Goal: Information Seeking & Learning: Learn about a topic

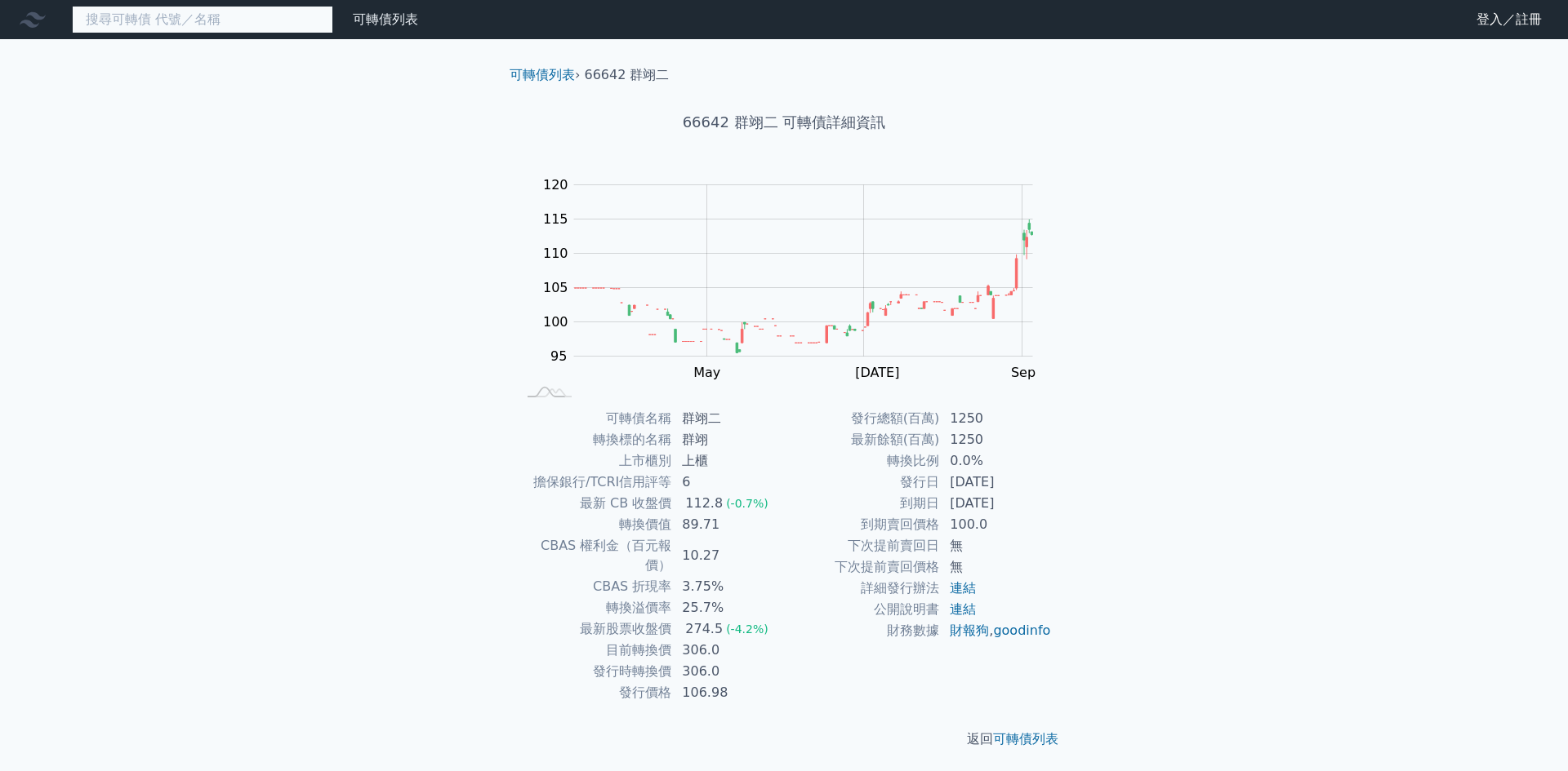
drag, startPoint x: 0, startPoint y: 0, endPoint x: 229, endPoint y: 16, distance: 229.6
click at [229, 16] on input at bounding box center [202, 19] width 261 height 28
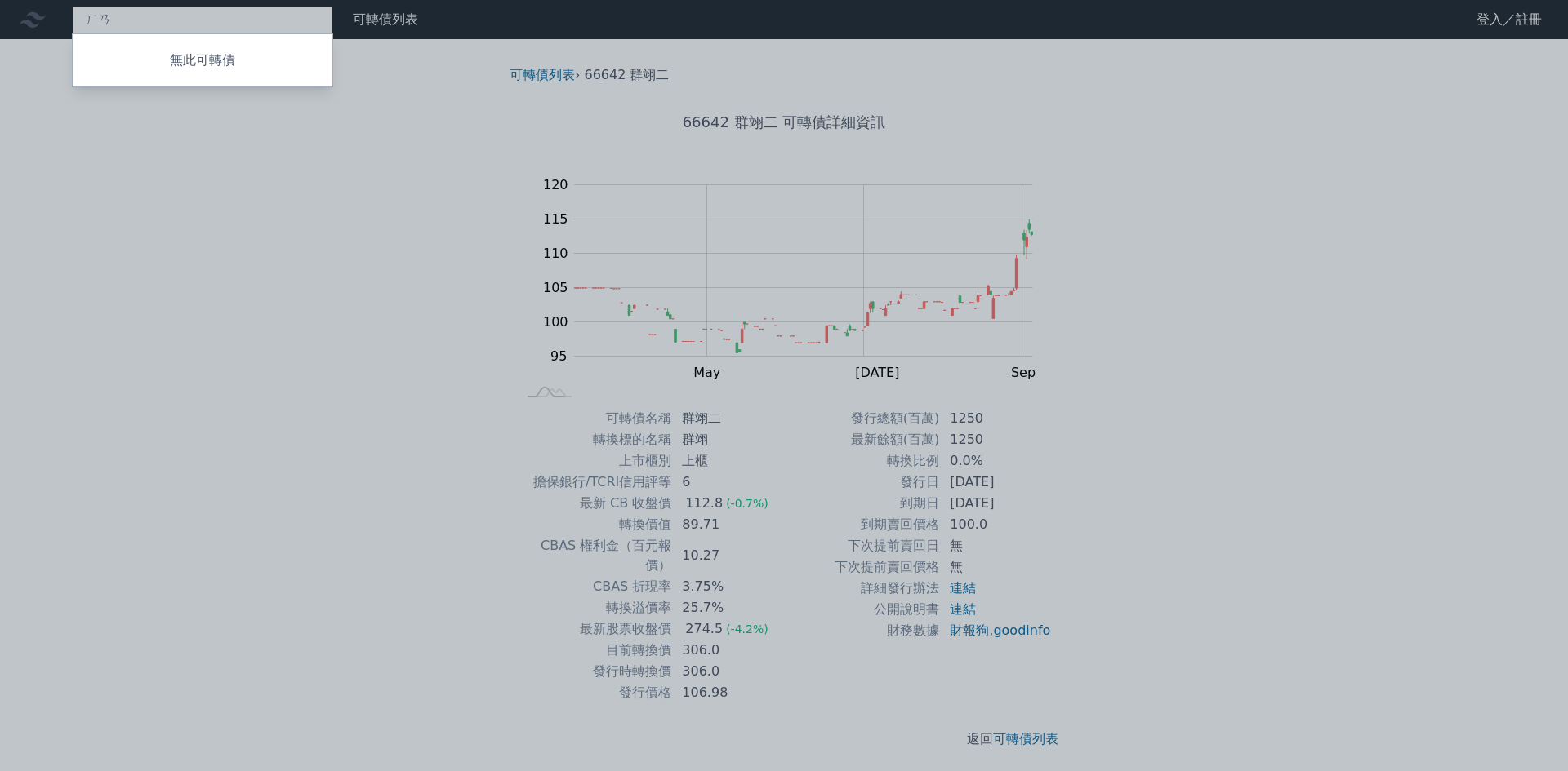
type input "和"
click at [94, 17] on div at bounding box center [784, 385] width 1568 height 771
click at [107, 18] on div "3634 無此可轉債" at bounding box center [202, 19] width 261 height 28
click at [137, 16] on div at bounding box center [784, 385] width 1568 height 771
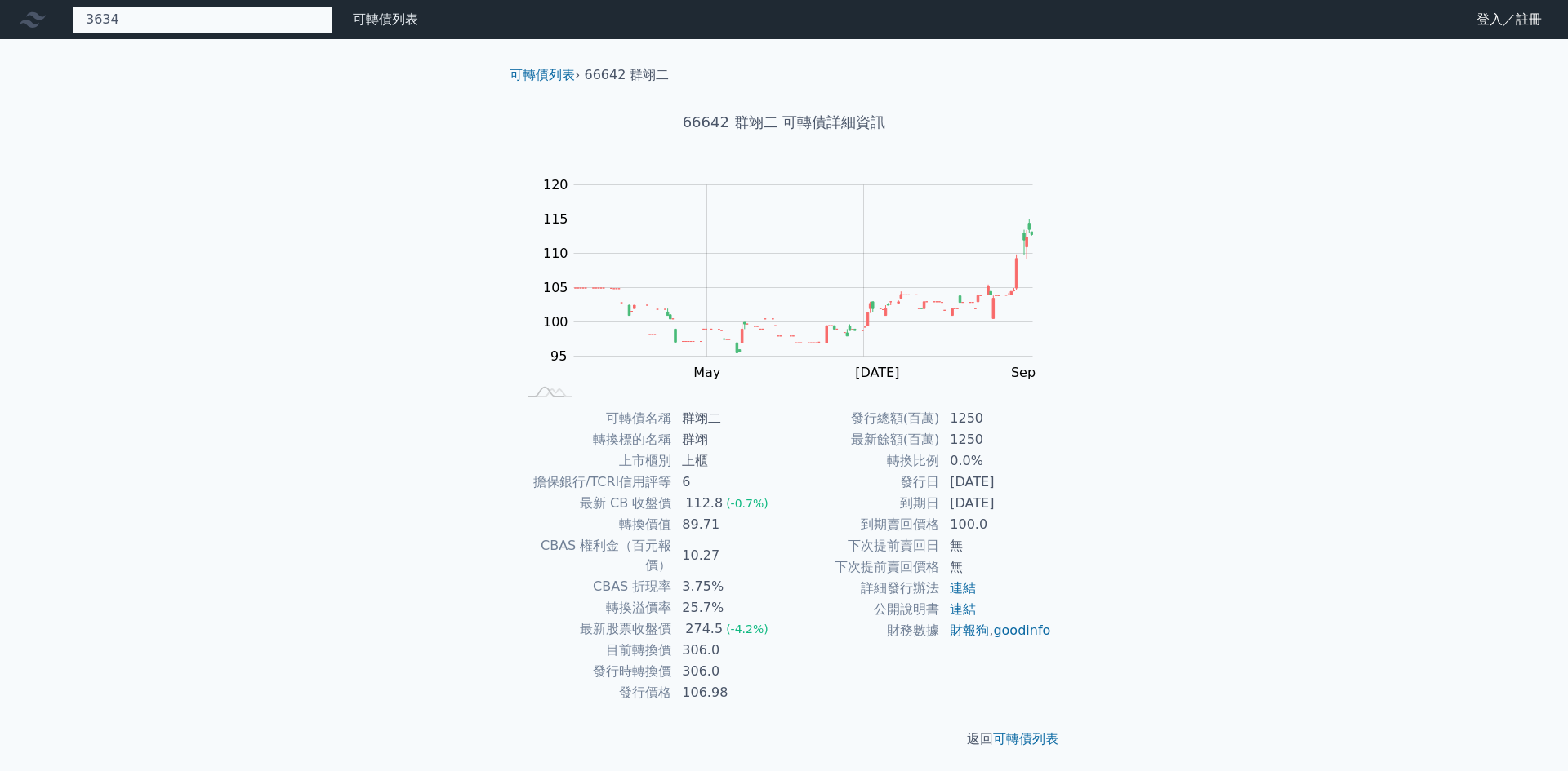
click at [132, 17] on div "3634 無此可轉債" at bounding box center [202, 19] width 261 height 28
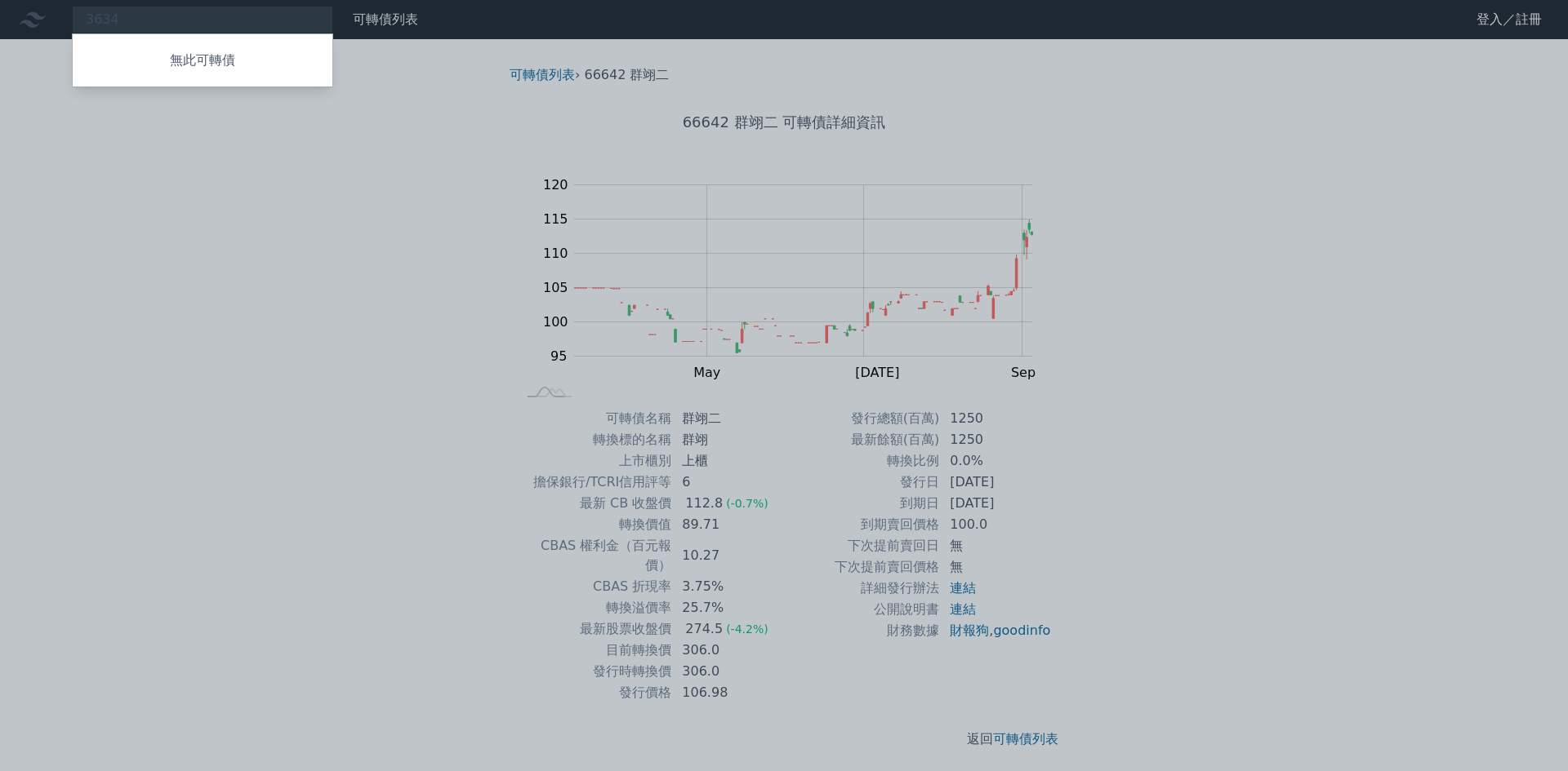
drag, startPoint x: 126, startPoint y: 18, endPoint x: 88, endPoint y: 18, distance: 38.0
click at [88, 18] on div at bounding box center [784, 385] width 1568 height 771
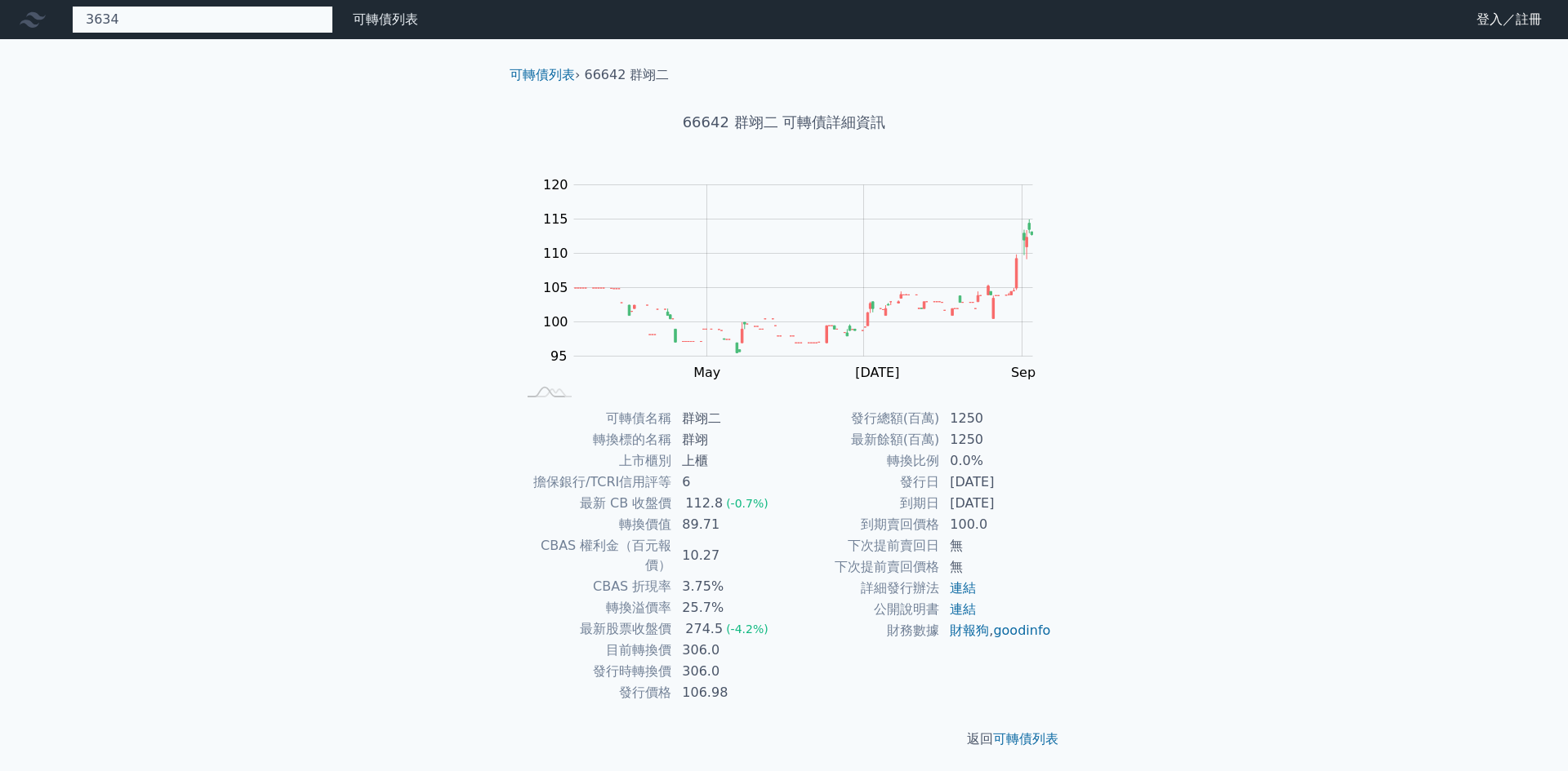
click at [138, 14] on div "3634 無此可轉債" at bounding box center [202, 19] width 261 height 28
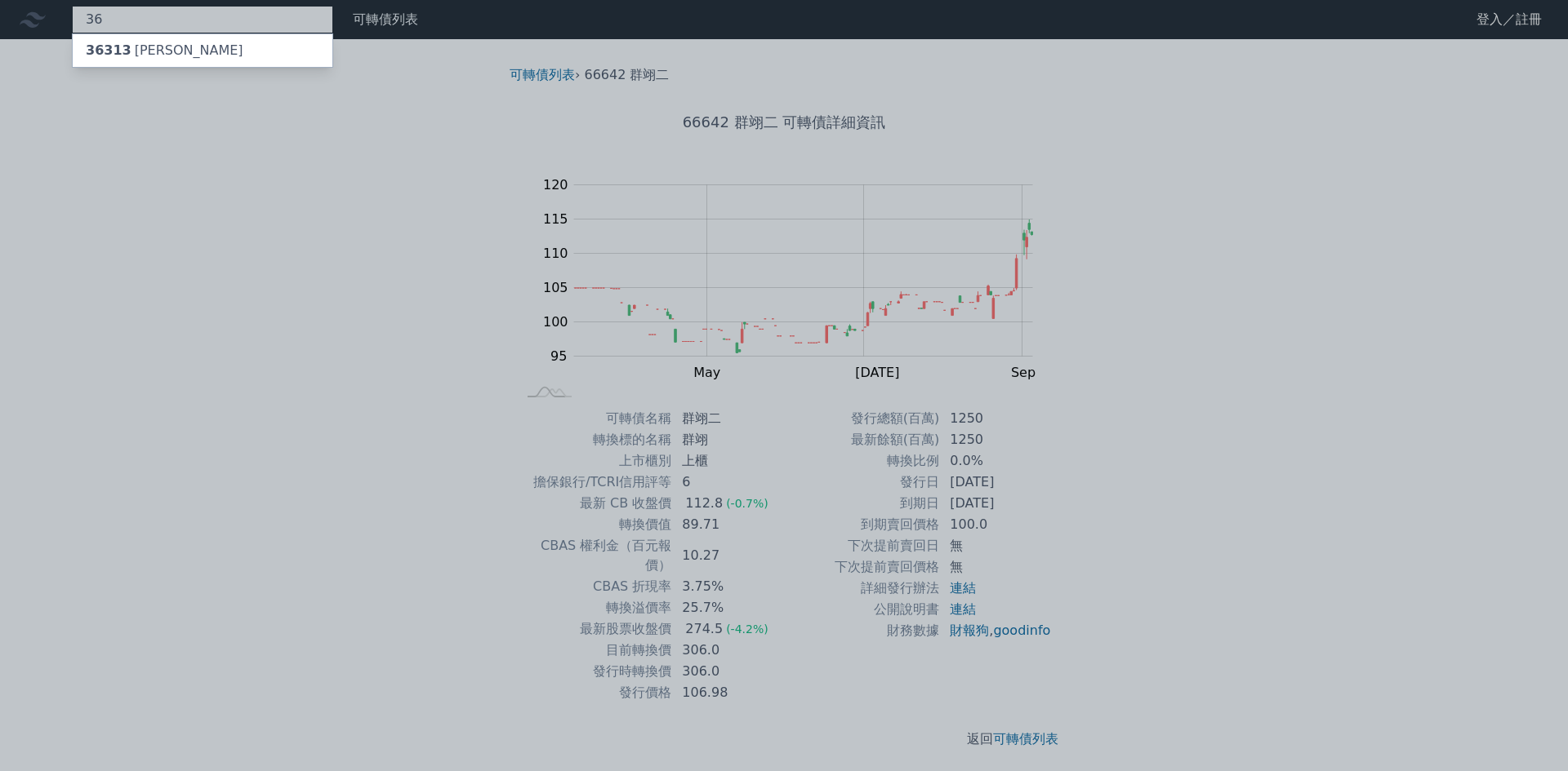
type input "3"
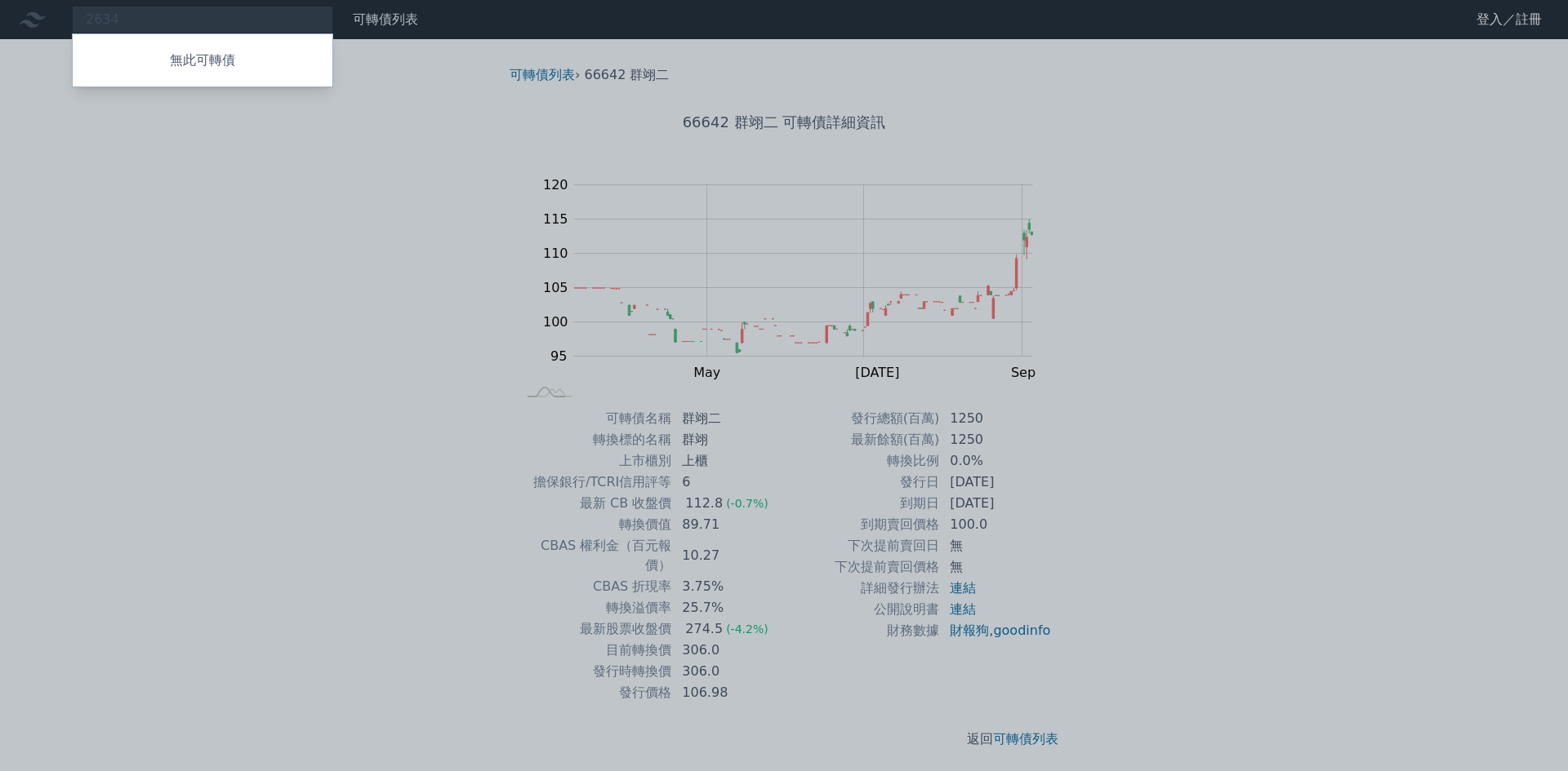
click at [219, 301] on div at bounding box center [784, 385] width 1568 height 771
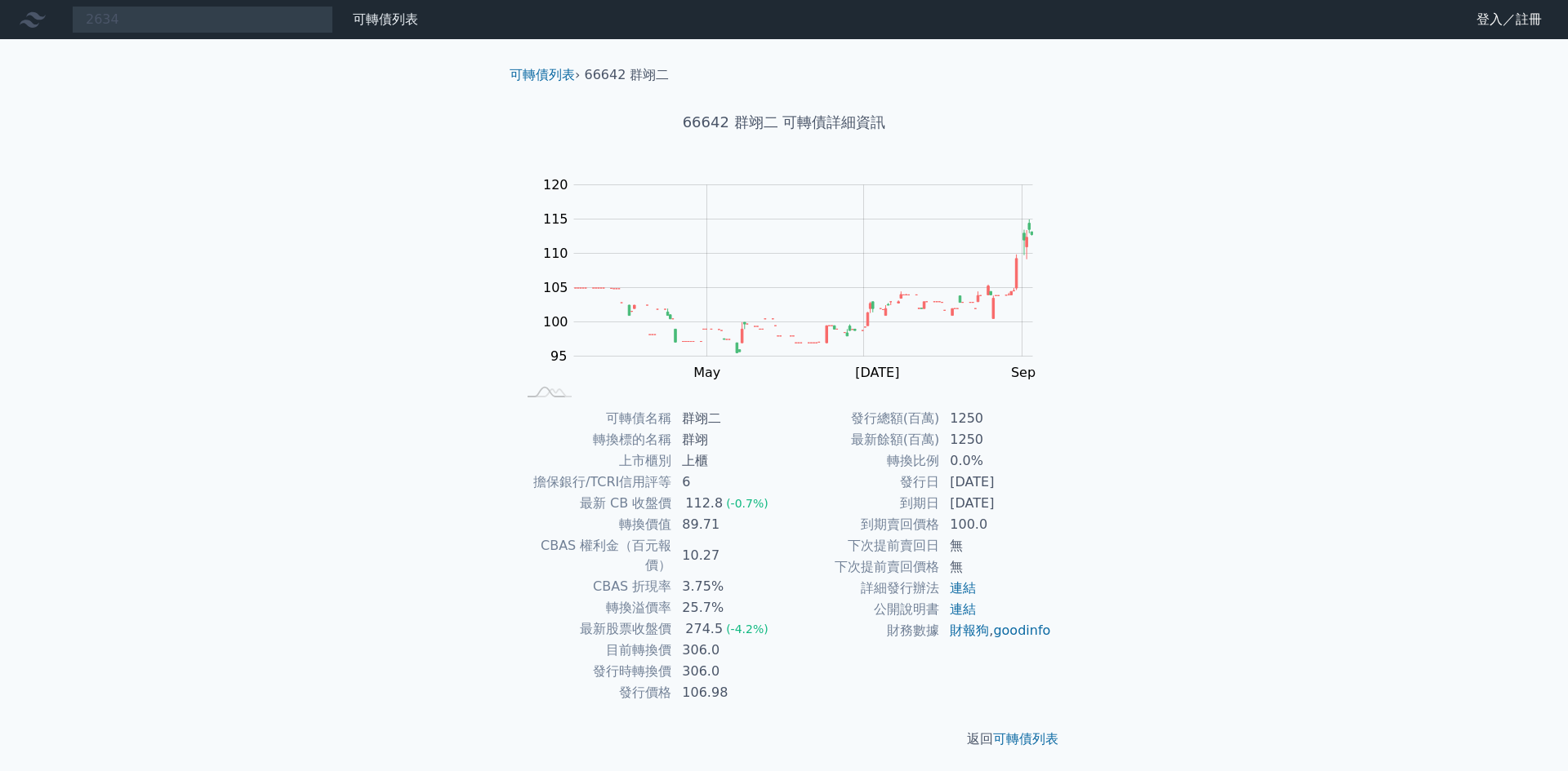
click at [347, 238] on div "2634 無此可轉債 可轉債列表 財務數據 可轉債列表 財務數據 登入／註冊 登入／註冊 可轉債列表 › 66642 群翊二 66642 群翊二 可轉債詳細資…" at bounding box center [784, 388] width 1568 height 776
click at [287, 365] on div "2634 無此可轉債 可轉債列表 財務數據 可轉債列表 財務數據 登入／註冊 登入／註冊 可轉債列表 › 66642 群翊二 66642 群翊二 可轉債詳細資…" at bounding box center [784, 388] width 1568 height 776
click at [285, 367] on div "2634 無此可轉債 可轉債列表 財務數據 可轉債列表 財務數據 登入／註冊 登入／註冊 可轉債列表 › 66642 群翊二 66642 群翊二 可轉債詳細資…" at bounding box center [784, 388] width 1568 height 776
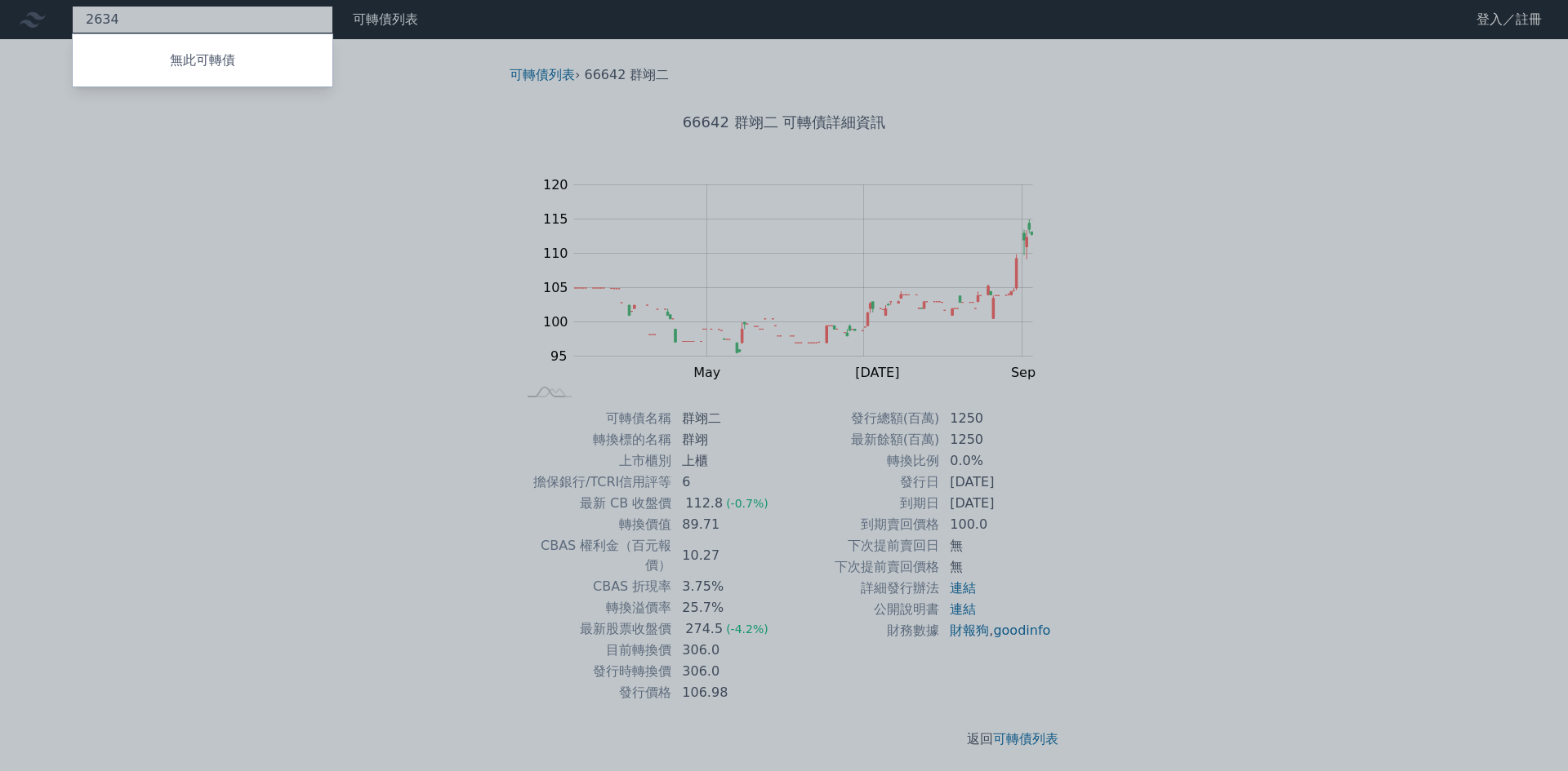
click at [229, 21] on div "2634 無此可轉債" at bounding box center [202, 19] width 261 height 28
click at [277, 240] on div at bounding box center [784, 385] width 1568 height 771
click at [193, 16] on div "2634 無此可轉債" at bounding box center [202, 19] width 261 height 28
click at [398, 386] on div at bounding box center [784, 385] width 1568 height 771
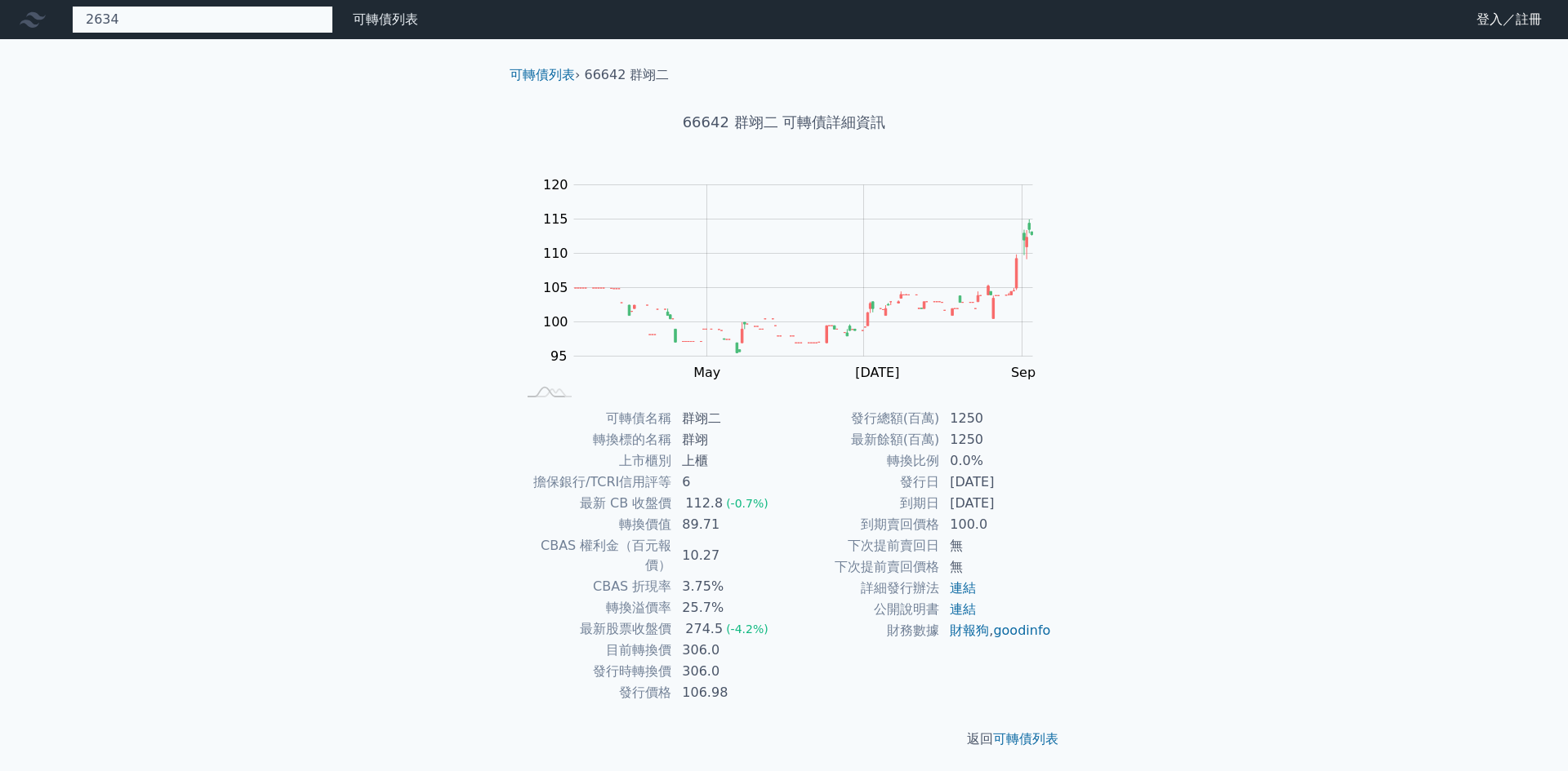
click at [219, 23] on div "2634 無此可轉債" at bounding box center [202, 19] width 261 height 28
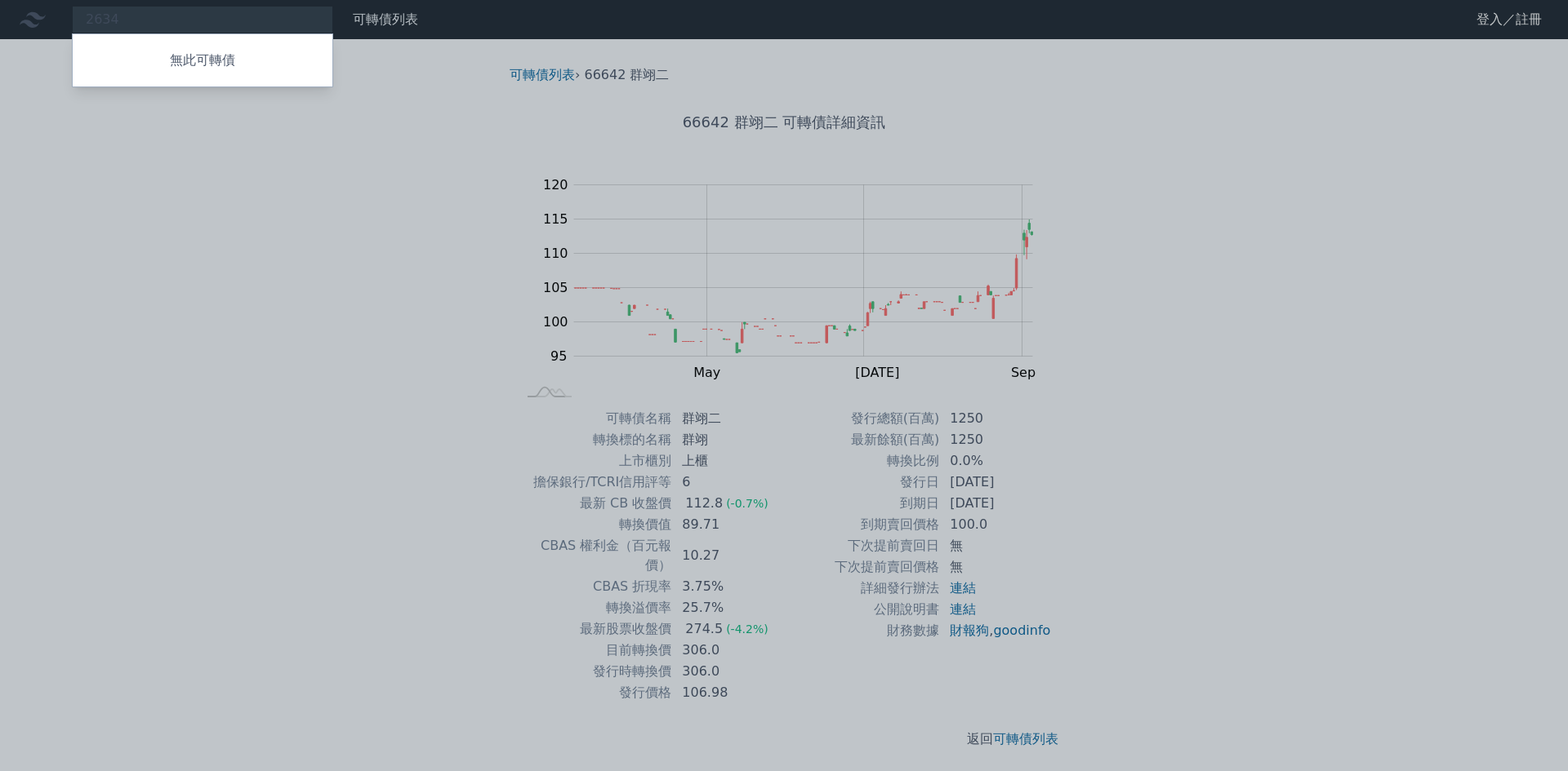
click at [170, 18] on div at bounding box center [784, 385] width 1568 height 771
click at [170, 18] on div "2634 無此可轉債" at bounding box center [202, 19] width 261 height 28
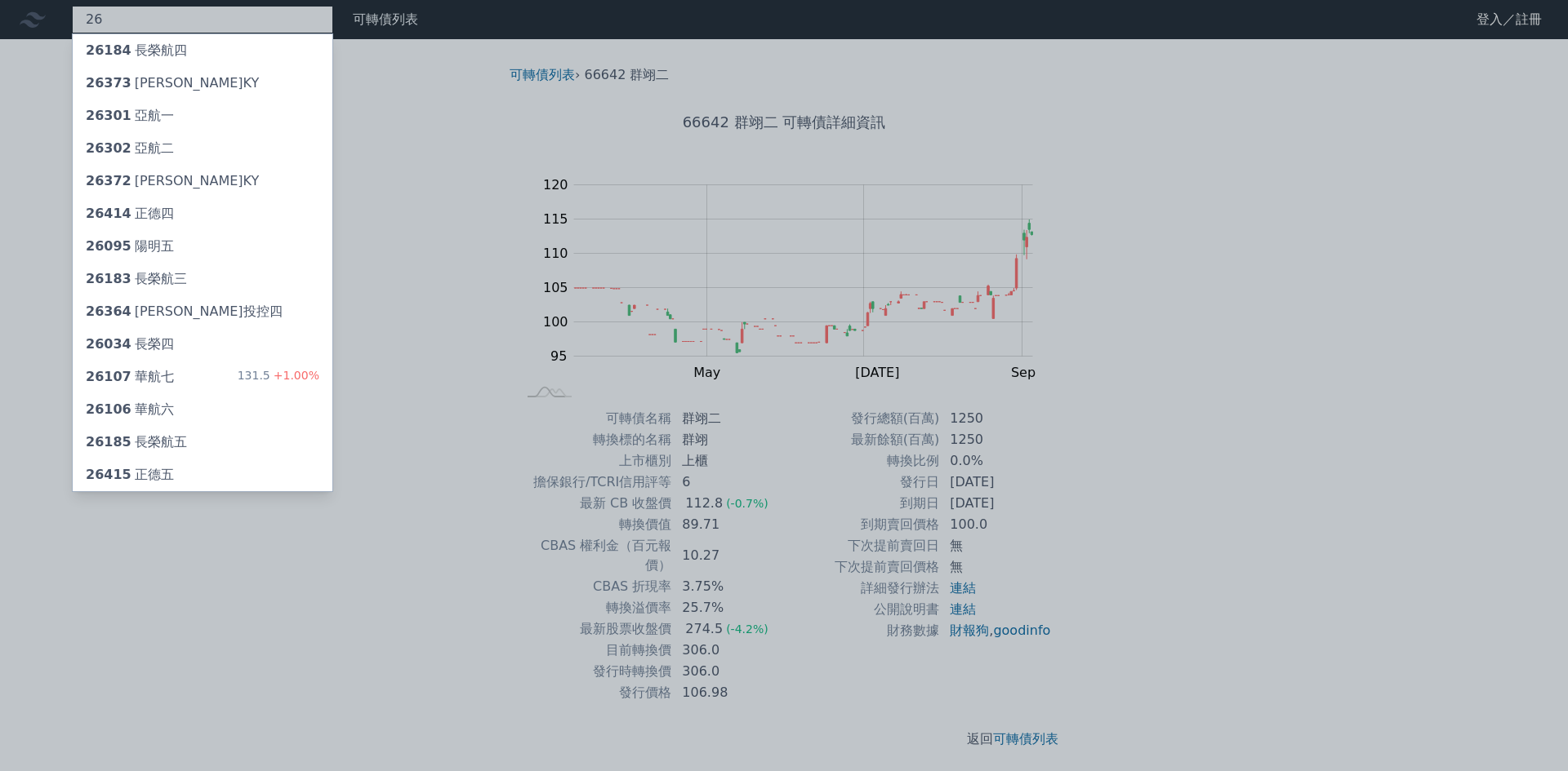
type input "2"
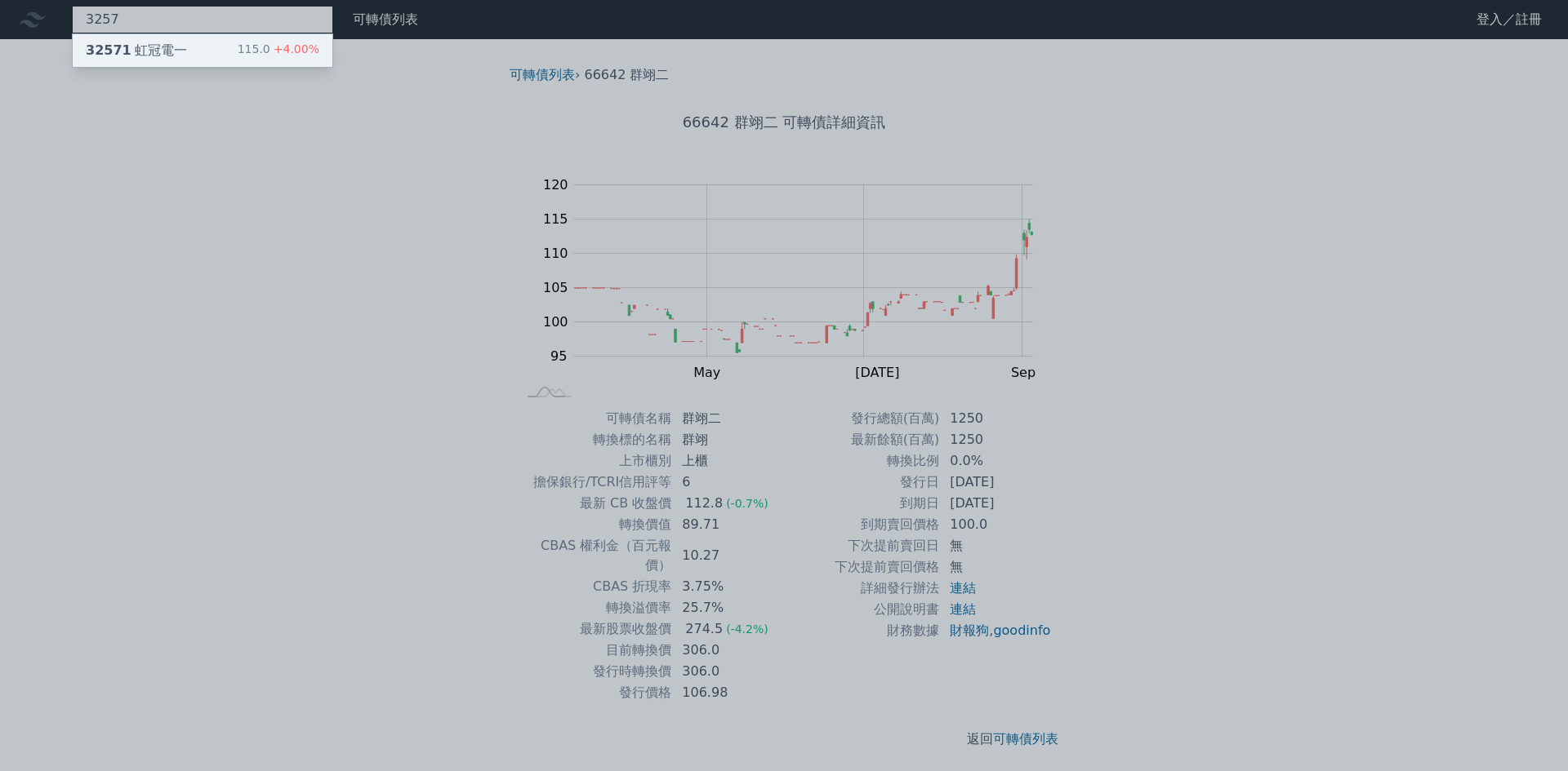
type input "3257"
click at [183, 51] on div "32571 虹冠電一 115.0 +4.00%" at bounding box center [203, 50] width 260 height 33
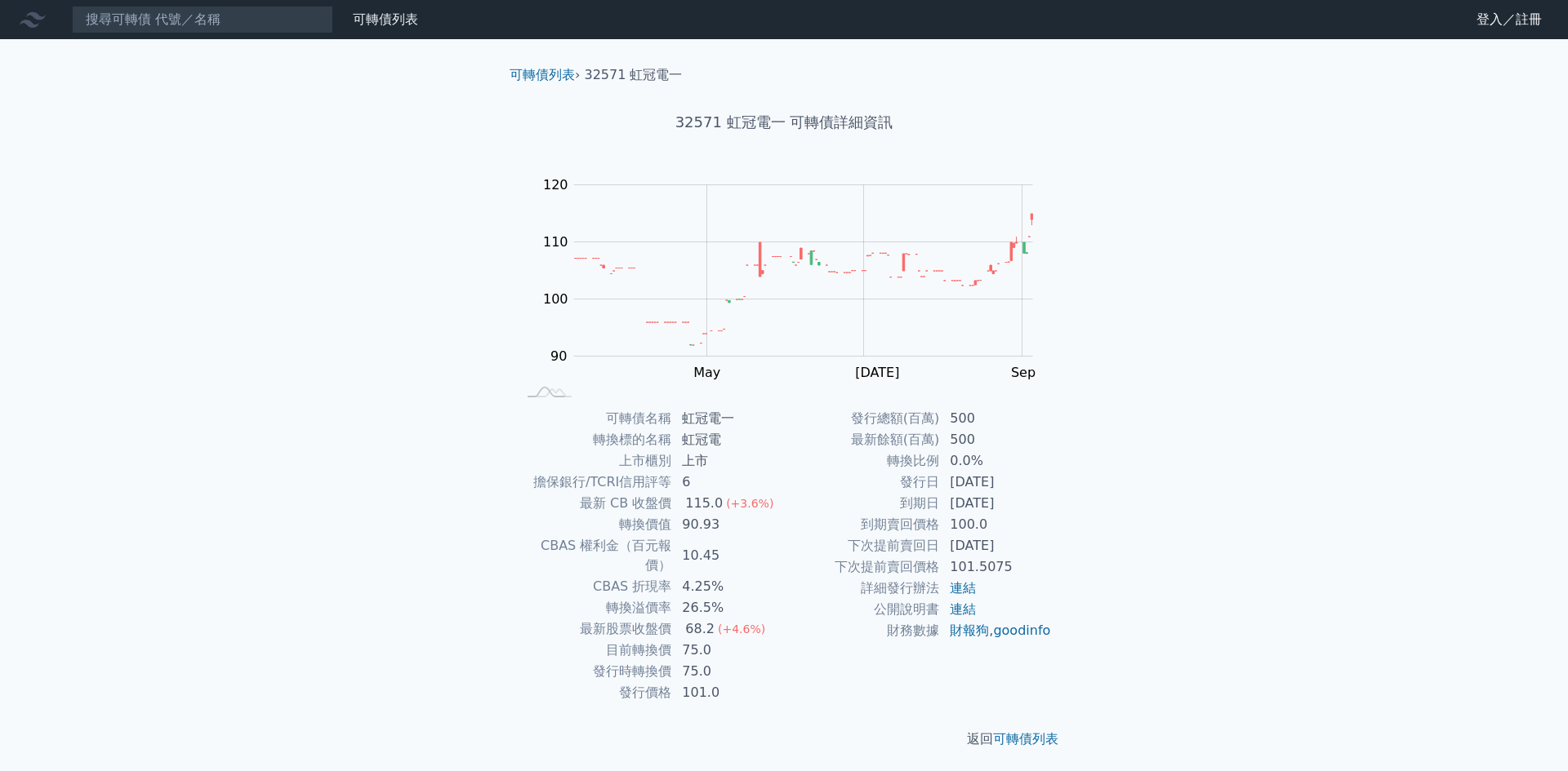
click at [452, 370] on div "可轉債列表 財務數據 可轉債列表 財務數據 登入／註冊 登入／註冊 可轉債列表 › 32571 虹冠電一 32571 虹冠電一 可轉債詳細資訊 Zoom Ou…" at bounding box center [784, 388] width 1568 height 776
drag, startPoint x: 972, startPoint y: 482, endPoint x: 1020, endPoint y: 492, distance: 49.0
click at [1020, 492] on td "[DATE]" at bounding box center [996, 483] width 112 height 21
drag, startPoint x: 961, startPoint y: 490, endPoint x: 995, endPoint y: 488, distance: 34.1
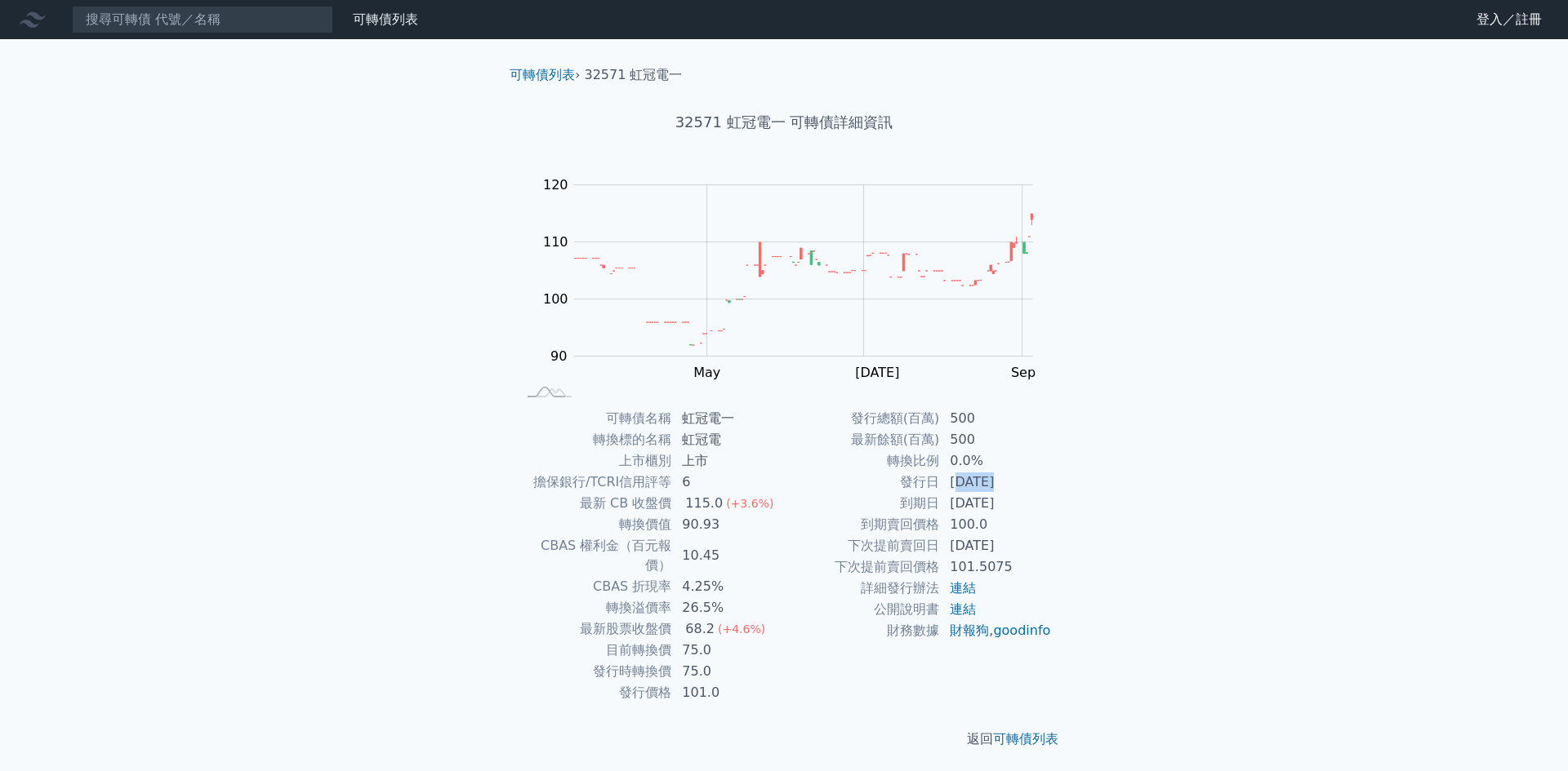
click at [995, 488] on td "[DATE]" at bounding box center [996, 483] width 112 height 21
click at [995, 489] on td "[DATE]" at bounding box center [996, 483] width 112 height 21
click at [950, 486] on td "[DATE]" at bounding box center [996, 483] width 112 height 21
click at [953, 486] on td "[DATE]" at bounding box center [996, 483] width 112 height 21
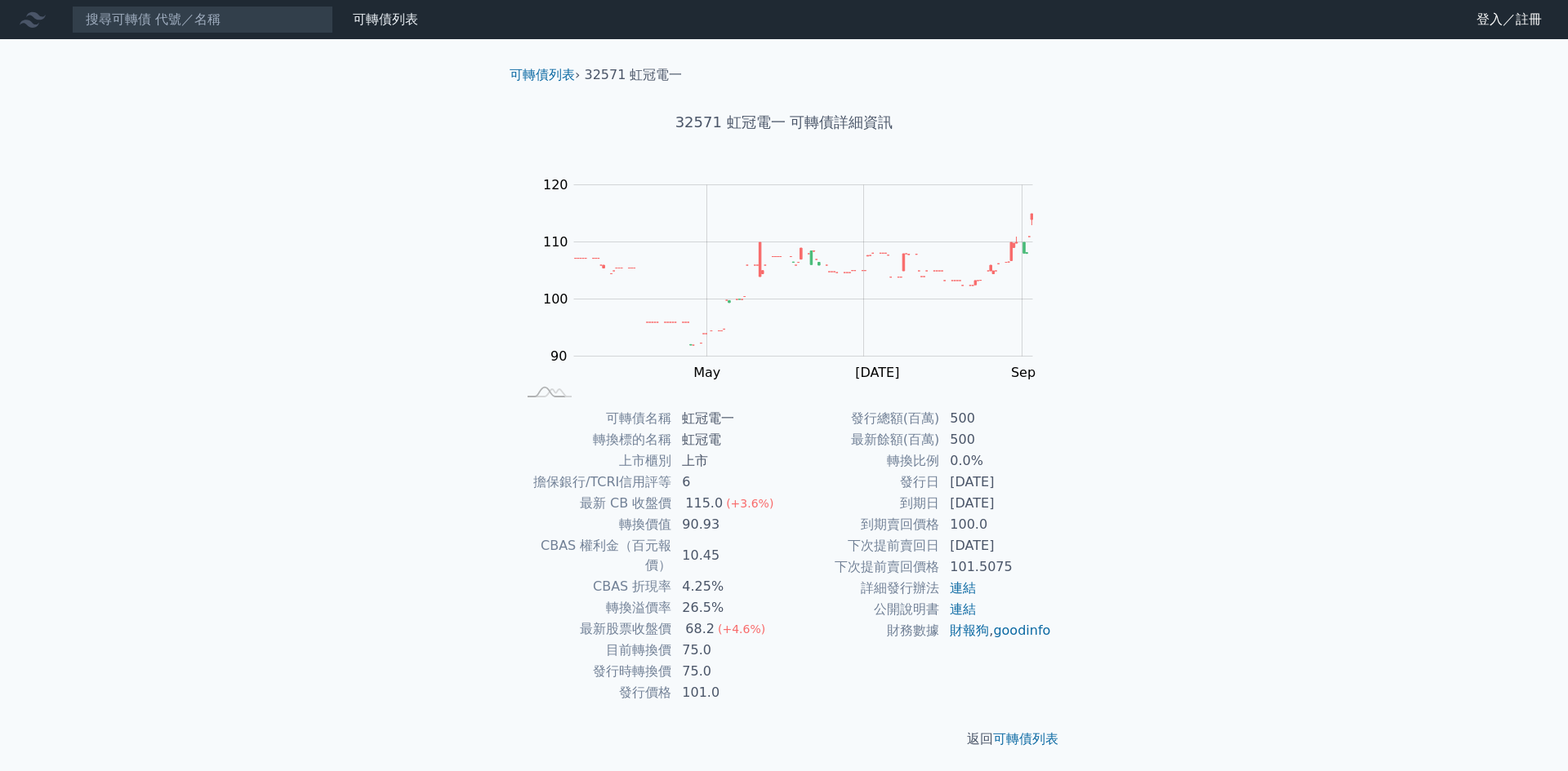
click at [973, 509] on td "[DATE]" at bounding box center [996, 503] width 112 height 21
click at [948, 510] on td "[DATE]" at bounding box center [996, 503] width 112 height 21
drag, startPoint x: 953, startPoint y: 508, endPoint x: 1027, endPoint y: 508, distance: 74.0
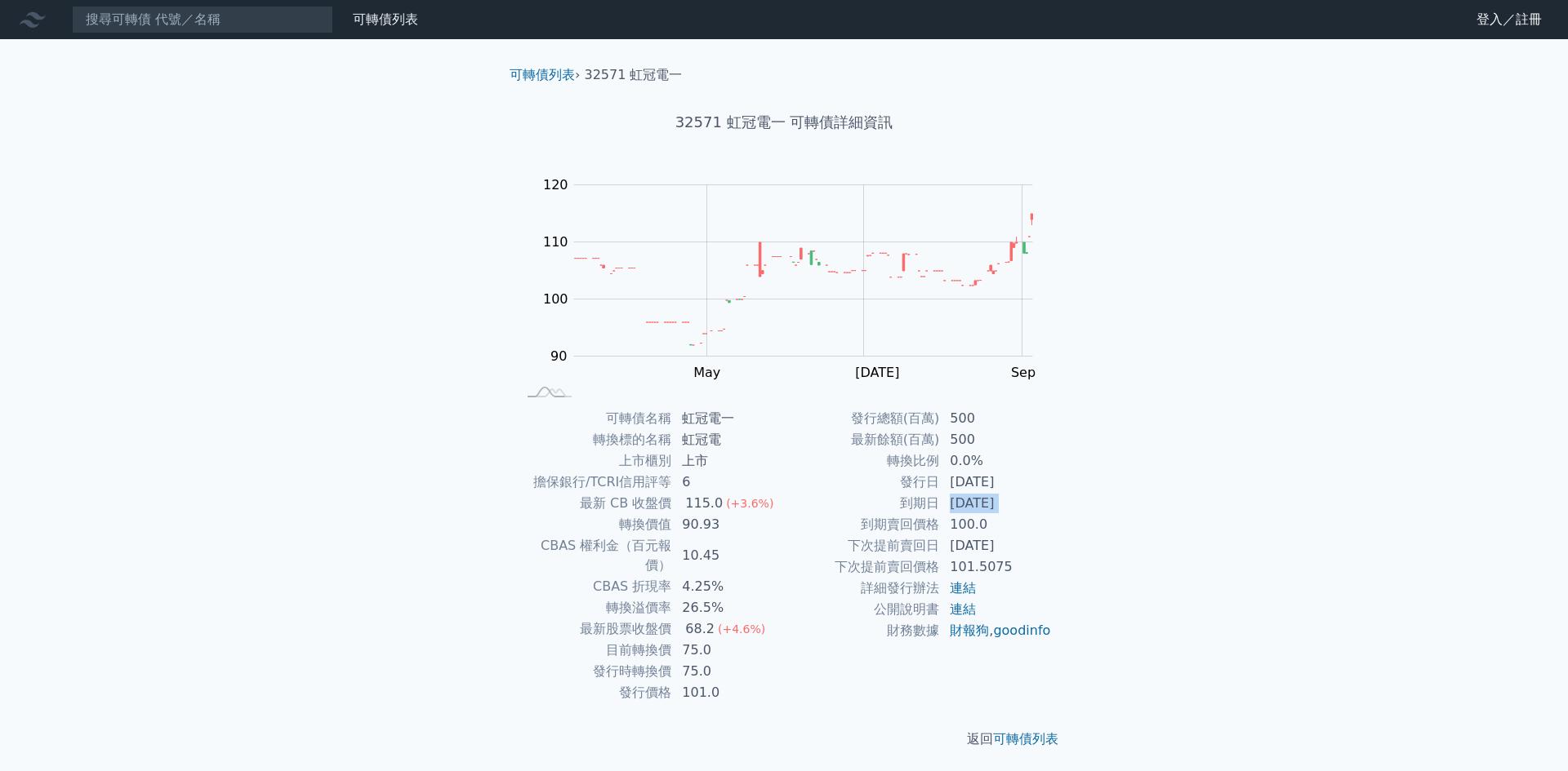
click at [1027, 508] on td "[DATE]" at bounding box center [996, 503] width 112 height 21
click at [968, 509] on td "[DATE]" at bounding box center [996, 503] width 112 height 21
click at [975, 509] on td "[DATE]" at bounding box center [996, 503] width 112 height 21
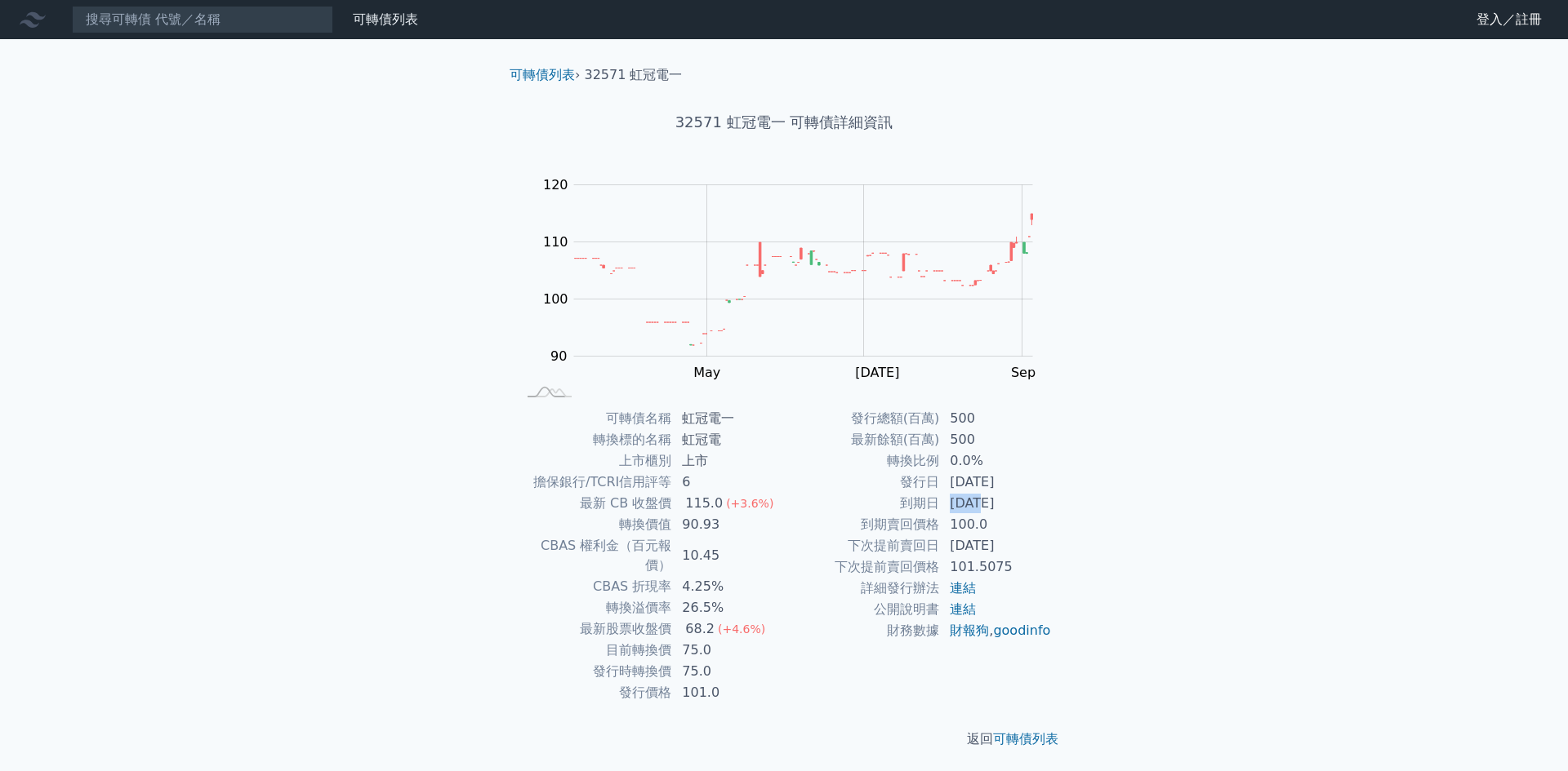
click at [975, 509] on td "[DATE]" at bounding box center [996, 503] width 112 height 21
click at [1025, 505] on td "[DATE]" at bounding box center [996, 503] width 112 height 21
click at [965, 485] on td "[DATE]" at bounding box center [996, 483] width 112 height 21
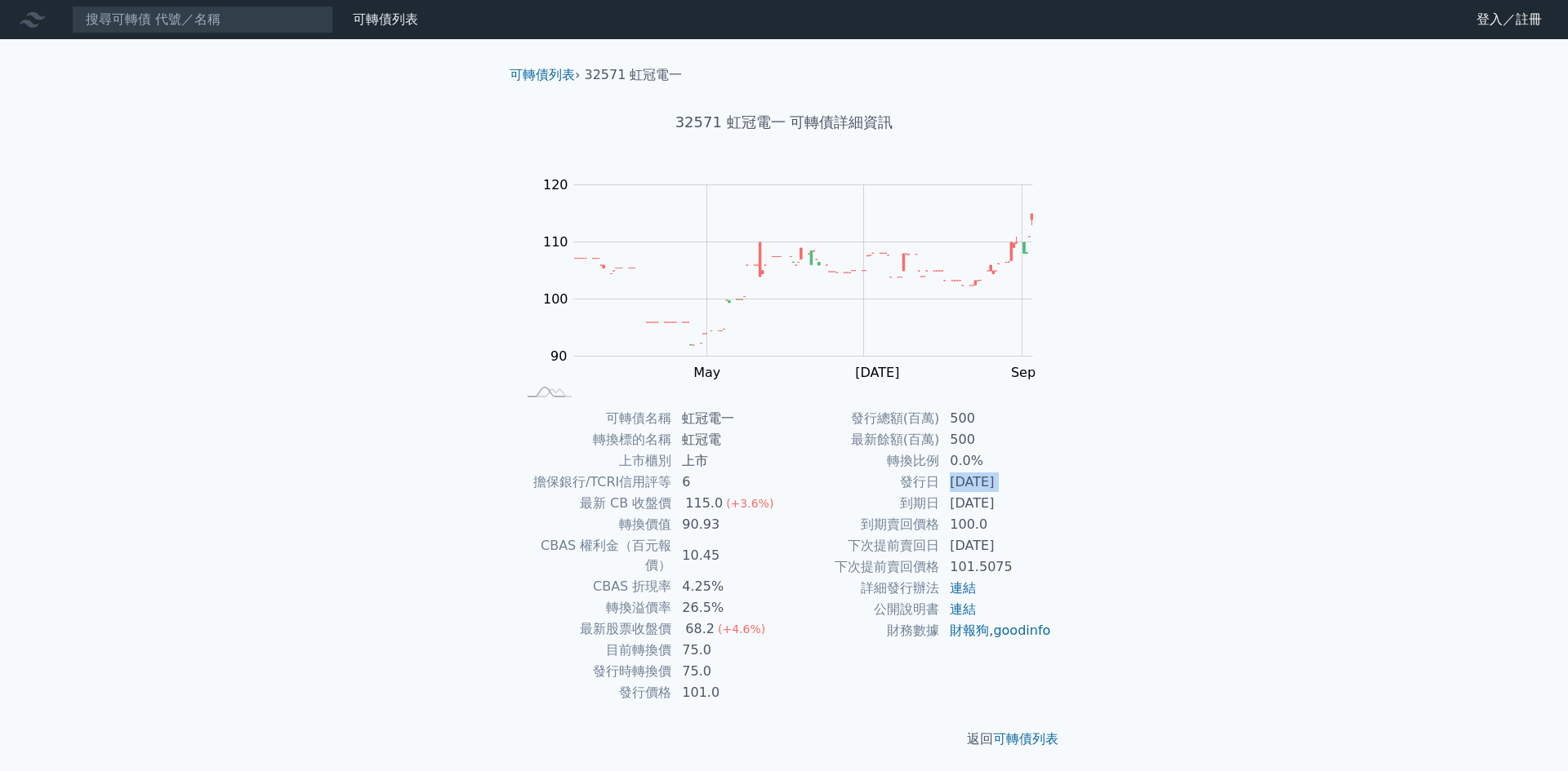
click at [965, 485] on td "[DATE]" at bounding box center [996, 483] width 112 height 21
click at [1001, 513] on td "[DATE]" at bounding box center [996, 503] width 112 height 21
click at [1356, 595] on div "可轉債列表 財務數據 可轉債列表 財務數據 登入／註冊 登入／註冊 可轉債列表 › 32571 虹冠電一 32571 虹冠電一 可轉債詳細資訊 Zoom Ou…" at bounding box center [784, 388] width 1568 height 776
click at [271, 9] on input at bounding box center [202, 19] width 261 height 28
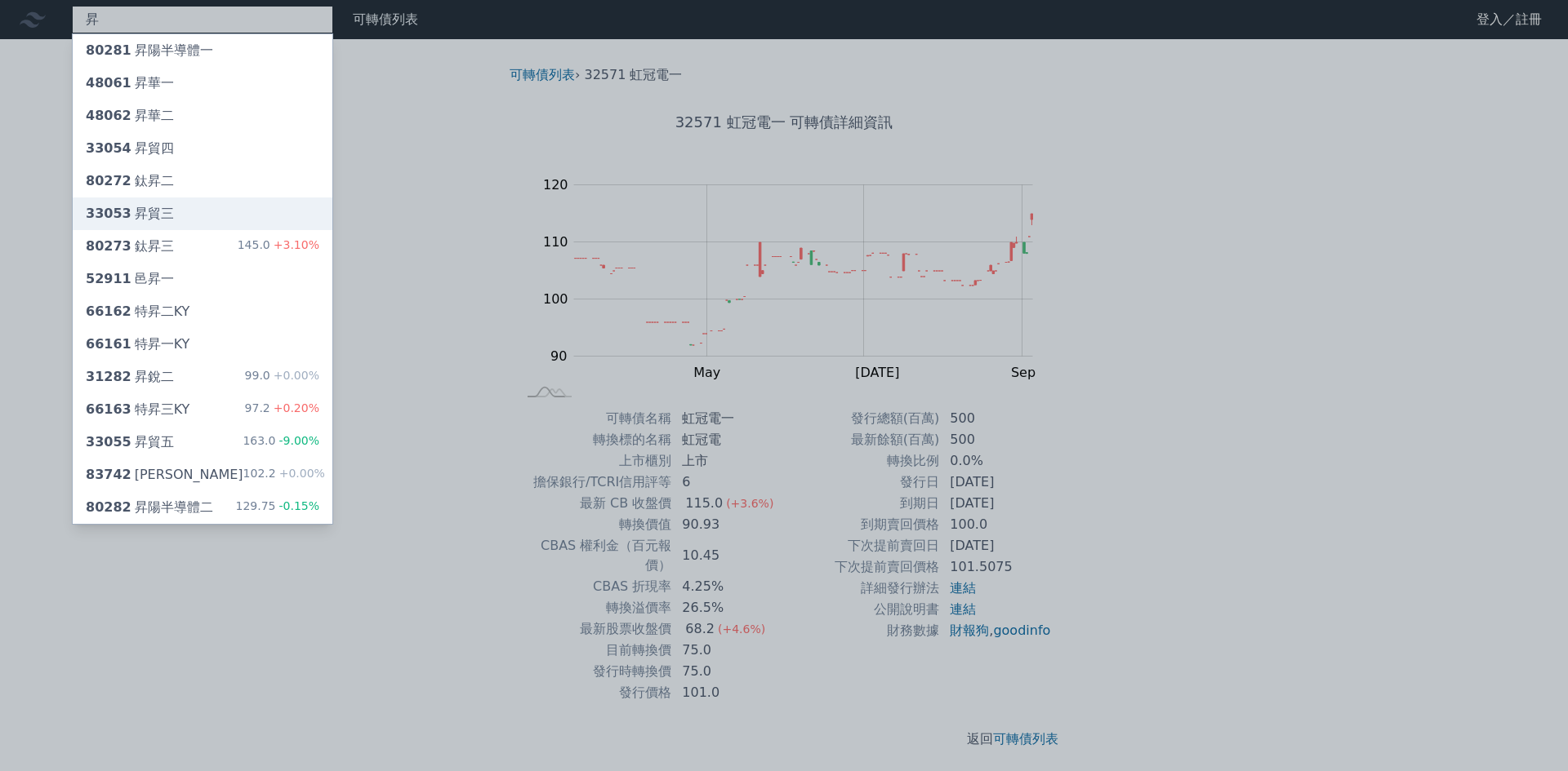
type input "昇"
click at [240, 209] on div "33053 昇貿三" at bounding box center [203, 214] width 260 height 33
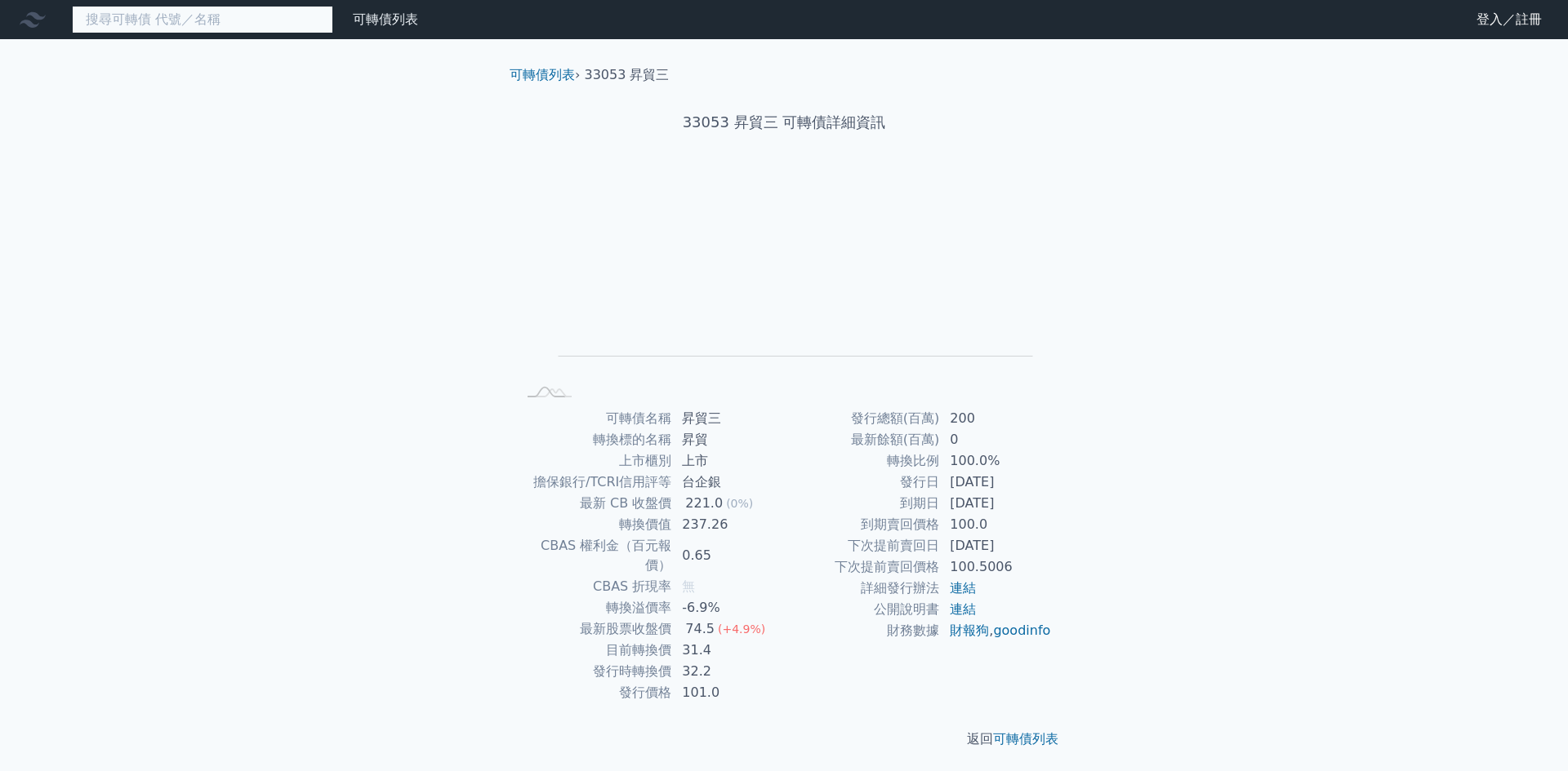
click at [181, 12] on input at bounding box center [202, 19] width 261 height 28
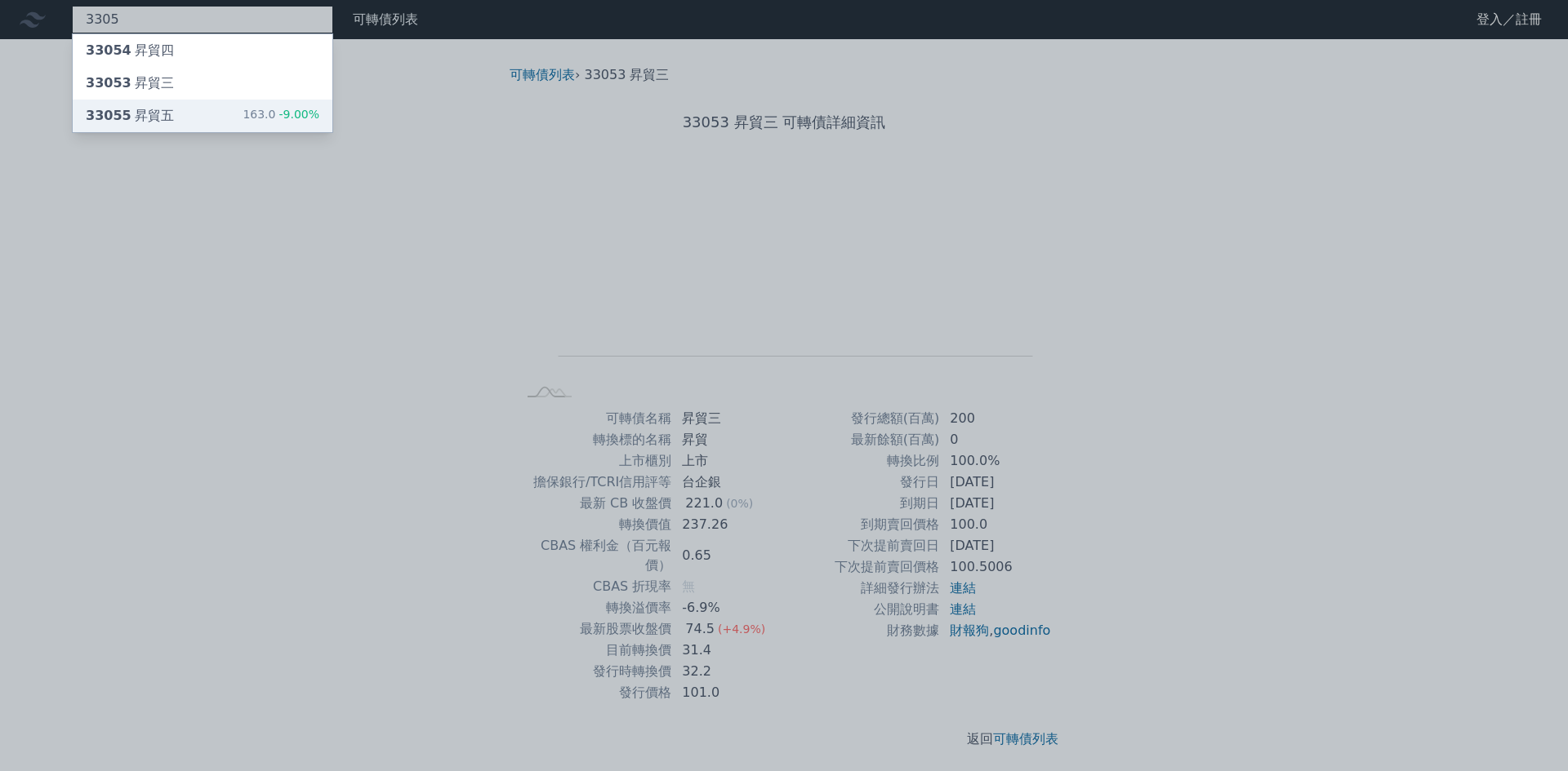
type input "3305"
click at [210, 116] on div "33055 昇貿五 163.0 -9.00%" at bounding box center [203, 116] width 260 height 33
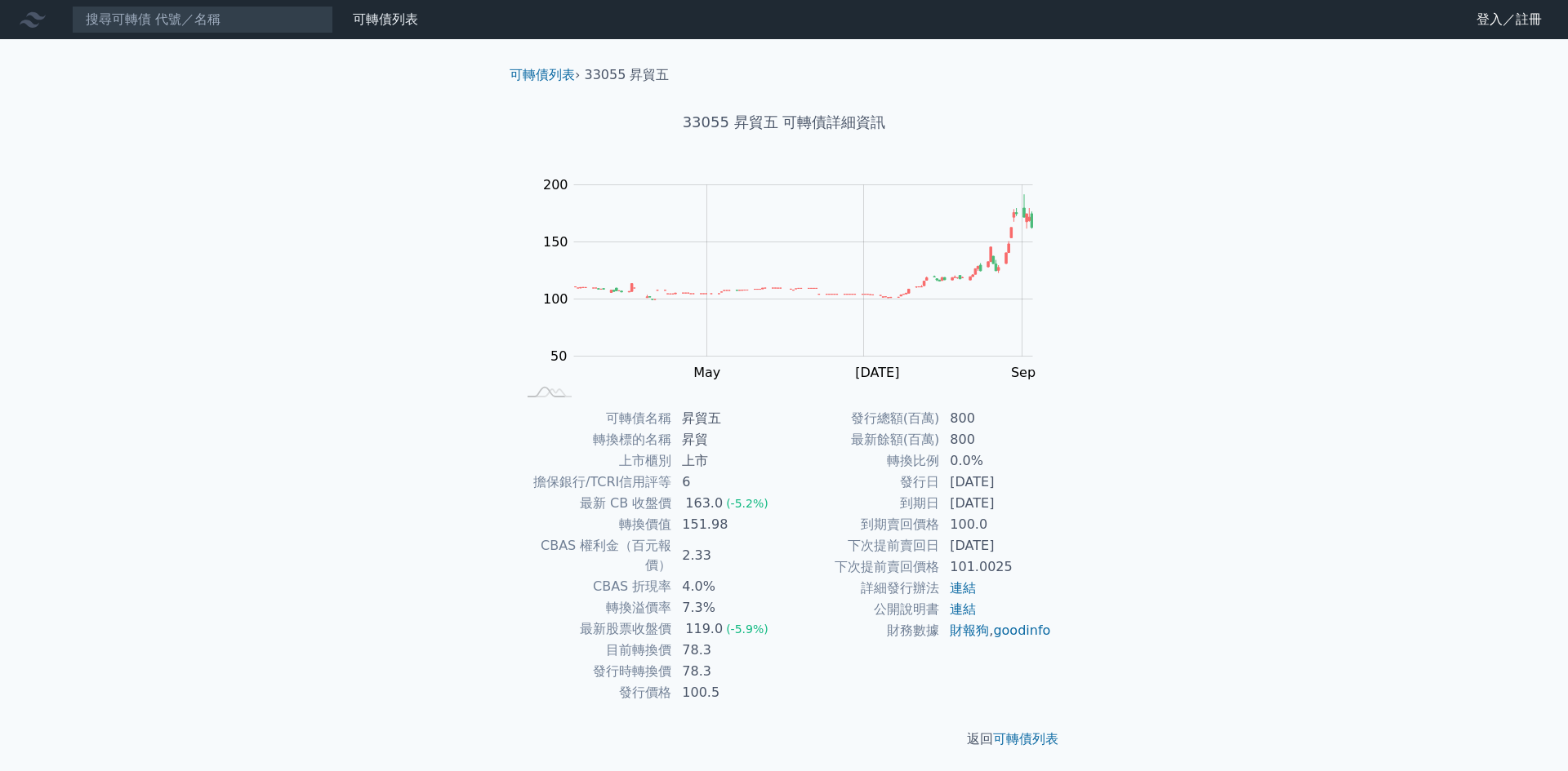
click at [1205, 442] on div "可轉債列表 財務數據 可轉債列表 財務數據 登入／註冊 登入／註冊 可轉債列表 › 33055 昇貿五 33055 昇貿五 可轉債詳細資訊 Zoom Out …" at bounding box center [784, 388] width 1568 height 776
click at [1017, 513] on td "[DATE]" at bounding box center [996, 503] width 112 height 21
click at [1015, 511] on td "[DATE]" at bounding box center [996, 503] width 112 height 21
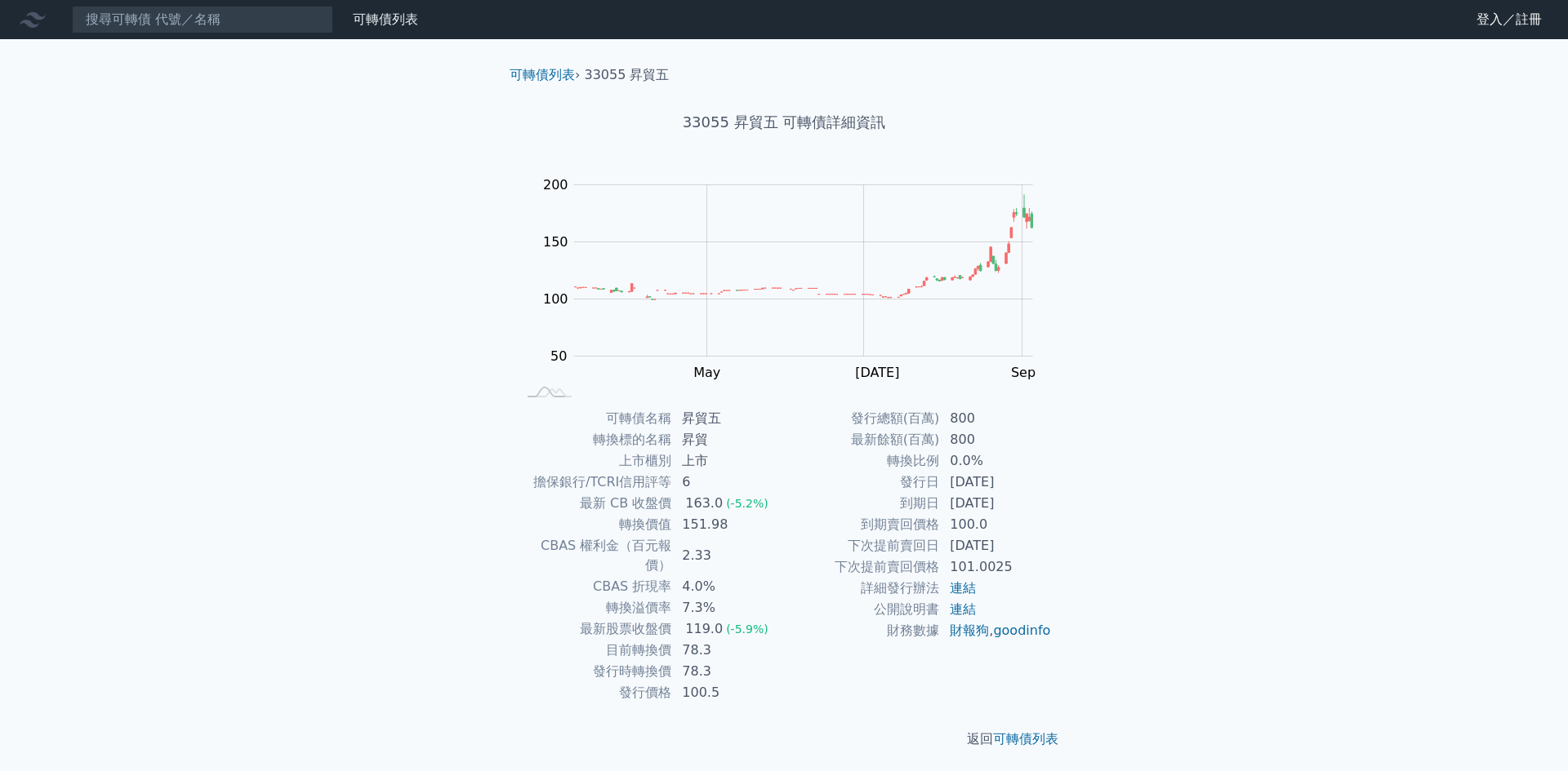
click at [1119, 525] on div "可轉債列表 財務數據 可轉債列表 財務數據 登入／註冊 登入／註冊 可轉債列表 › 33055 昇貿五 33055 昇貿五 可轉債詳細資訊 Zoom Out …" at bounding box center [784, 388] width 1568 height 776
drag, startPoint x: 872, startPoint y: 411, endPoint x: 963, endPoint y: 426, distance: 92.2
click at [963, 426] on tr "發行總額(百萬) 800" at bounding box center [918, 419] width 268 height 21
click at [963, 426] on td "800" at bounding box center [996, 419] width 112 height 21
click at [966, 493] on tbody "發行總額(百萬) 800 最新餘額(百萬) 800 轉換比例 0.0% 發行日 [DATE] 到期日 [DATE] 到期賣回價格 100.0 下次提前賣回日 …" at bounding box center [918, 525] width 268 height 234
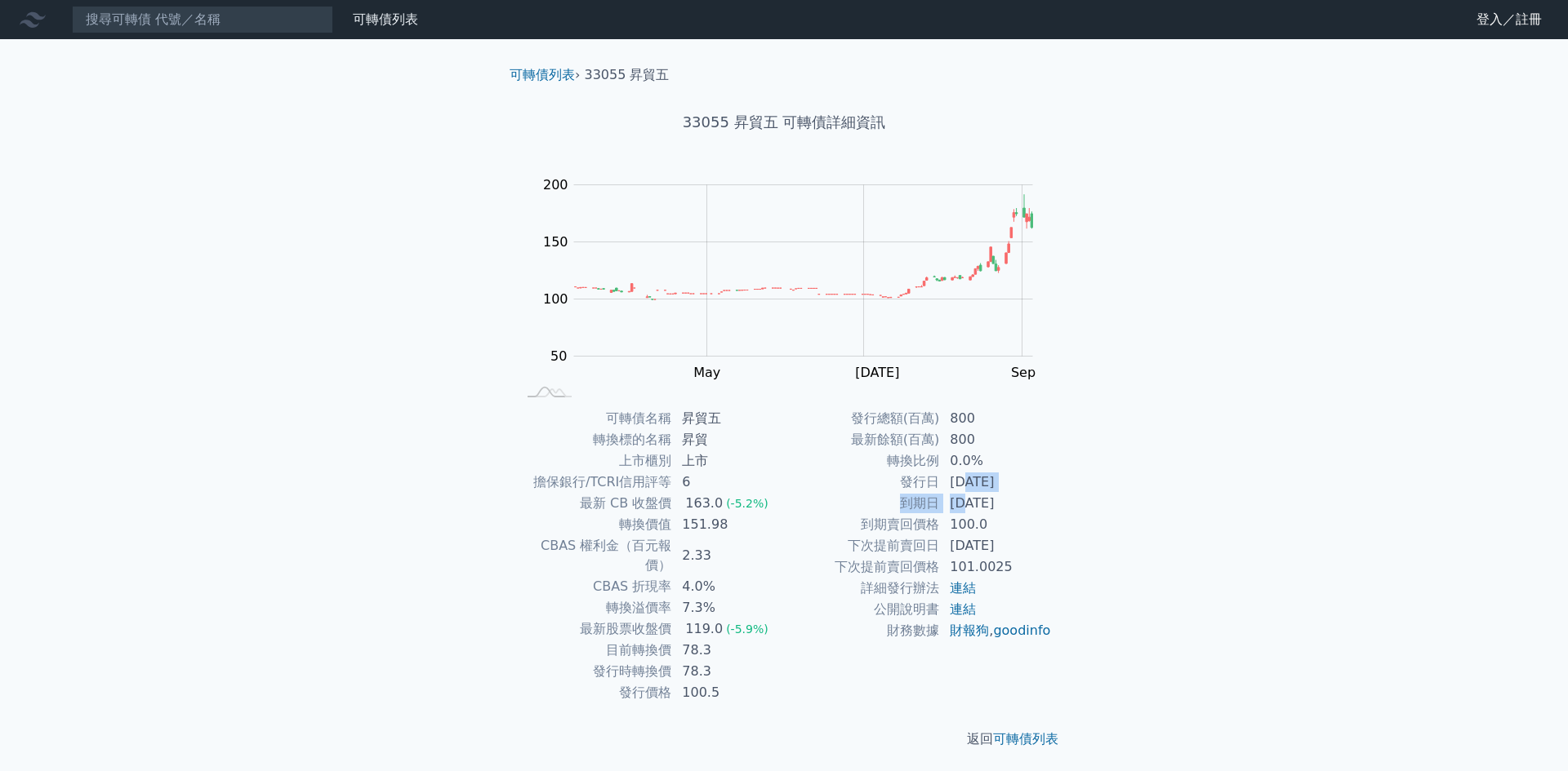
click at [966, 488] on td "[DATE]" at bounding box center [996, 483] width 112 height 21
click at [978, 498] on td "[DATE]" at bounding box center [996, 503] width 112 height 21
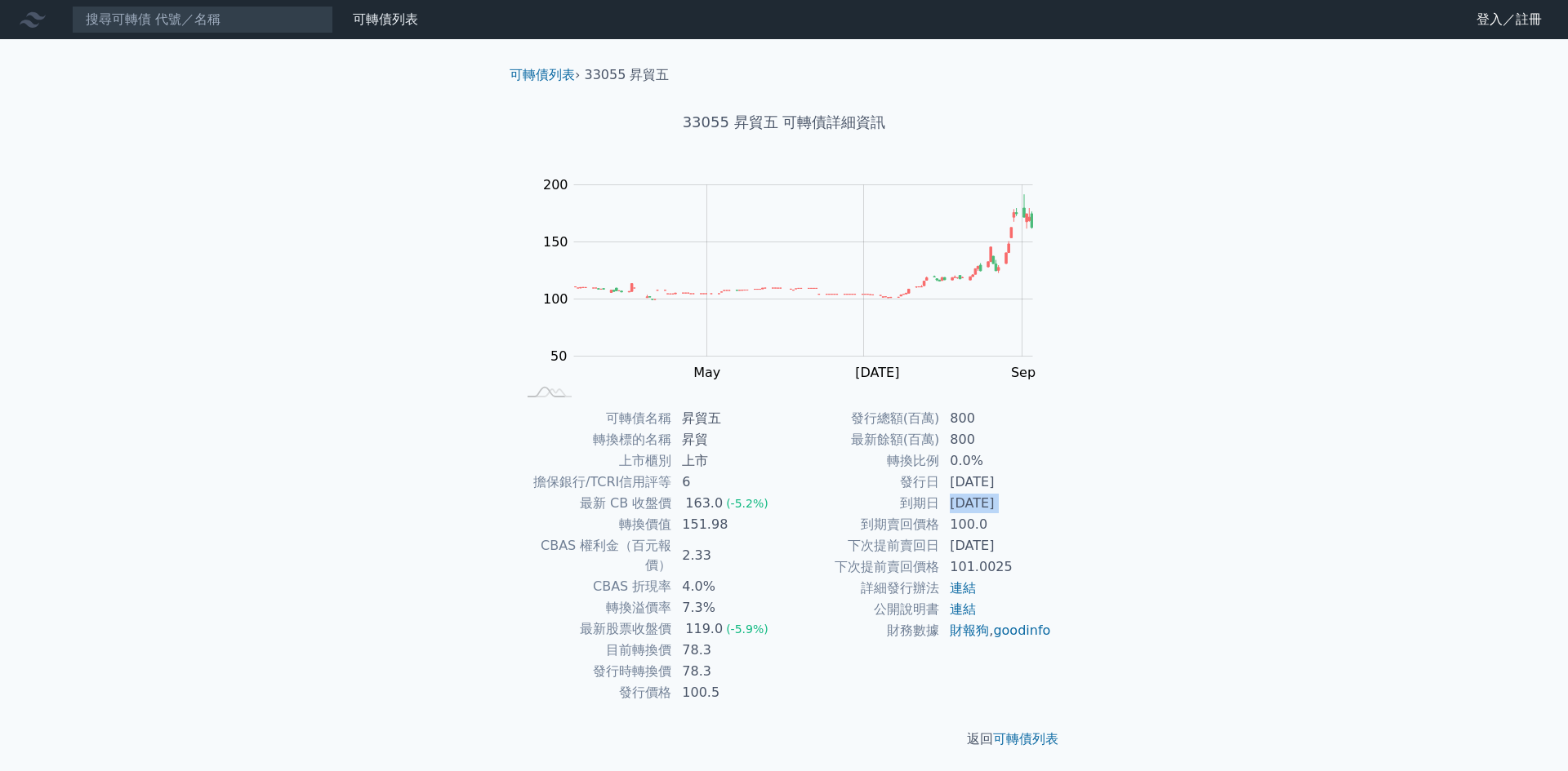
click at [978, 498] on td "[DATE]" at bounding box center [996, 503] width 112 height 21
click at [994, 480] on td "[DATE]" at bounding box center [996, 483] width 112 height 21
click at [986, 501] on td "[DATE]" at bounding box center [996, 503] width 112 height 21
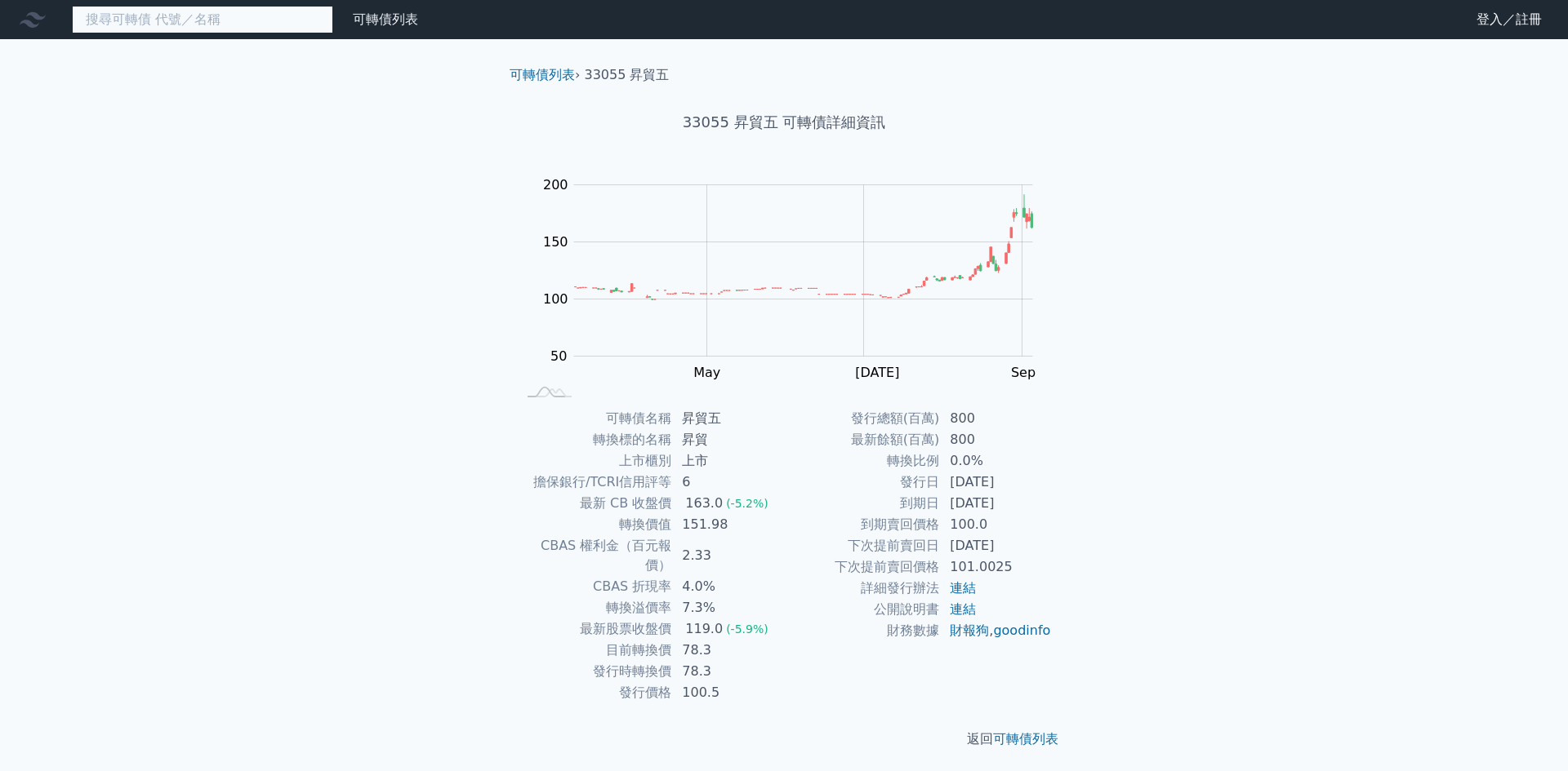
click at [302, 18] on input at bounding box center [202, 19] width 261 height 28
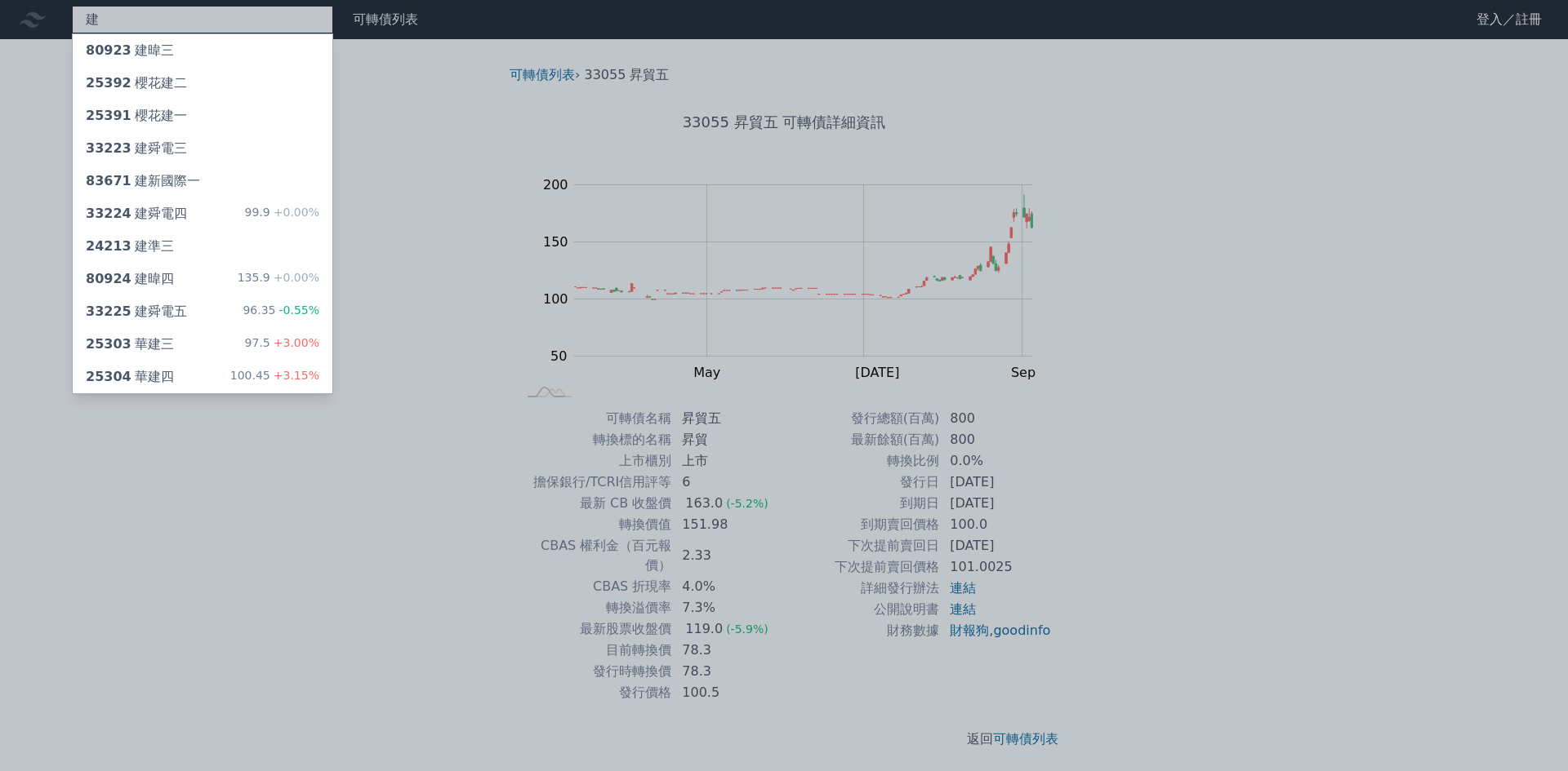
type input "健"
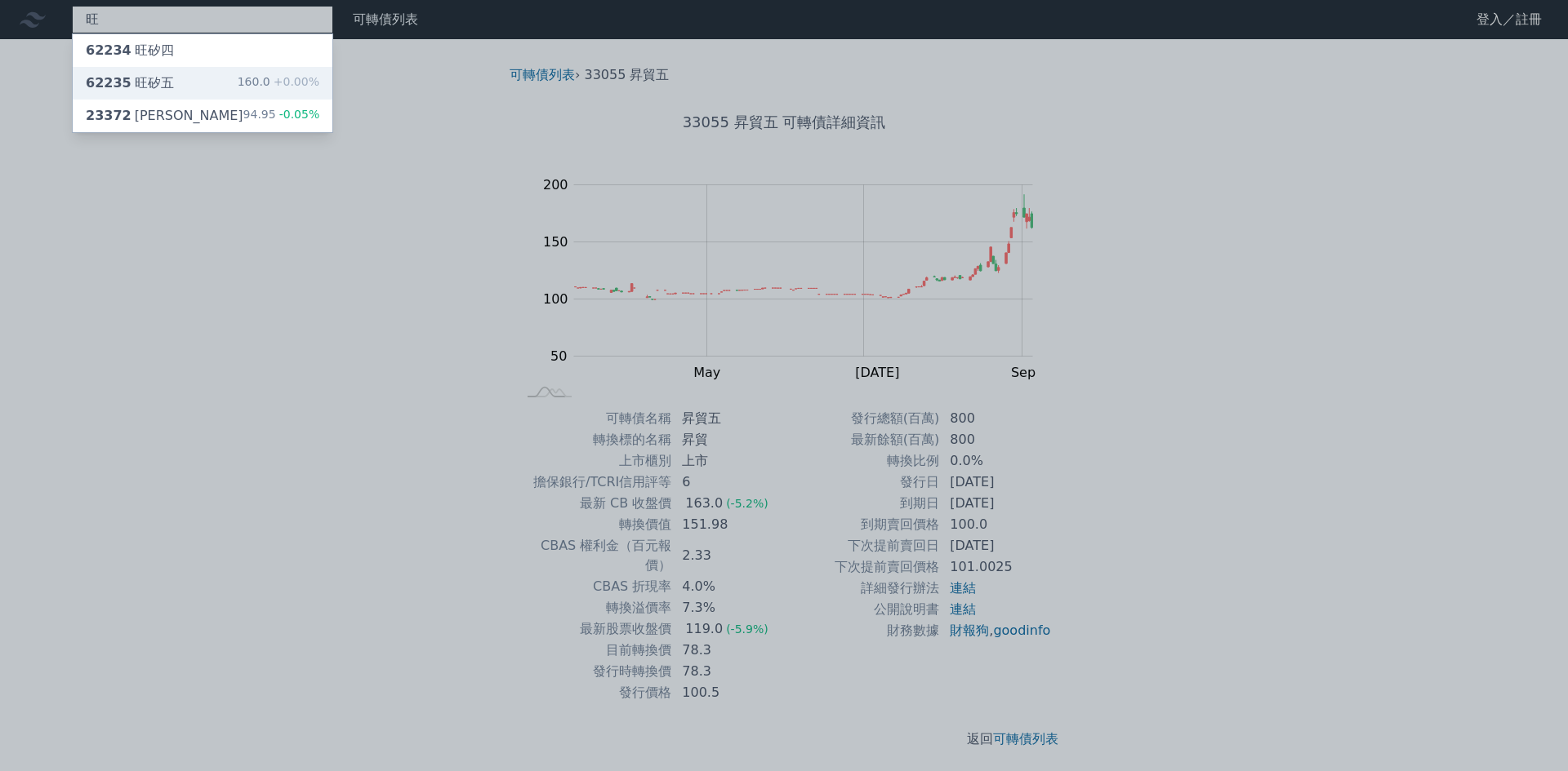
type input "旺"
click at [267, 78] on div "160.0 +0.00%" at bounding box center [278, 83] width 82 height 19
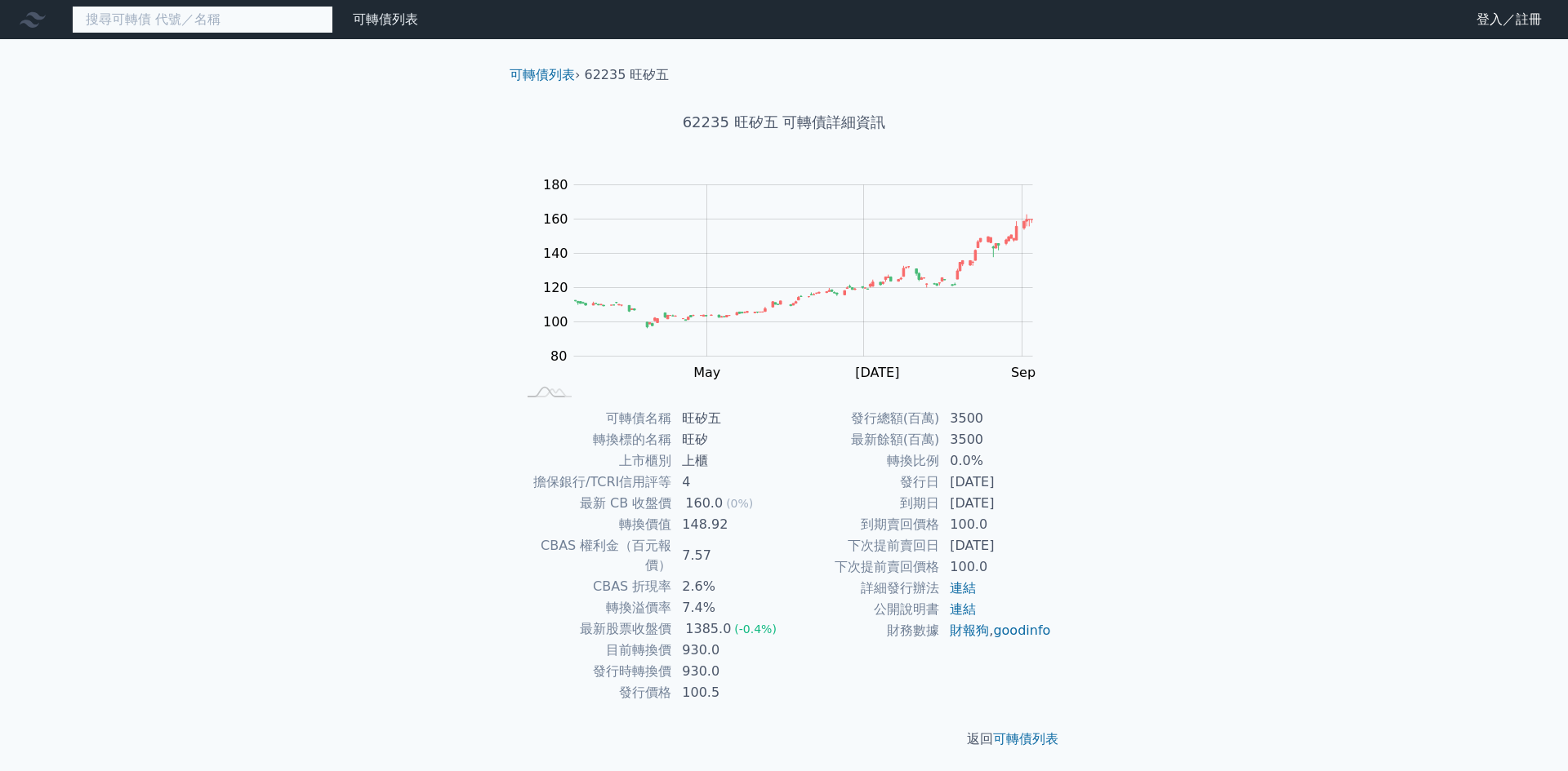
click at [211, 16] on input at bounding box center [202, 19] width 261 height 28
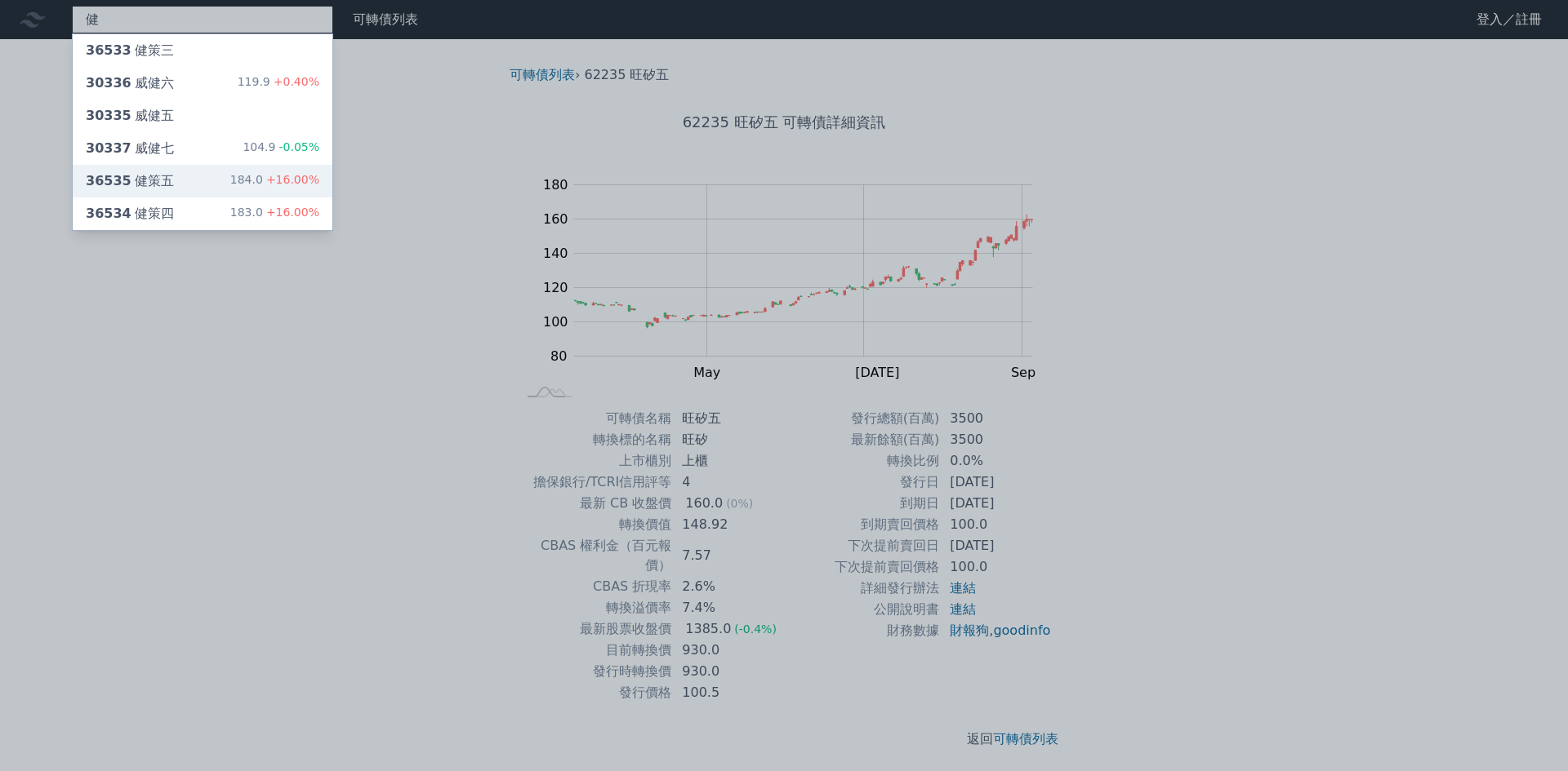
type input "健"
click at [266, 179] on div "184.0 +16.00%" at bounding box center [275, 181] width 89 height 19
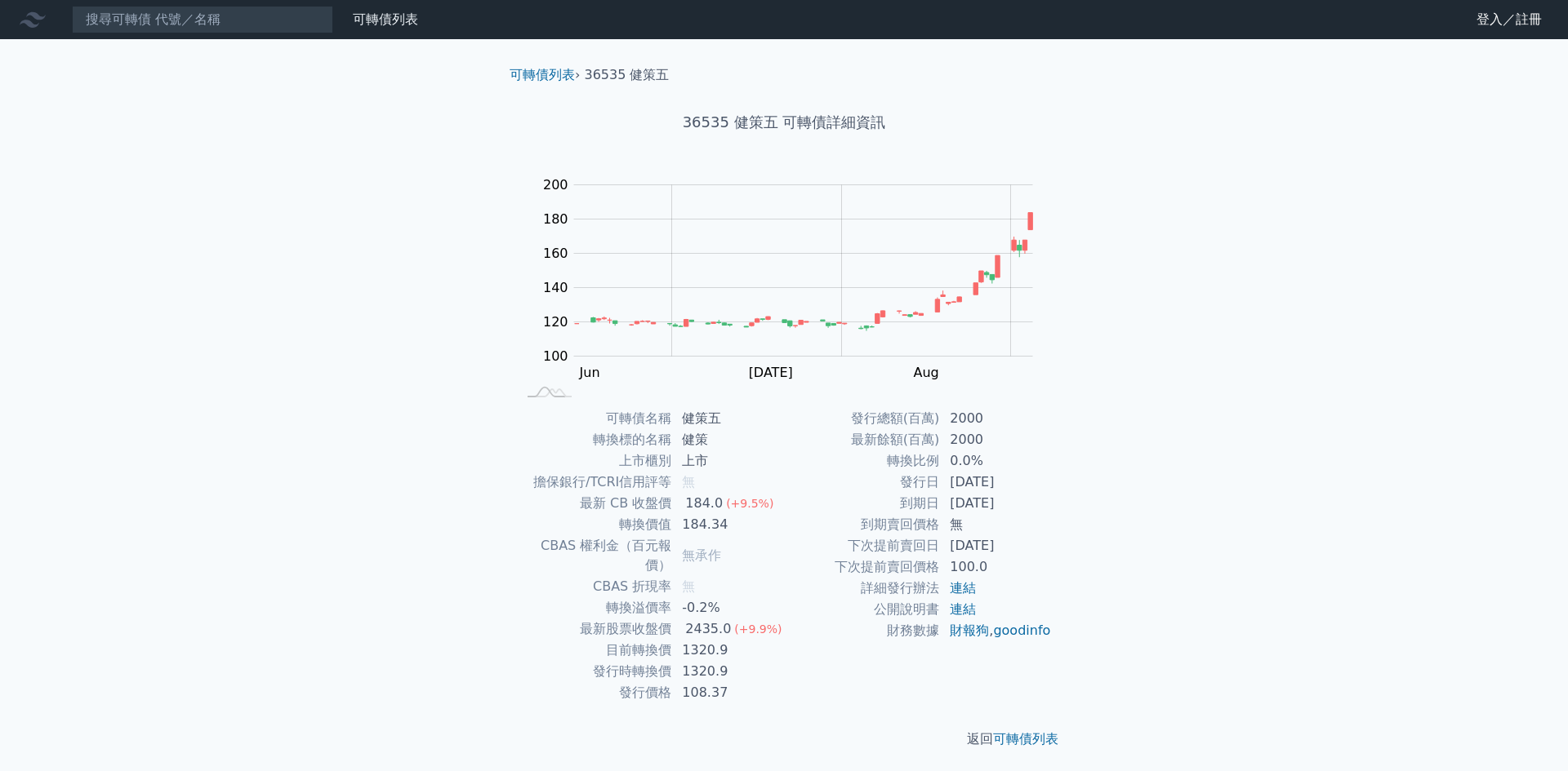
click at [301, 326] on div "可轉債列表 財務數據 可轉債列表 財務數據 登入／註冊 登入／註冊 可轉債列表 › 36535 健策五 36535 健策五 可轉債詳細資訊 Zoom Out …" at bounding box center [784, 388] width 1568 height 776
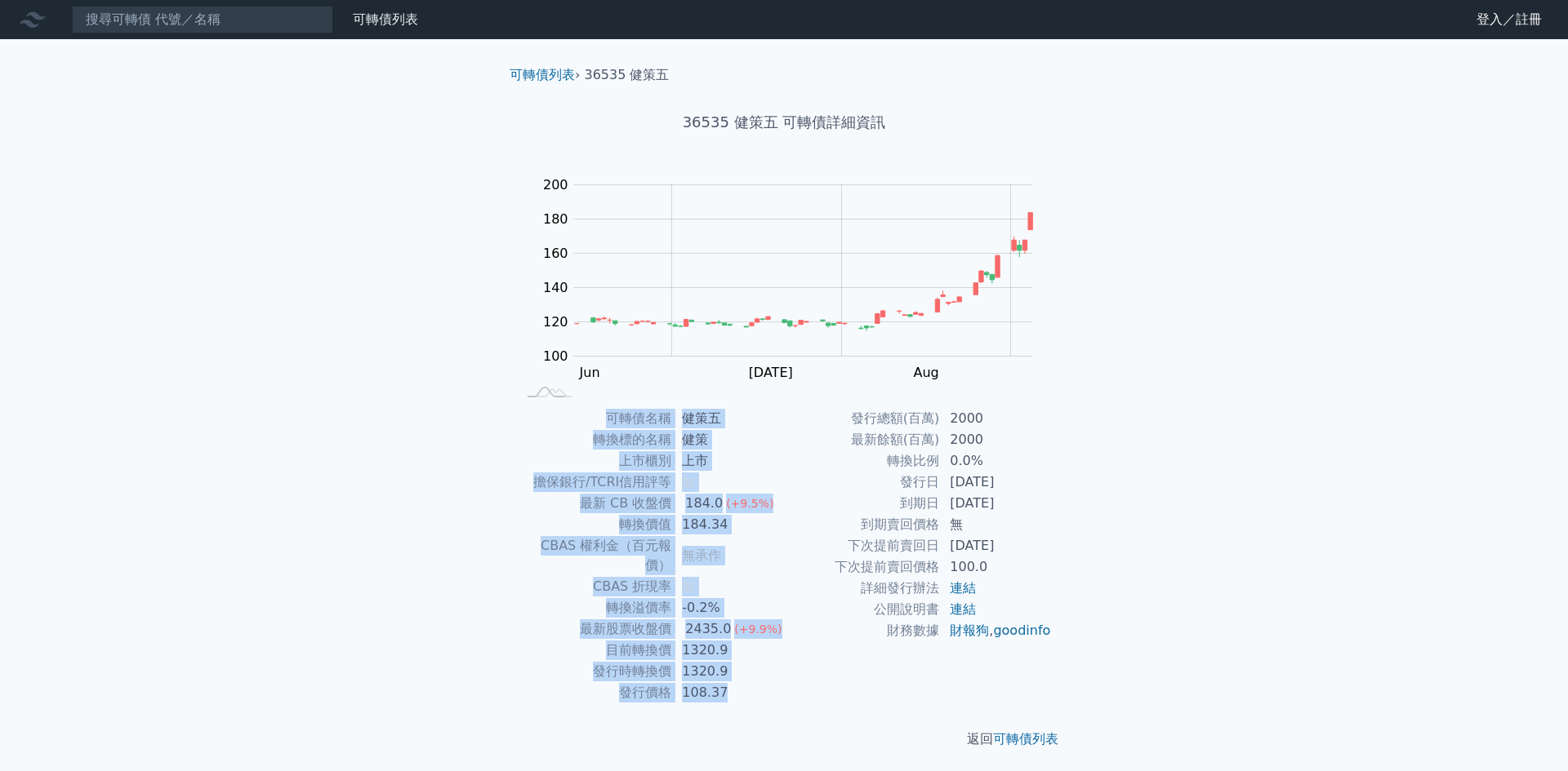
click at [301, 326] on div "可轉債列表 財務數據 可轉債列表 財務數據 登入／註冊 登入／註冊 可轉債列表 › 36535 健策五 36535 健策五 可轉債詳細資訊 Zoom Out …" at bounding box center [784, 388] width 1568 height 776
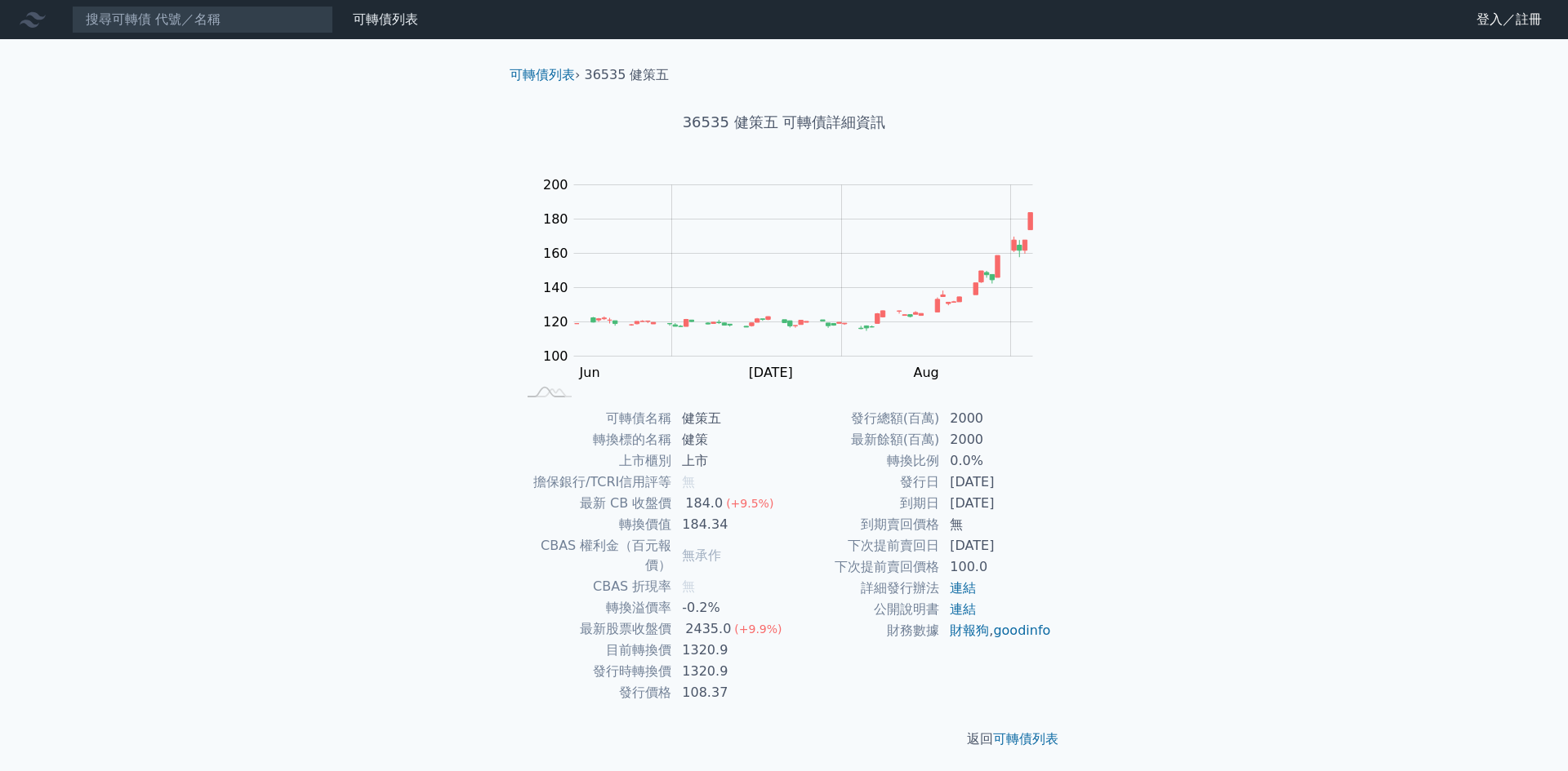
click at [289, 342] on div "可轉債列表 財務數據 可轉債列表 財務數據 登入／註冊 登入／註冊 可轉債列表 › 36535 健策五 36535 健策五 可轉債詳細資訊 Zoom Out …" at bounding box center [784, 388] width 1568 height 776
click at [212, 23] on input at bounding box center [202, 19] width 261 height 28
type input "ㄍ"
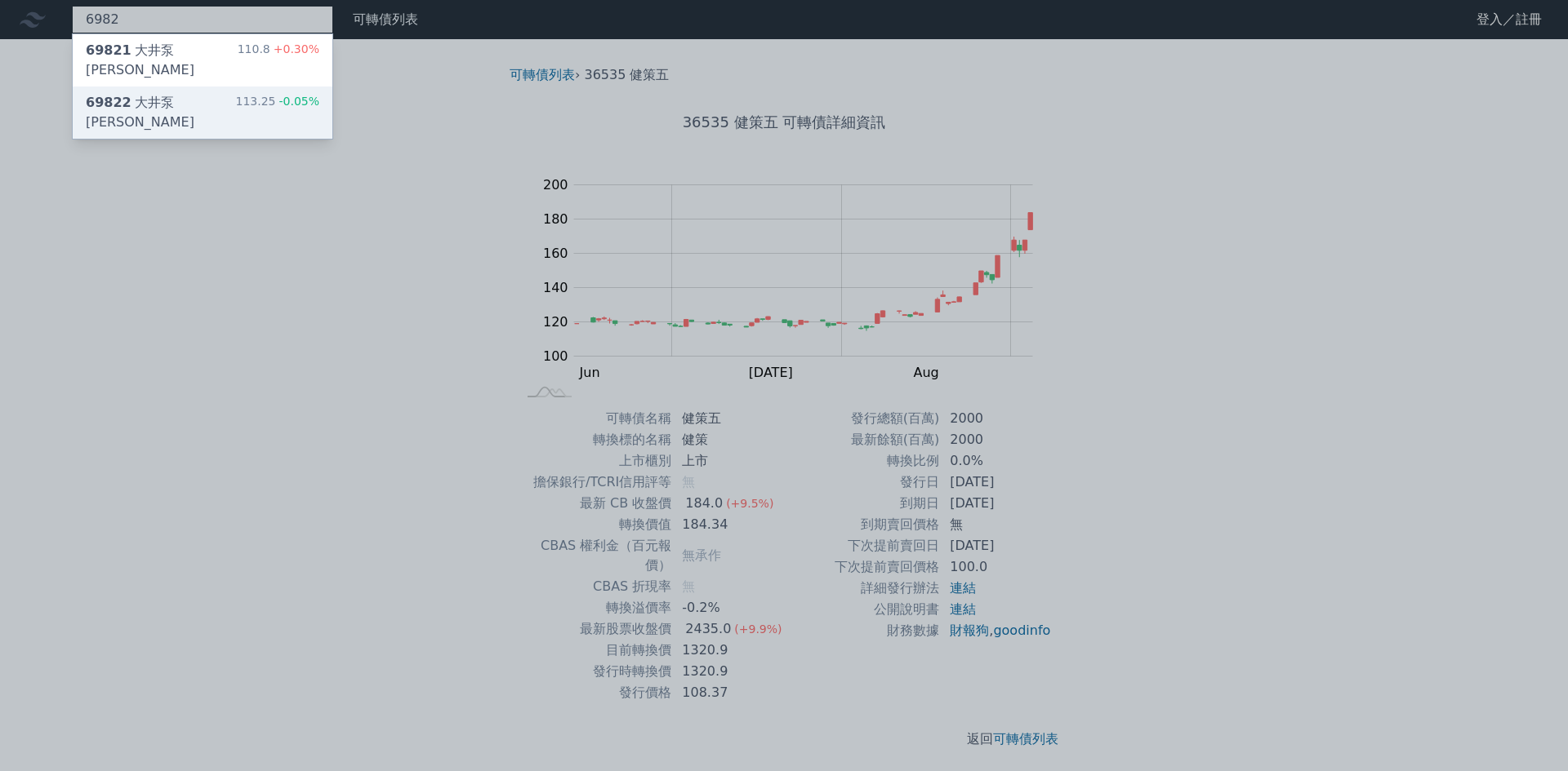
type input "6982"
click at [212, 86] on div "69822 大井泵浦二 113.25 -0.05%" at bounding box center [203, 112] width 260 height 52
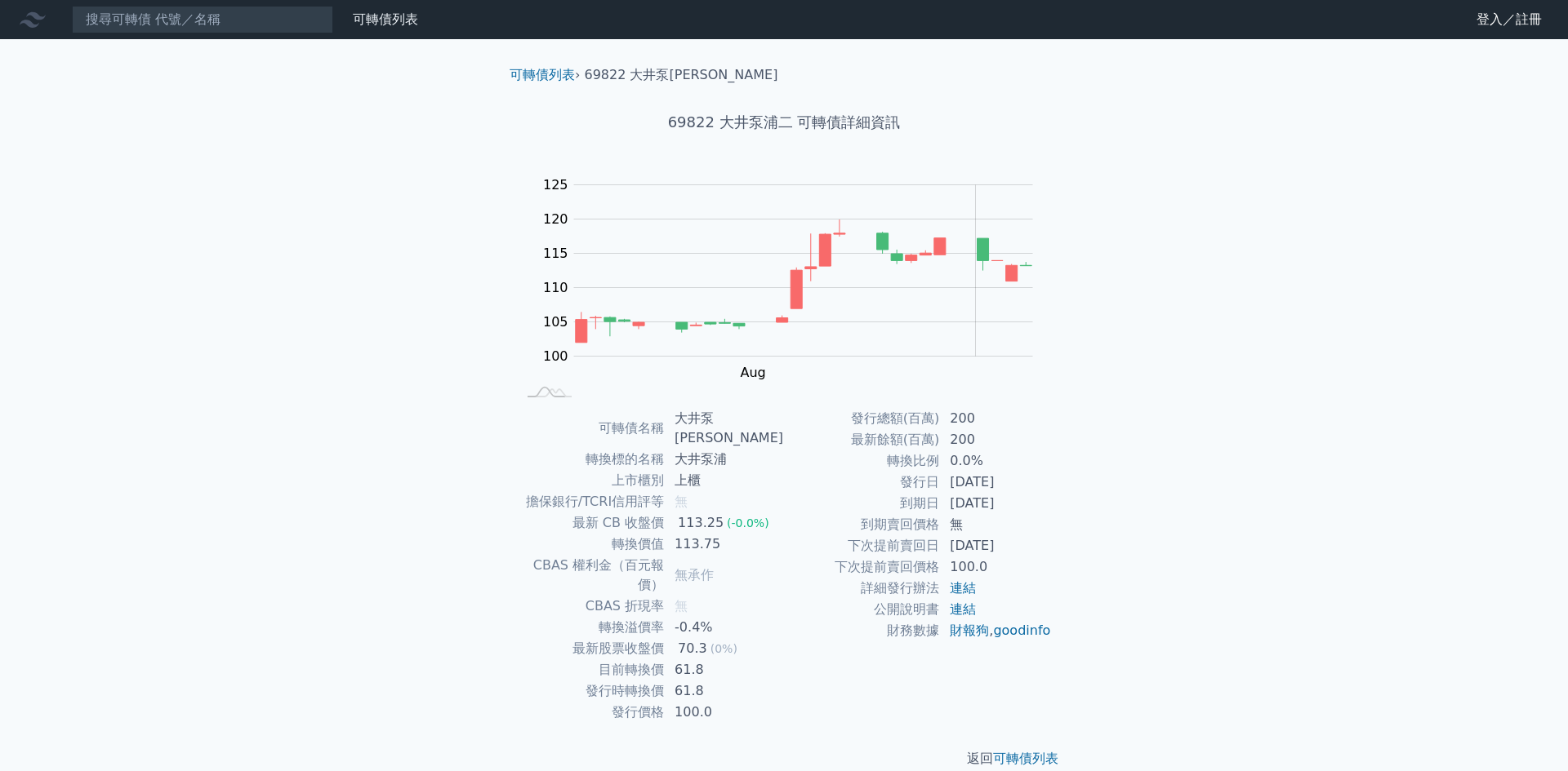
click at [274, 513] on div "可轉債列表 財務數據 可轉債列表 財務數據 登入／註冊 登入／註冊 可轉債列表 › 69822 大井泵[PERSON_NAME] 69822 大井泵浦二 可轉…" at bounding box center [784, 398] width 1568 height 795
click at [276, 514] on div "可轉債列表 財務數據 可轉債列表 財務數據 登入／註冊 登入／註冊 可轉債列表 › 69822 大井泵[PERSON_NAME] 69822 大井泵浦二 可轉…" at bounding box center [784, 398] width 1568 height 795
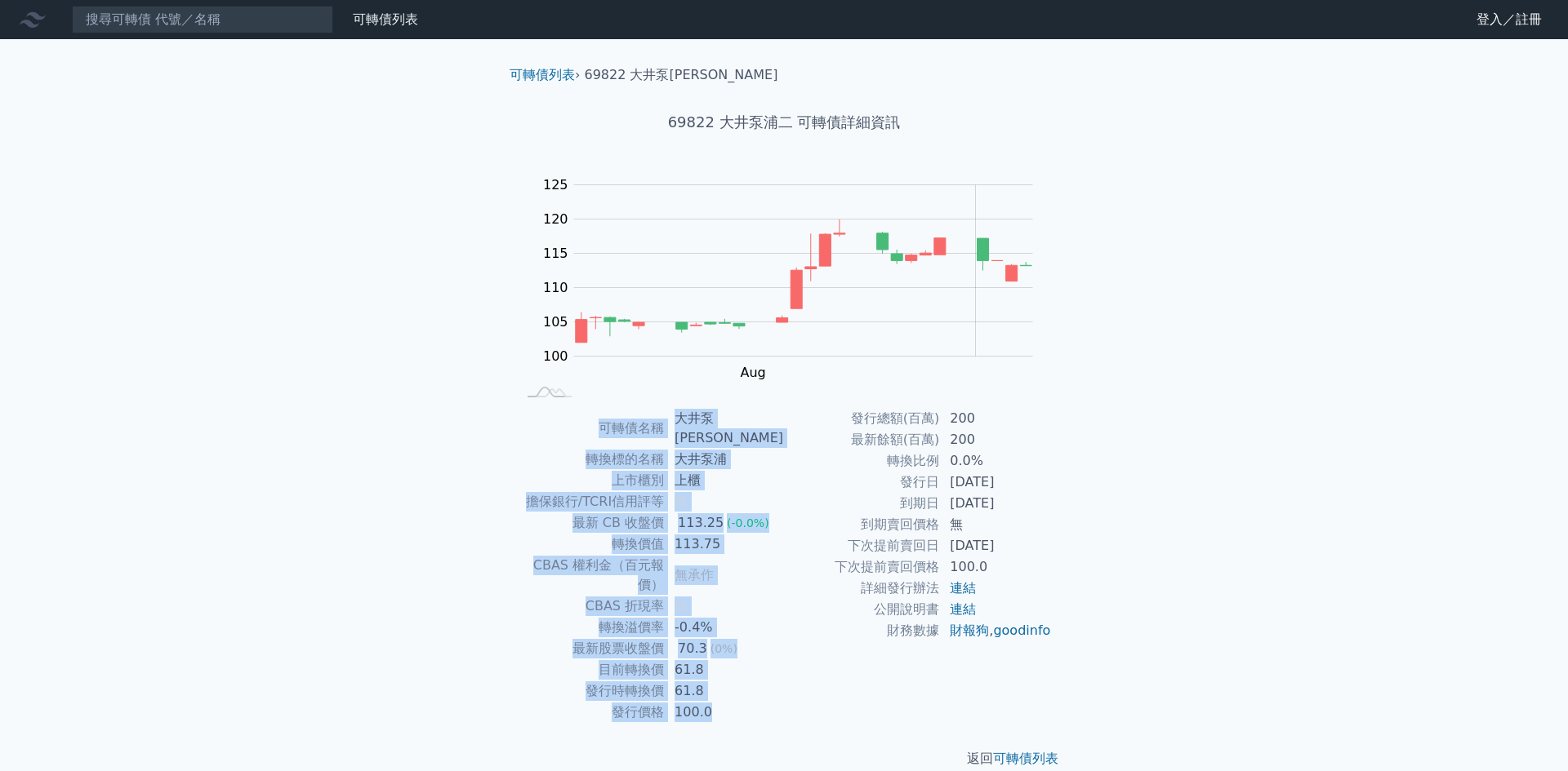
click at [276, 514] on div "可轉債列表 財務數據 可轉債列表 財務數據 登入／註冊 登入／註冊 可轉債列表 › 69822 大井泵[PERSON_NAME] 69822 大井泵浦二 可轉…" at bounding box center [784, 398] width 1568 height 795
click at [310, 462] on div "可轉債列表 財務數據 可轉債列表 財務數據 登入／註冊 登入／註冊 可轉債列表 › 69822 大井泵[PERSON_NAME] 69822 大井泵浦二 可轉…" at bounding box center [784, 398] width 1568 height 795
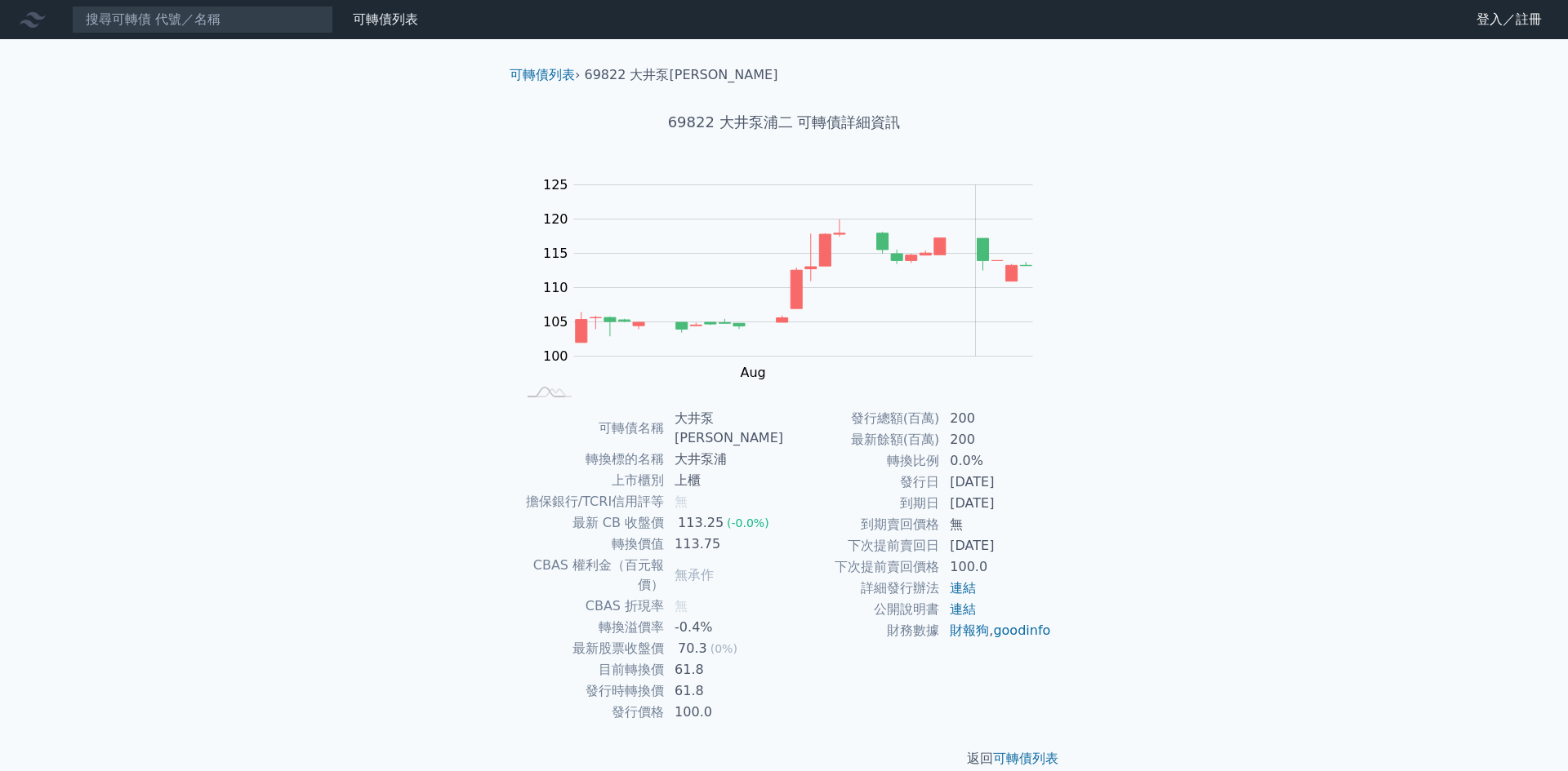
click at [1185, 361] on div "可轉債列表 財務數據 可轉債列表 財務數據 登入／註冊 登入／註冊 可轉債列表 › 69822 大井泵[PERSON_NAME] 69822 大井泵浦二 可轉…" at bounding box center [784, 398] width 1568 height 795
drag, startPoint x: 310, startPoint y: 13, endPoint x: 321, endPoint y: 17, distance: 11.7
click at [314, 16] on input at bounding box center [202, 19] width 261 height 28
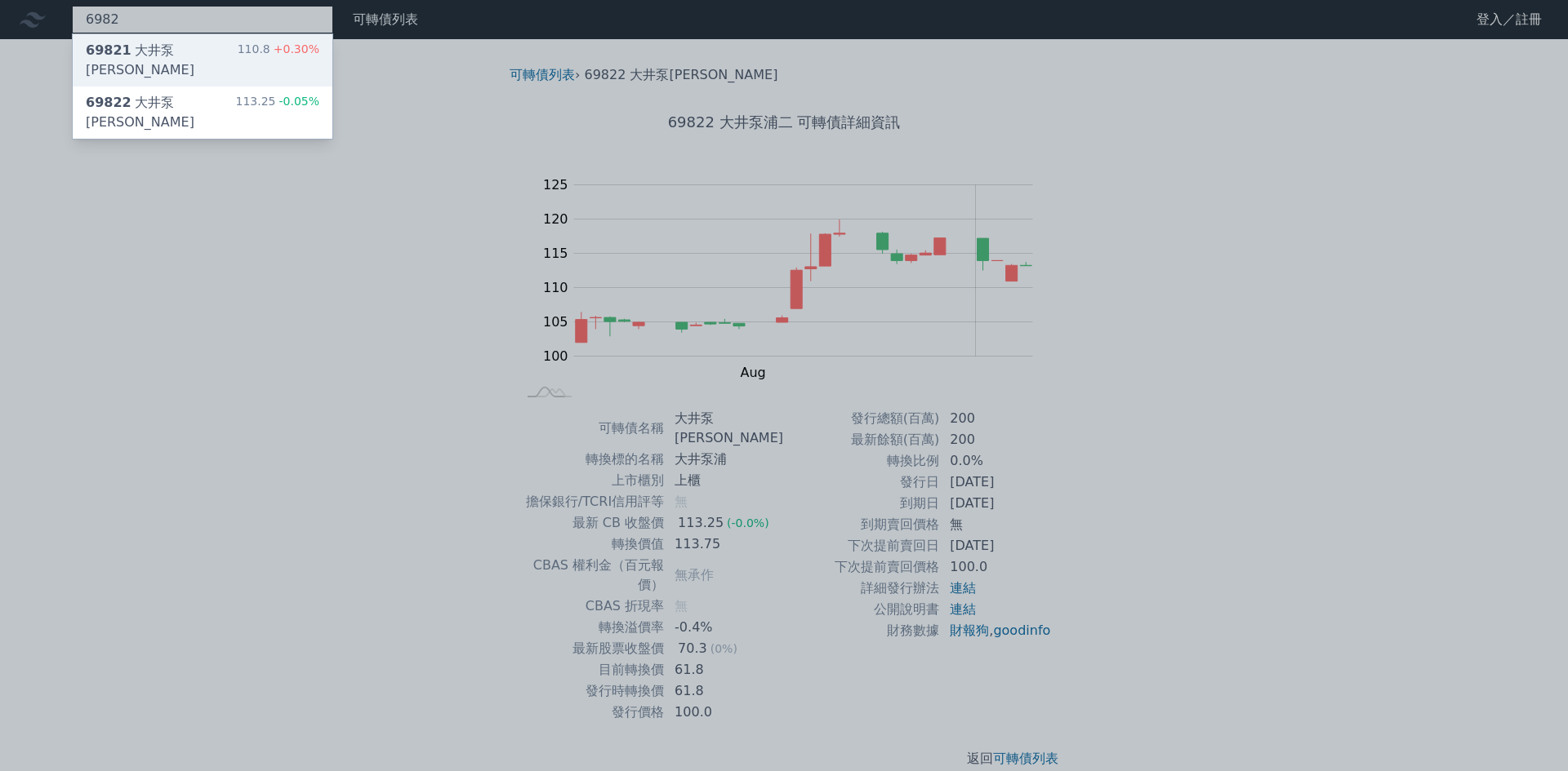
type input "6982"
click at [201, 55] on div "69821 大井泵浦一 110.8 +0.30%" at bounding box center [203, 60] width 260 height 52
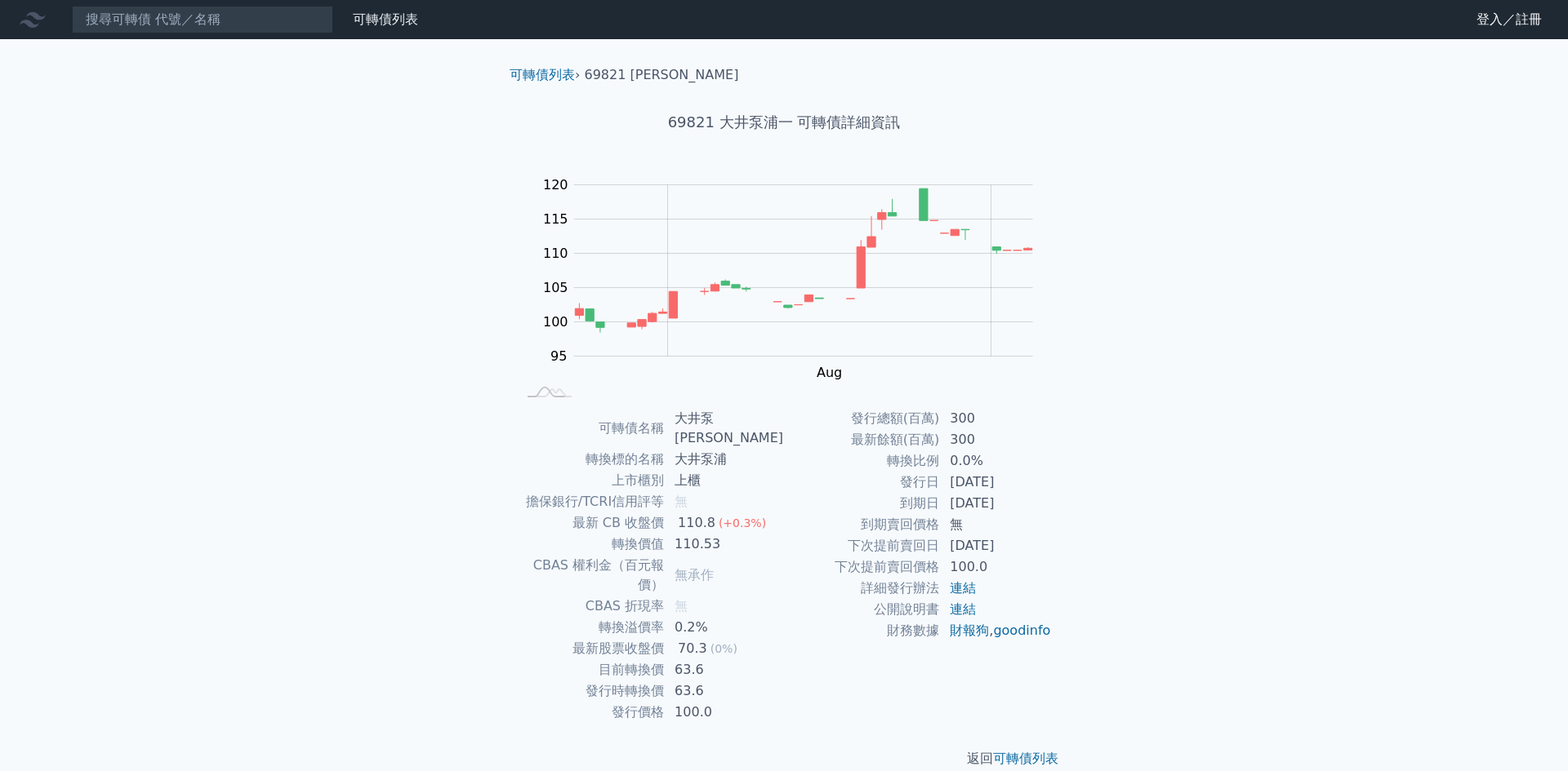
click at [257, 316] on div "可轉債列表 財務數據 可轉債列表 財務數據 登入／註冊 登入／註冊 可轉債列表 › 69821 大井泵[PERSON_NAME] 69821 大井泵浦一 可轉…" at bounding box center [784, 398] width 1568 height 795
click at [257, 317] on div "可轉債列表 財務數據 可轉債列表 財務數據 登入／註冊 登入／註冊 可轉債列表 › 69821 大井泵[PERSON_NAME] 69821 大井泵浦一 可轉…" at bounding box center [784, 398] width 1568 height 795
click at [267, 410] on div "可轉債列表 財務數據 可轉債列表 財務數據 登入／註冊 登入／註冊 可轉債列表 › 69821 大井泵[PERSON_NAME] 69821 大井泵浦一 可轉…" at bounding box center [784, 398] width 1568 height 795
click at [268, 410] on div "可轉債列表 財務數據 可轉債列表 財務數據 登入／註冊 登入／註冊 可轉債列表 › 69821 大井泵[PERSON_NAME] 69821 大井泵浦一 可轉…" at bounding box center [784, 398] width 1568 height 795
click at [1565, 354] on div "可轉債列表 財務數據 可轉債列表 財務數據 登入／註冊 登入／註冊 可轉債列表 › 69821 大井泵[PERSON_NAME] 69821 大井泵浦一 可轉…" at bounding box center [784, 398] width 1568 height 795
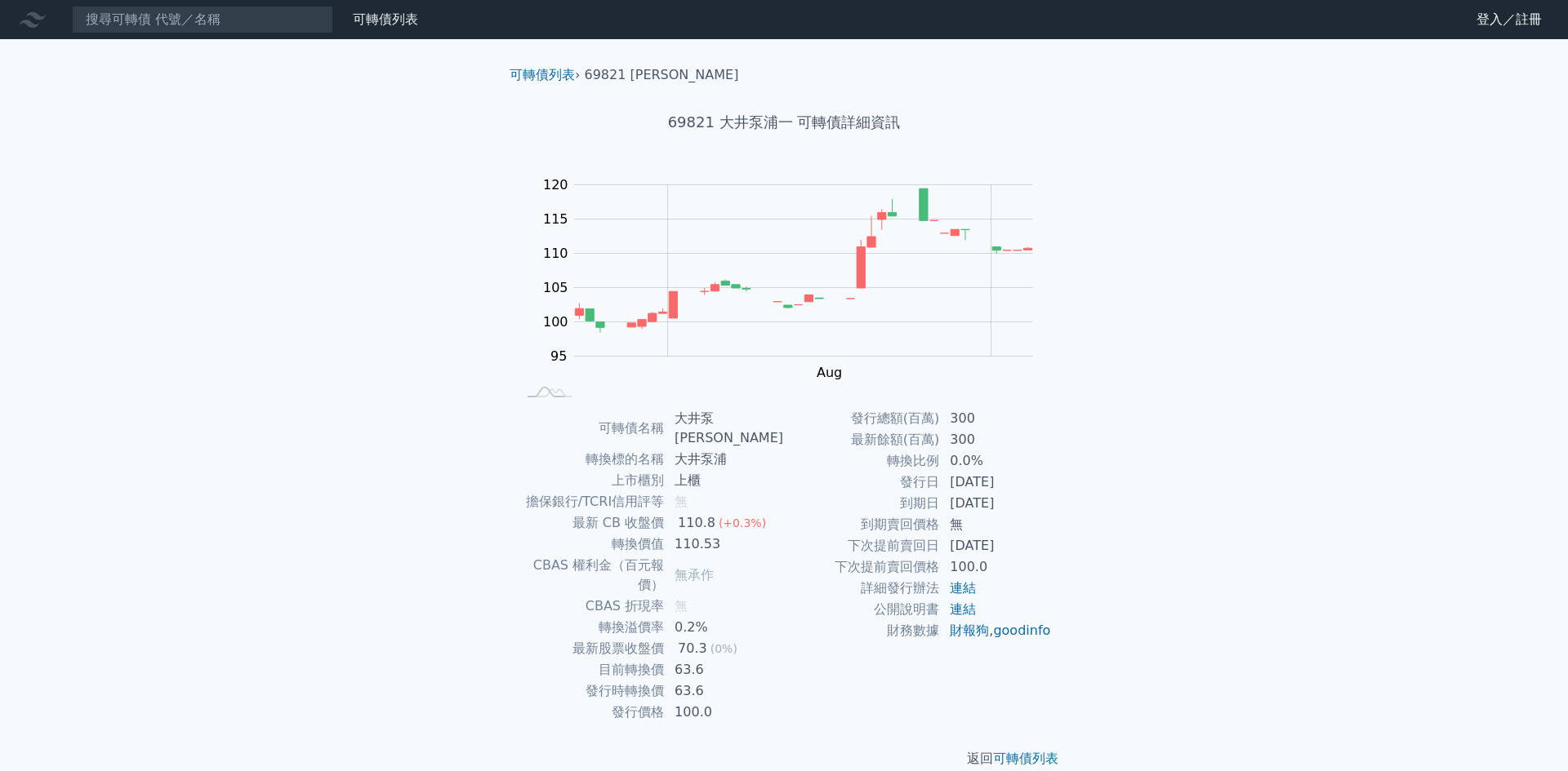
click at [1364, 441] on div "可轉債列表 財務數據 可轉債列表 財務數據 登入／註冊 登入／註冊 可轉債列表 › 69821 大井泵[PERSON_NAME] 69821 大井泵浦一 可轉…" at bounding box center [784, 398] width 1568 height 795
click at [372, 354] on div "可轉債列表 財務數據 可轉債列表 財務數據 登入／註冊 登入／註冊 可轉債列表 › 69821 大井泵[PERSON_NAME] 69821 大井泵浦一 可轉…" at bounding box center [784, 398] width 1568 height 795
drag, startPoint x: 372, startPoint y: 354, endPoint x: 1208, endPoint y: 255, distance: 841.8
click at [372, 355] on div "可轉債列表 財務數據 可轉債列表 財務數據 登入／註冊 登入／註冊 可轉債列表 › 69821 大井泵[PERSON_NAME] 69821 大井泵浦一 可轉…" at bounding box center [784, 398] width 1568 height 795
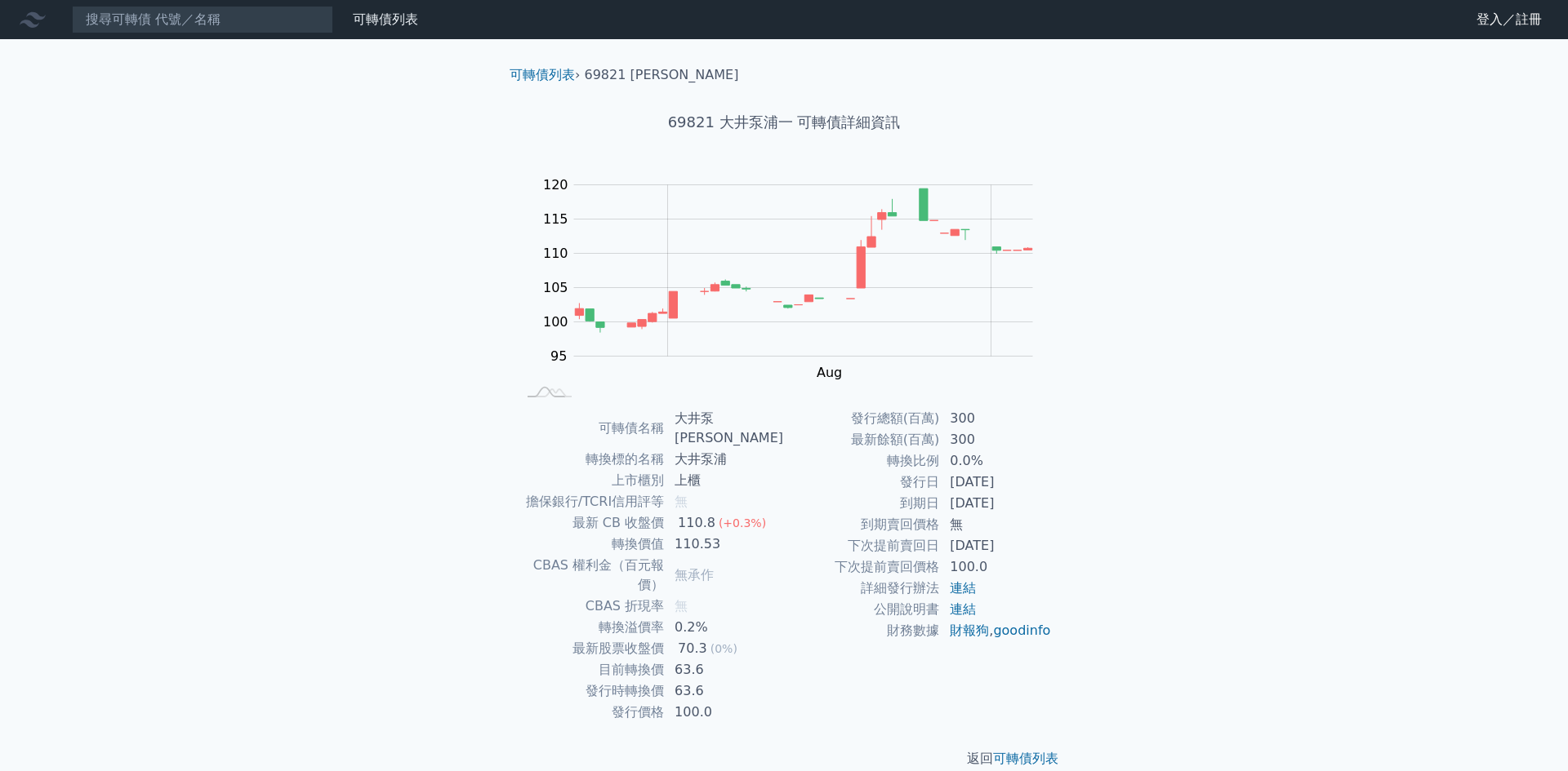
click at [1304, 356] on div "可轉債列表 財務數據 可轉債列表 財務數據 登入／註冊 登入／註冊 可轉債列表 › 69821 大井泵[PERSON_NAME] 69821 大井泵浦一 可轉…" at bounding box center [784, 398] width 1568 height 795
click at [1319, 462] on div "可轉債列表 財務數據 可轉債列表 財務數據 登入／註冊 登入／註冊 可轉債列表 › 69821 大井泵[PERSON_NAME] 69821 大井泵浦一 可轉…" at bounding box center [784, 398] width 1568 height 795
drag, startPoint x: 1178, startPoint y: 492, endPoint x: 1195, endPoint y: 468, distance: 29.4
click at [1183, 485] on div "可轉債列表 財務數據 可轉債列表 財務數據 登入／註冊 登入／註冊 可轉債列表 › 69821 大井泵[PERSON_NAME] 69821 大井泵浦一 可轉…" at bounding box center [784, 398] width 1568 height 795
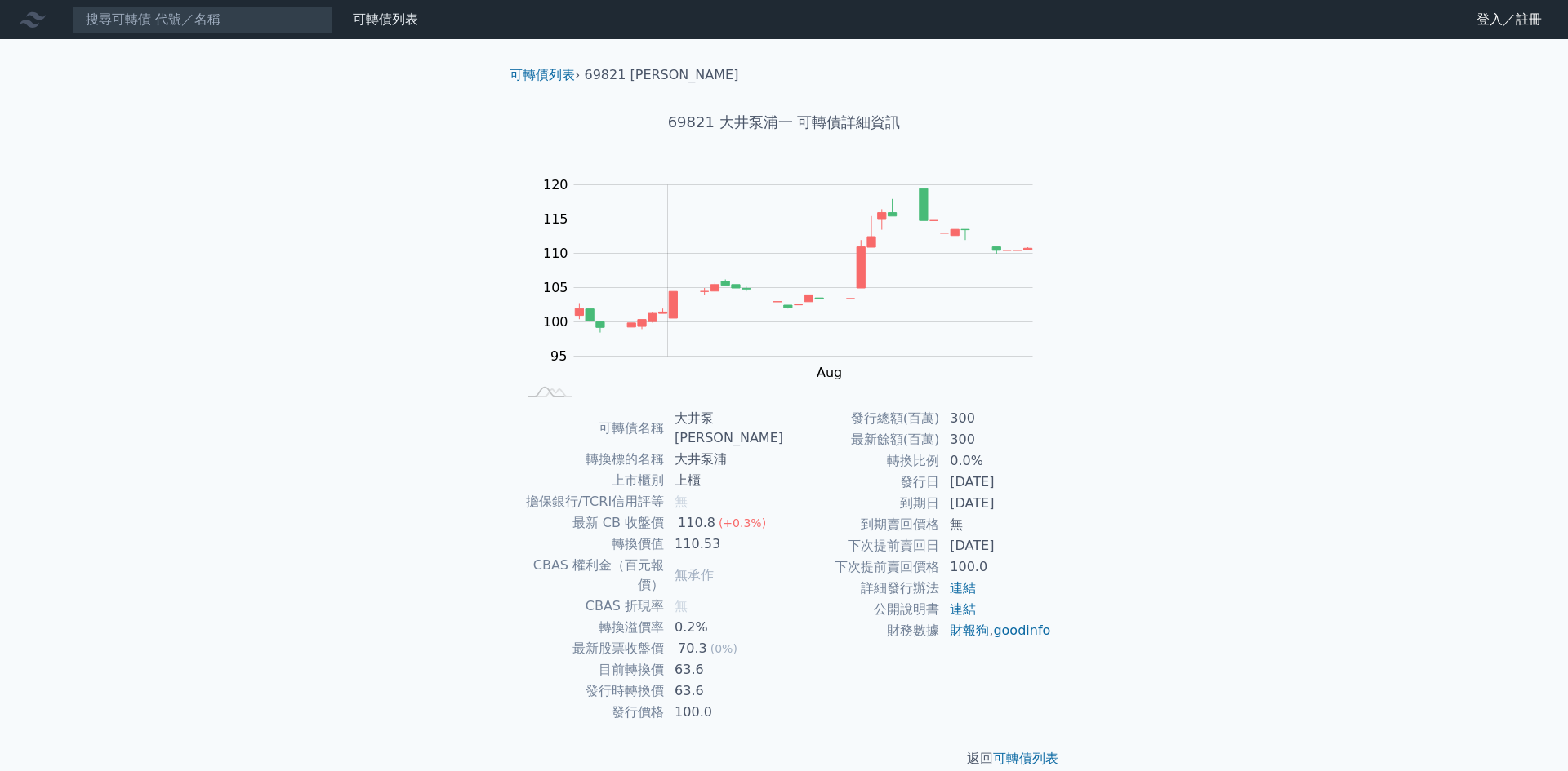
click at [1195, 468] on div "可轉債列表 財務數據 可轉債列表 財務數據 登入／註冊 登入／註冊 可轉債列表 › 69821 大井泵[PERSON_NAME] 69821 大井泵浦一 可轉…" at bounding box center [784, 398] width 1568 height 795
click at [446, 498] on div "可轉債列表 財務數據 可轉債列表 財務數據 登入／註冊 登入／註冊 可轉債列表 › 69821 大井泵[PERSON_NAME] 69821 大井泵浦一 可轉…" at bounding box center [784, 398] width 1568 height 795
click at [1346, 466] on div "可轉債列表 財務數據 可轉債列表 財務數據 登入／註冊 登入／註冊 可轉債列表 › 69821 大井泵[PERSON_NAME] 69821 大井泵浦一 可轉…" at bounding box center [784, 398] width 1568 height 795
click at [813, 532] on td "到期賣回價格" at bounding box center [862, 525] width 156 height 21
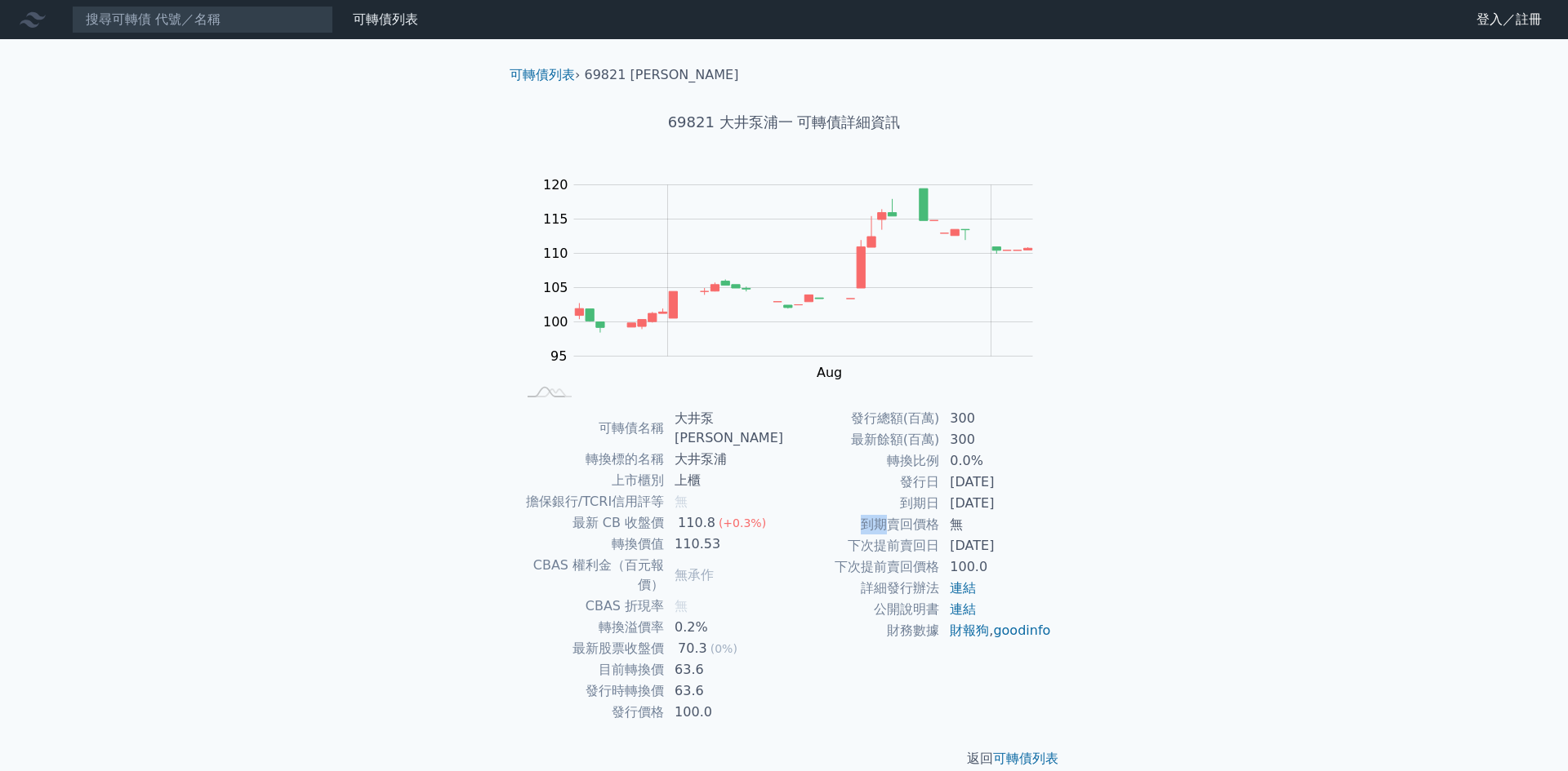
click at [813, 532] on td "到期賣回價格" at bounding box center [862, 525] width 156 height 21
click at [798, 538] on td "下次提前賣回日" at bounding box center [862, 546] width 156 height 21
click at [552, 513] on td "最新 CB 收盤價" at bounding box center [590, 524] width 148 height 21
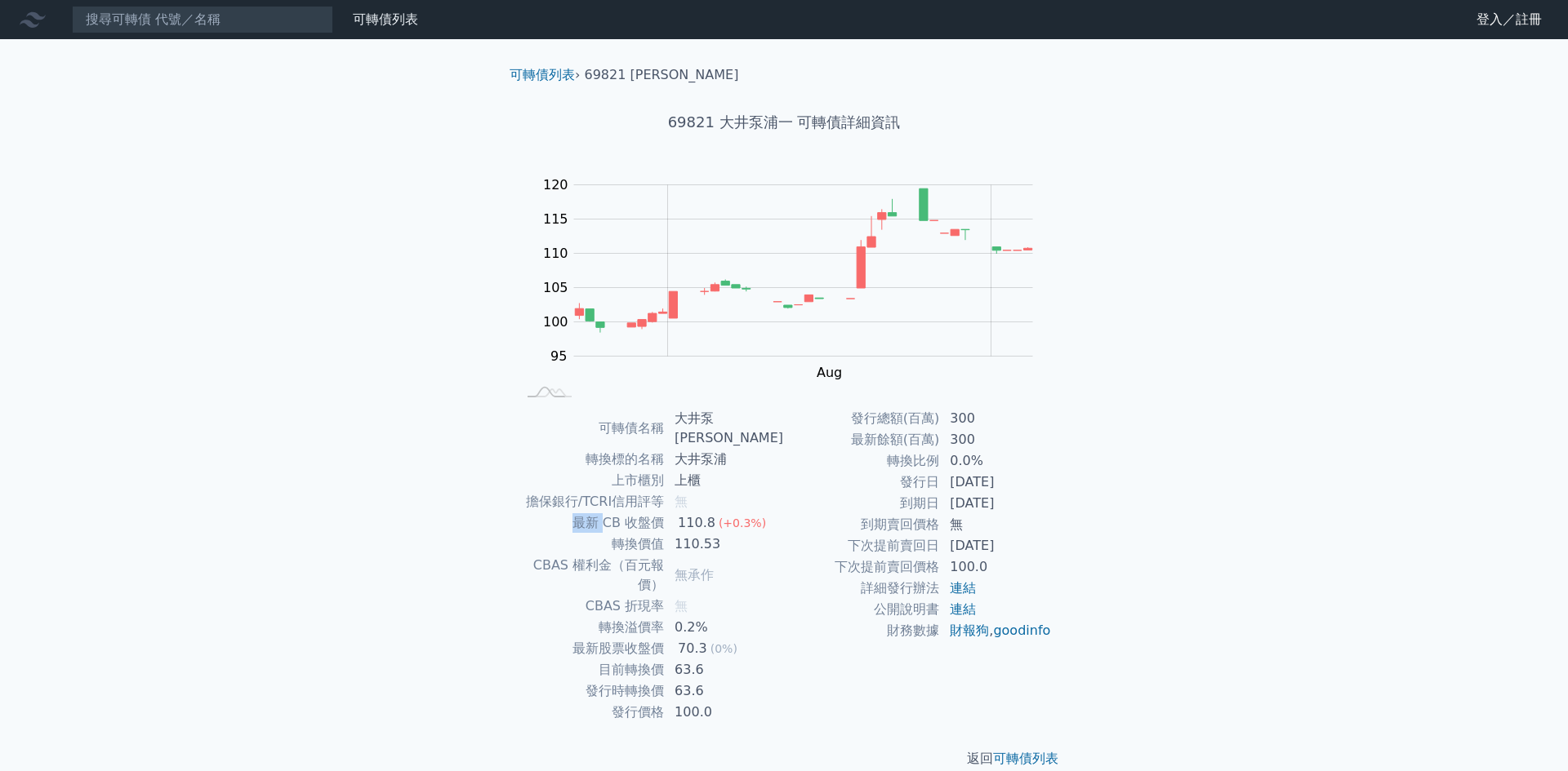
click at [552, 513] on td "最新 CB 收盤價" at bounding box center [590, 524] width 148 height 21
click at [494, 550] on div "可轉債列表 › 69821 大井泵[PERSON_NAME] 69821 大井泵浦一 可轉債詳細資訊 Zoom Out 100 85 90 95 100 10…" at bounding box center [784, 416] width 627 height 755
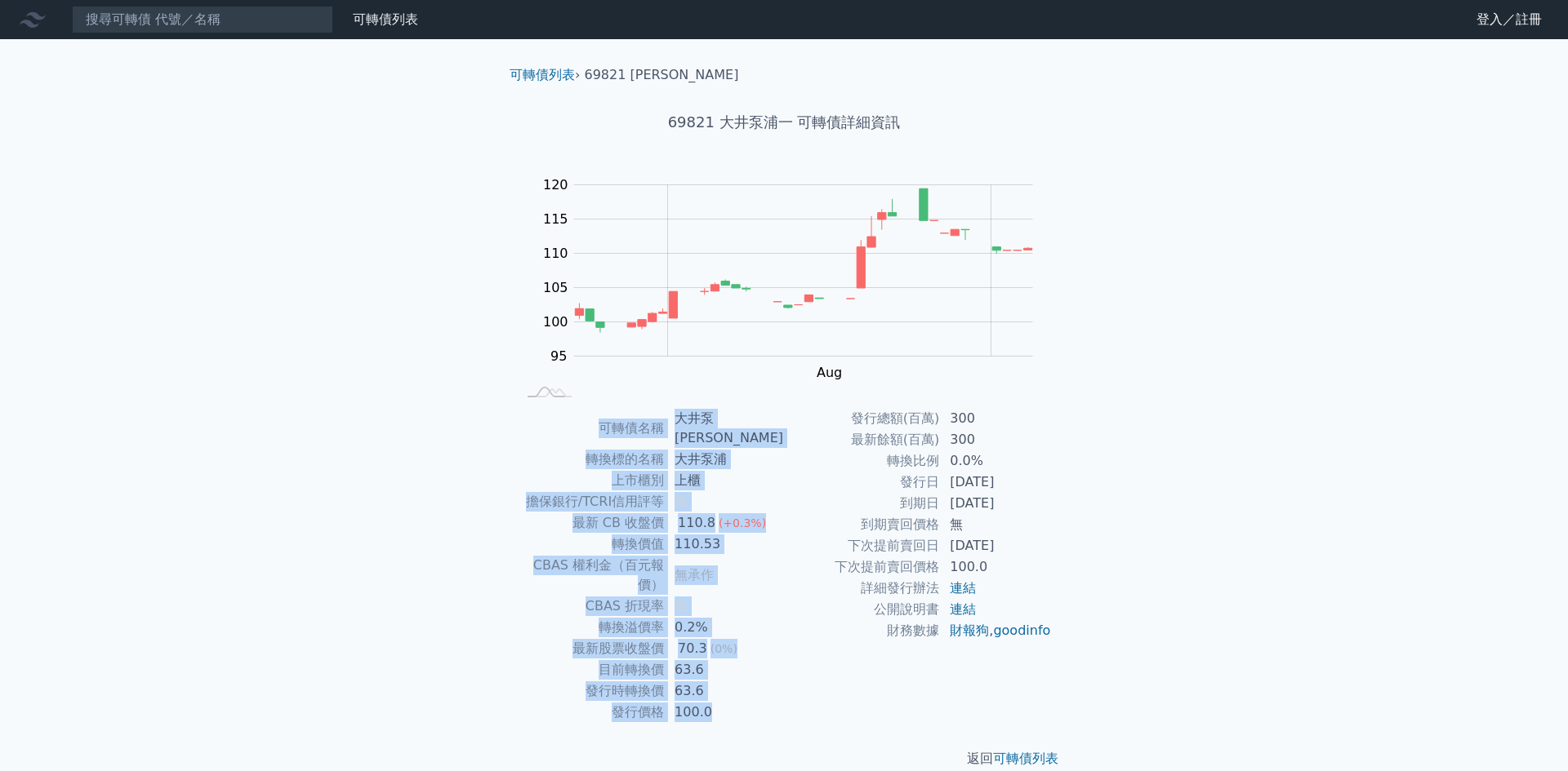
click at [494, 550] on div "可轉債列表 › 69821 大井泵[PERSON_NAME] 69821 大井泵浦一 可轉債詳細資訊 Zoom Out 100 85 90 95 100 10…" at bounding box center [784, 416] width 627 height 755
click at [597, 638] on td "最新股票收盤價" at bounding box center [590, 649] width 148 height 21
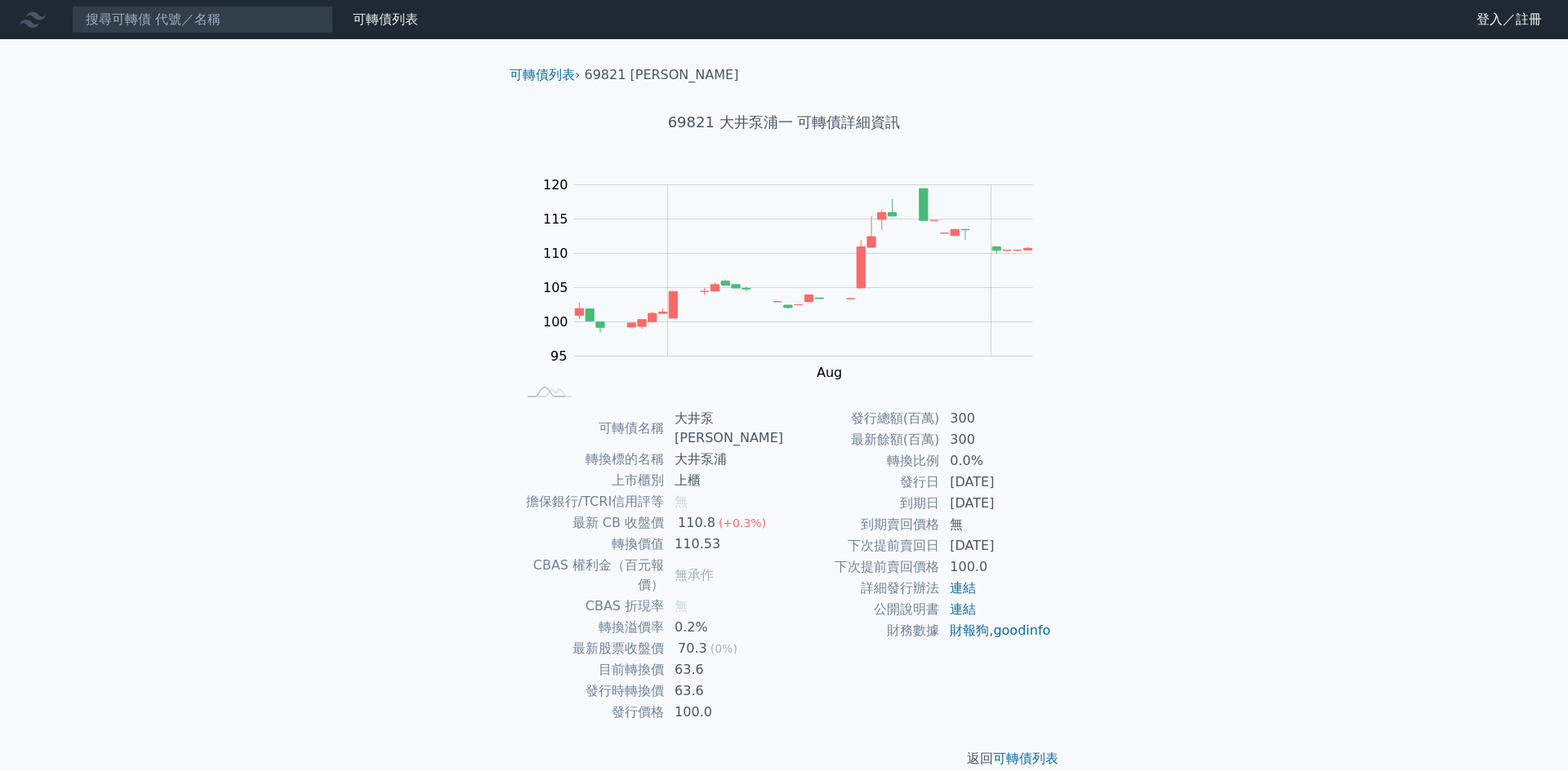
click at [774, 617] on td "0.2%" at bounding box center [724, 627] width 119 height 21
click at [776, 641] on tbody "可轉債名稱 大井泵[PERSON_NAME] 轉換標的名稱 [GEOGRAPHIC_DATA] 上市櫃別 上櫃 擔保銀行/TCRI信用評等 無 最新 CB 收…" at bounding box center [650, 565] width 268 height 315
click at [776, 659] on td "63.6" at bounding box center [724, 670] width 119 height 21
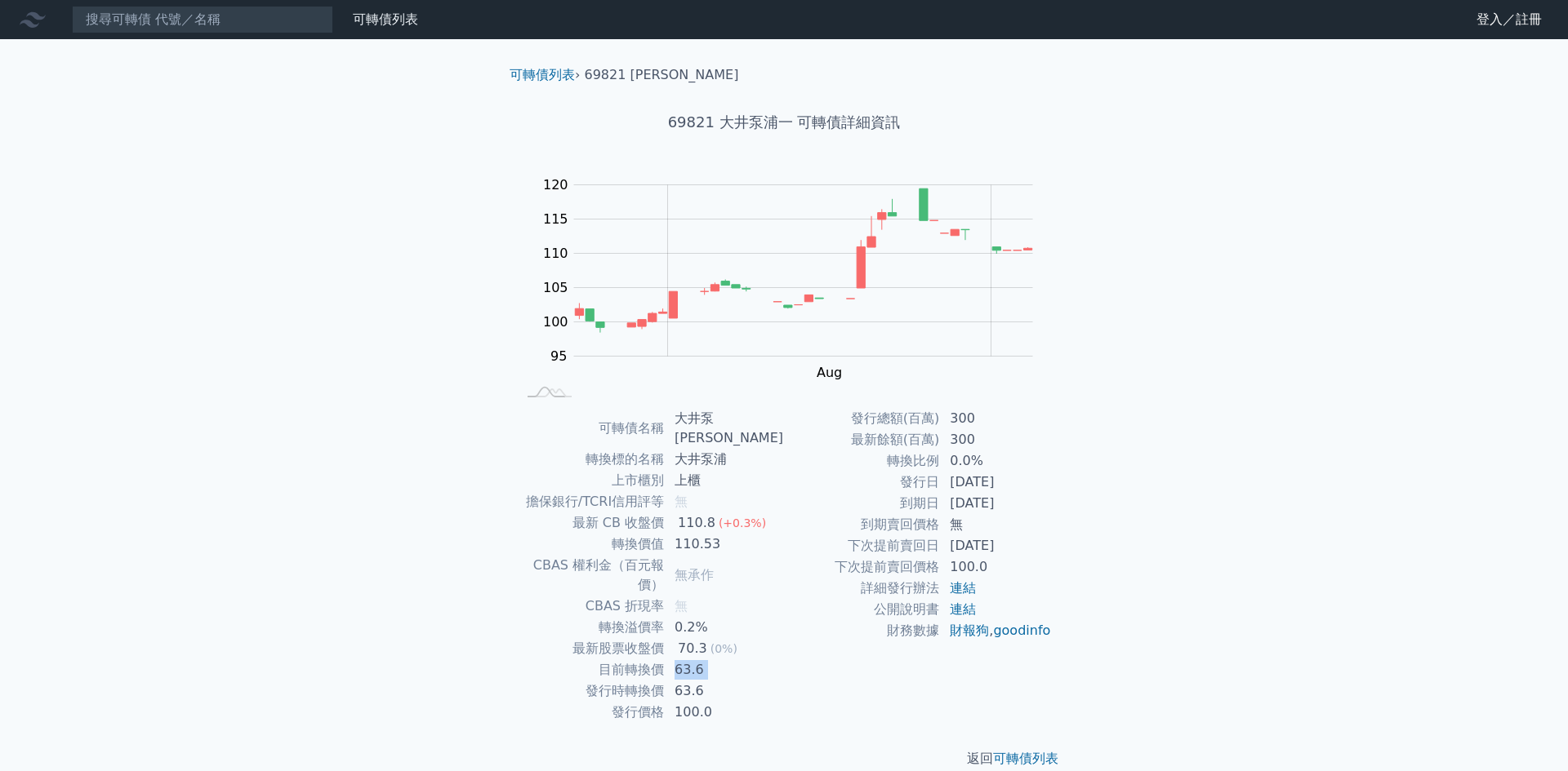
click at [777, 659] on td "63.6" at bounding box center [724, 670] width 119 height 21
click at [1216, 537] on div "可轉債列表 財務數據 可轉債列表 財務數據 登入／註冊 登入／註冊 可轉債列表 › 69821 大井泵[PERSON_NAME] 69821 大井泵浦一 可轉…" at bounding box center [784, 398] width 1568 height 795
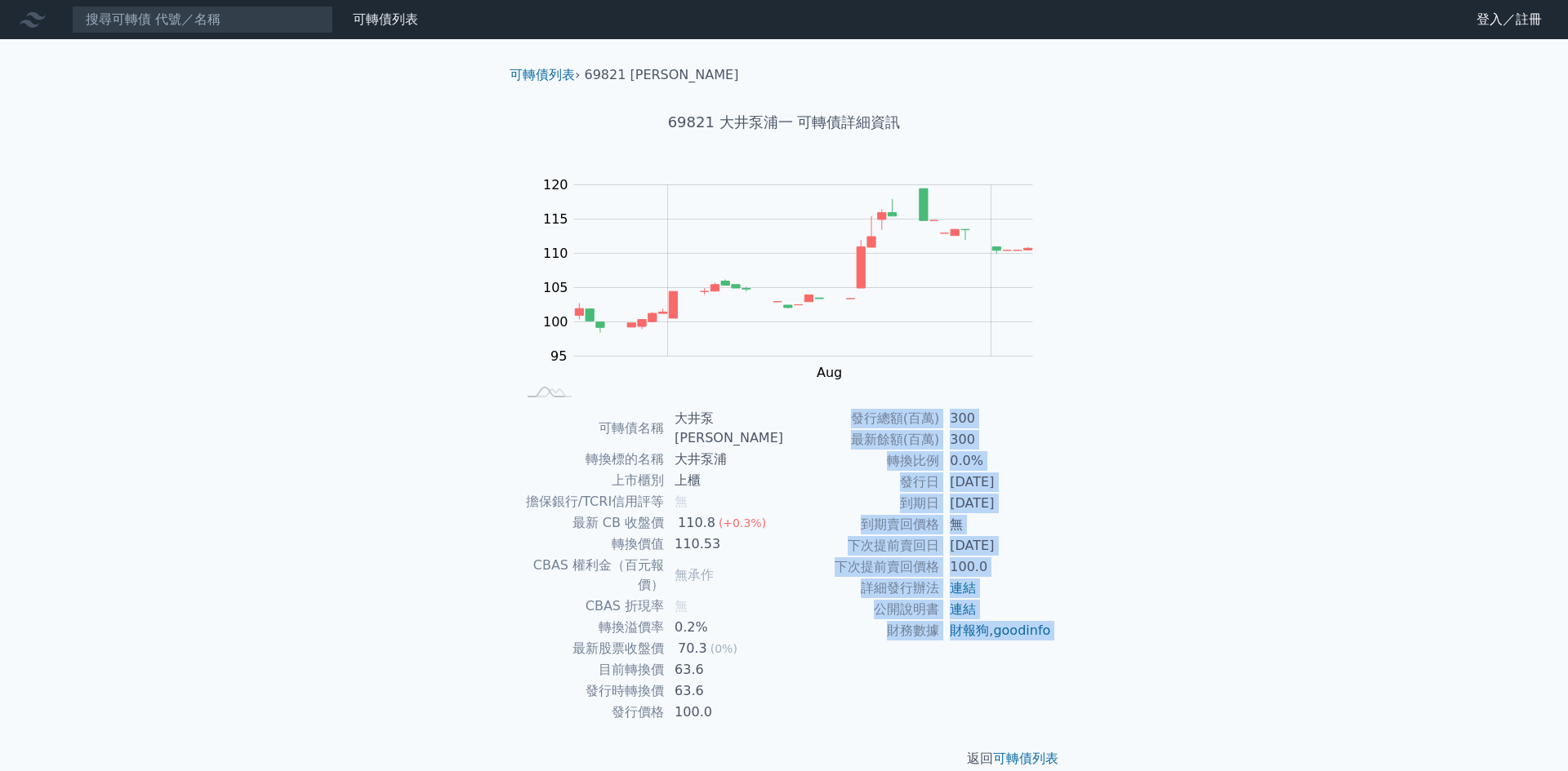
click at [1216, 537] on div "可轉債列表 財務數據 可轉債列表 財務數據 登入／註冊 登入／註冊 可轉債列表 › 69821 大井泵[PERSON_NAME] 69821 大井泵浦一 可轉…" at bounding box center [784, 398] width 1568 height 795
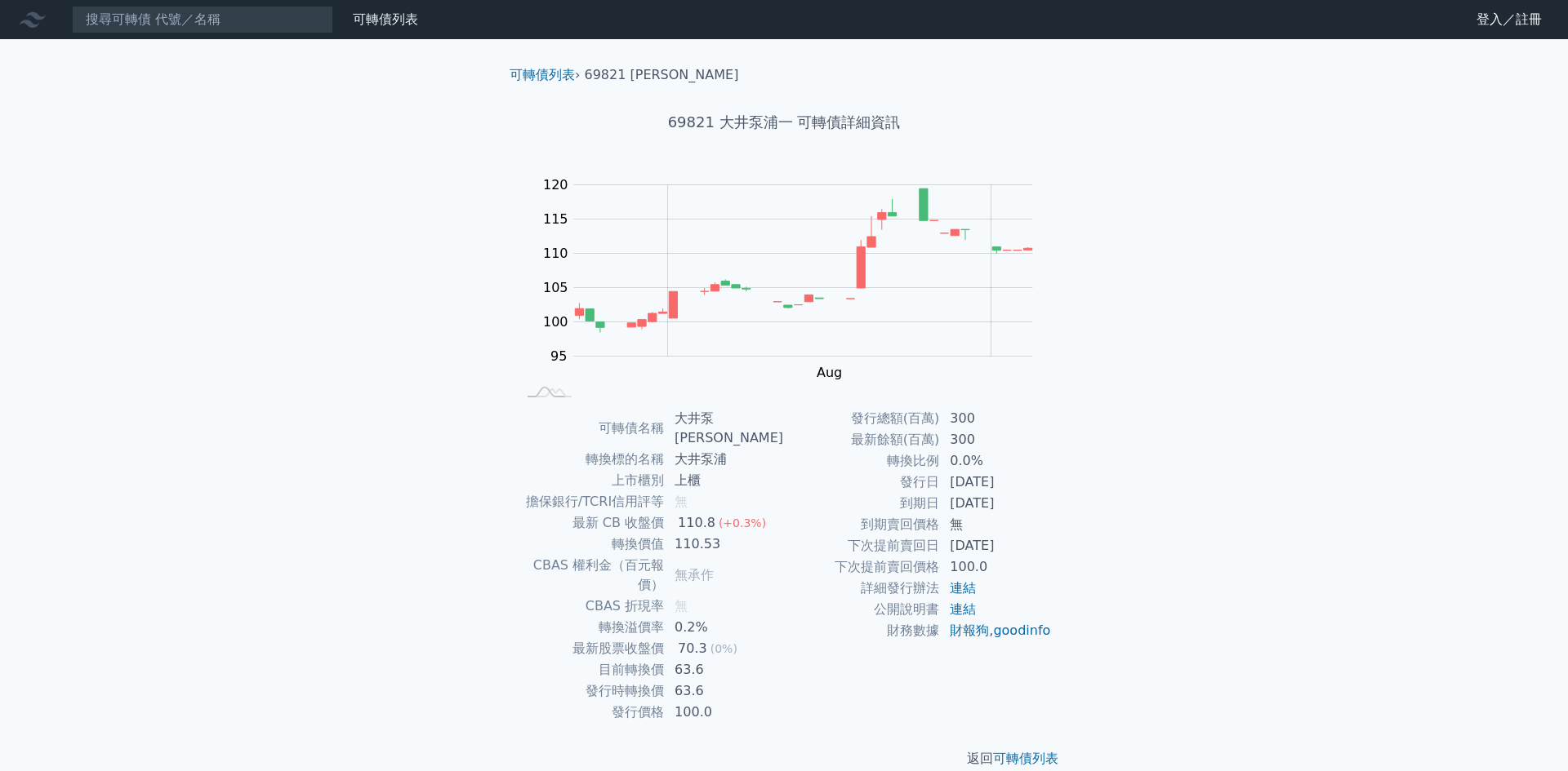
click at [498, 493] on div "可轉債名稱 大井泵[PERSON_NAME] 轉換標的名稱 [GEOGRAPHIC_DATA] 上市櫃別 上櫃 擔保銀行/TCRI信用評等 無 最新 CB 收…" at bounding box center [784, 565] width 575 height 315
click at [499, 491] on div "可轉債名稱 大井泵[PERSON_NAME] 轉換標的名稱 [GEOGRAPHIC_DATA] 上市櫃別 上櫃 擔保銀行/TCRI信用評等 無 最新 CB 收…" at bounding box center [784, 565] width 575 height 315
click at [504, 506] on div "可轉債名稱 大井泵[PERSON_NAME] 轉換標的名稱 [GEOGRAPHIC_DATA] 上市櫃別 上櫃 擔保銀行/TCRI信用評等 無 最新 CB 收…" at bounding box center [784, 565] width 575 height 315
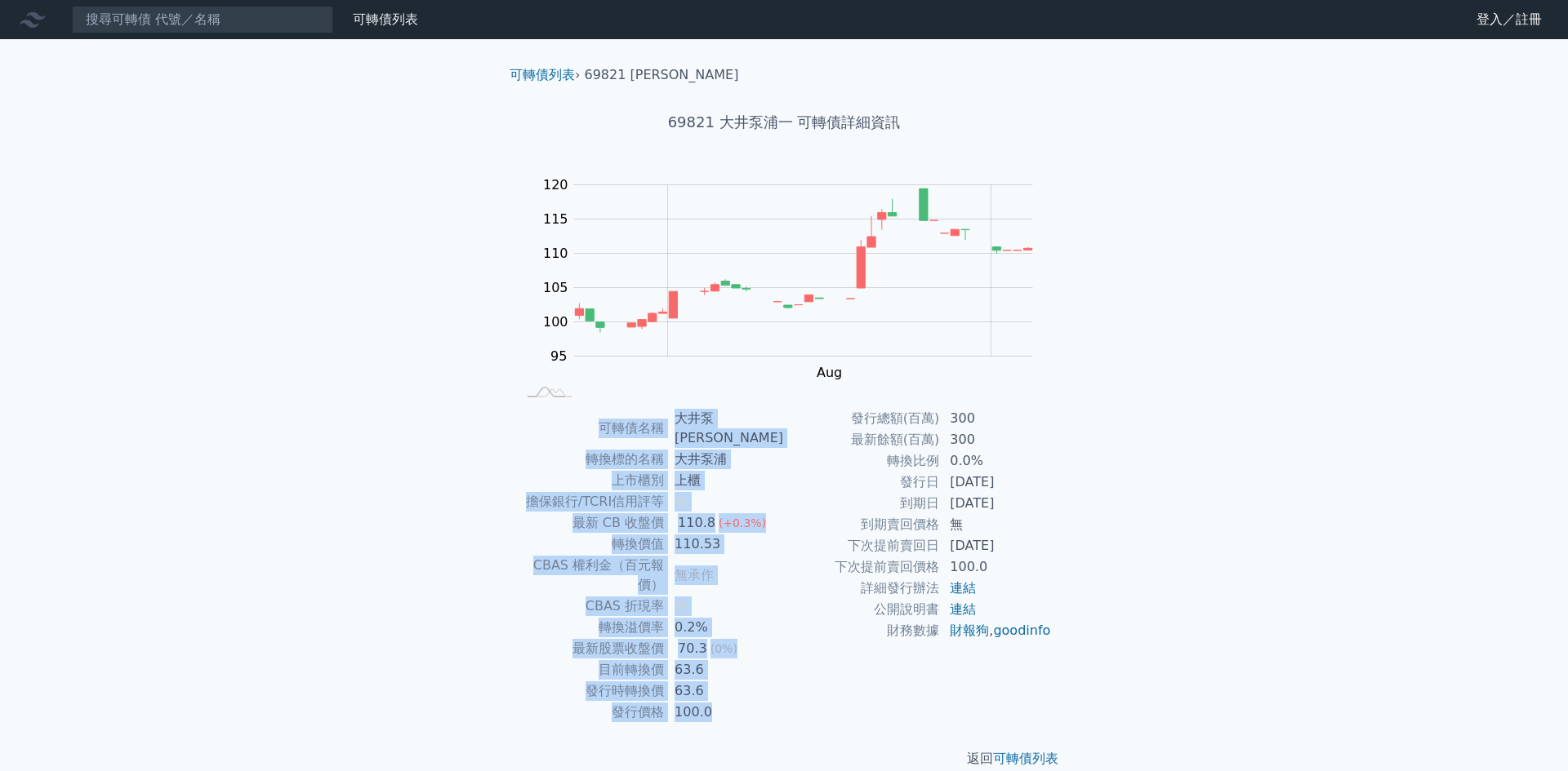
click at [504, 506] on div "可轉債名稱 大井泵[PERSON_NAME] 轉換標的名稱 [GEOGRAPHIC_DATA] 上市櫃別 上櫃 擔保銀行/TCRI信用評等 無 最新 CB 收…" at bounding box center [784, 565] width 575 height 315
click at [510, 536] on div "可轉債名稱 大井泵[PERSON_NAME] 轉換標的名稱 [GEOGRAPHIC_DATA] 上市櫃別 上櫃 擔保銀行/TCRI信用評等 無 最新 CB 收…" at bounding box center [784, 565] width 575 height 315
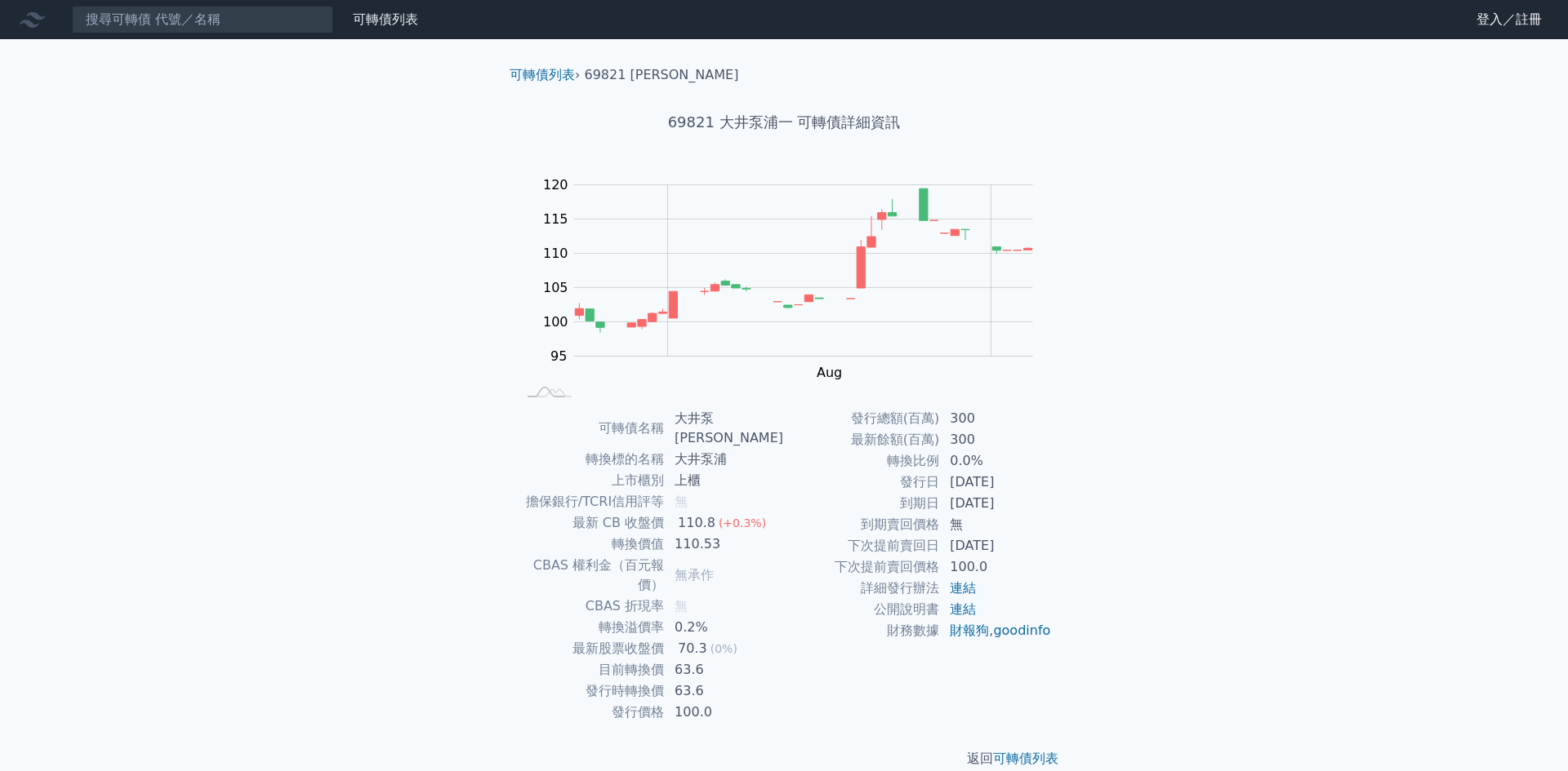
click at [550, 596] on td "CBAS 折現率" at bounding box center [590, 607] width 148 height 21
click at [549, 659] on td "目前轉換價" at bounding box center [590, 670] width 148 height 21
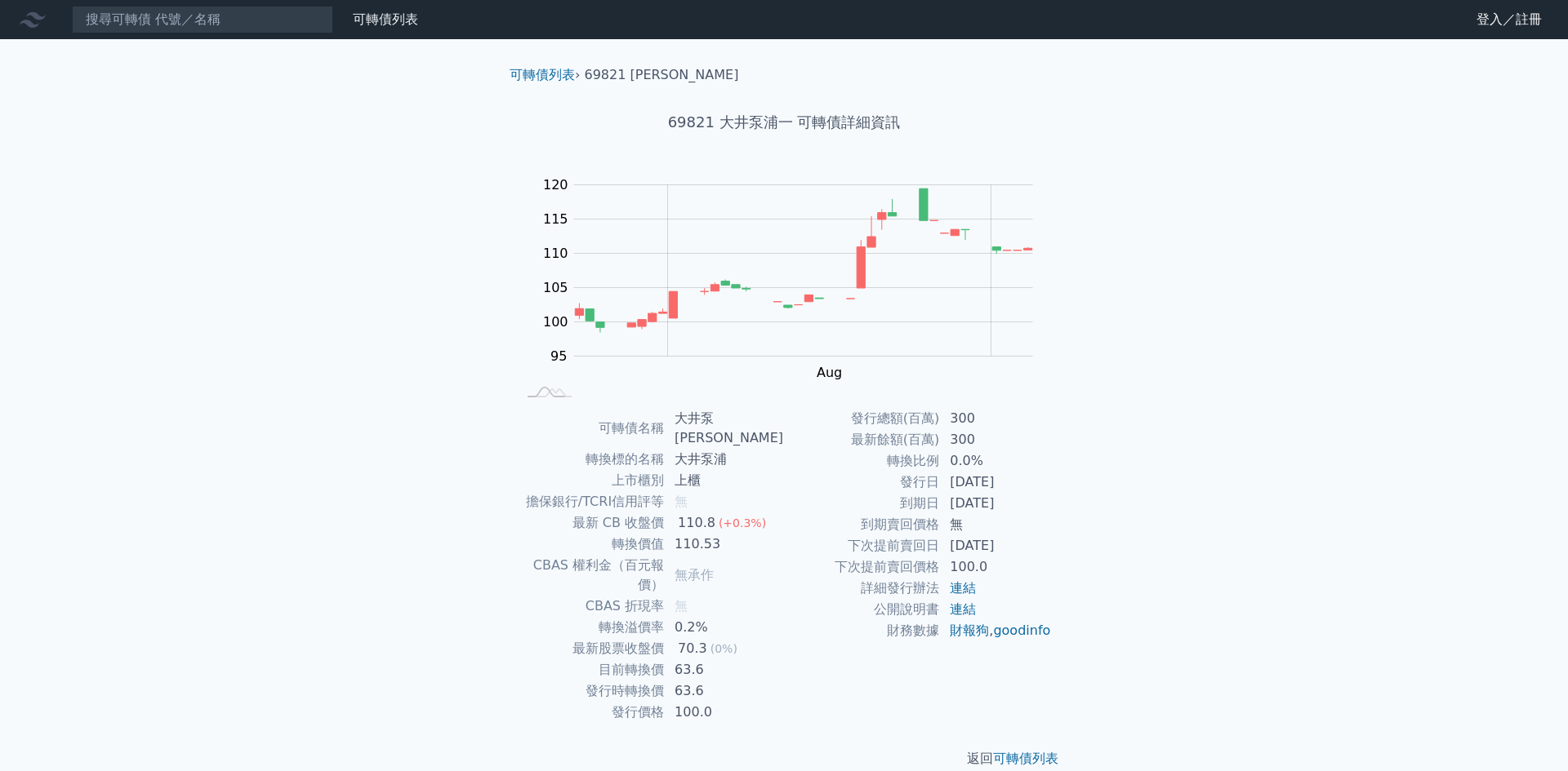
click at [557, 638] on td "最新股票收盤價" at bounding box center [590, 649] width 148 height 21
drag, startPoint x: 333, startPoint y: 21, endPoint x: 323, endPoint y: 31, distance: 14.1
click at [333, 22] on div "可轉債列表 財務數據" at bounding box center [378, 19] width 91 height 19
click at [302, 28] on input at bounding box center [202, 19] width 261 height 28
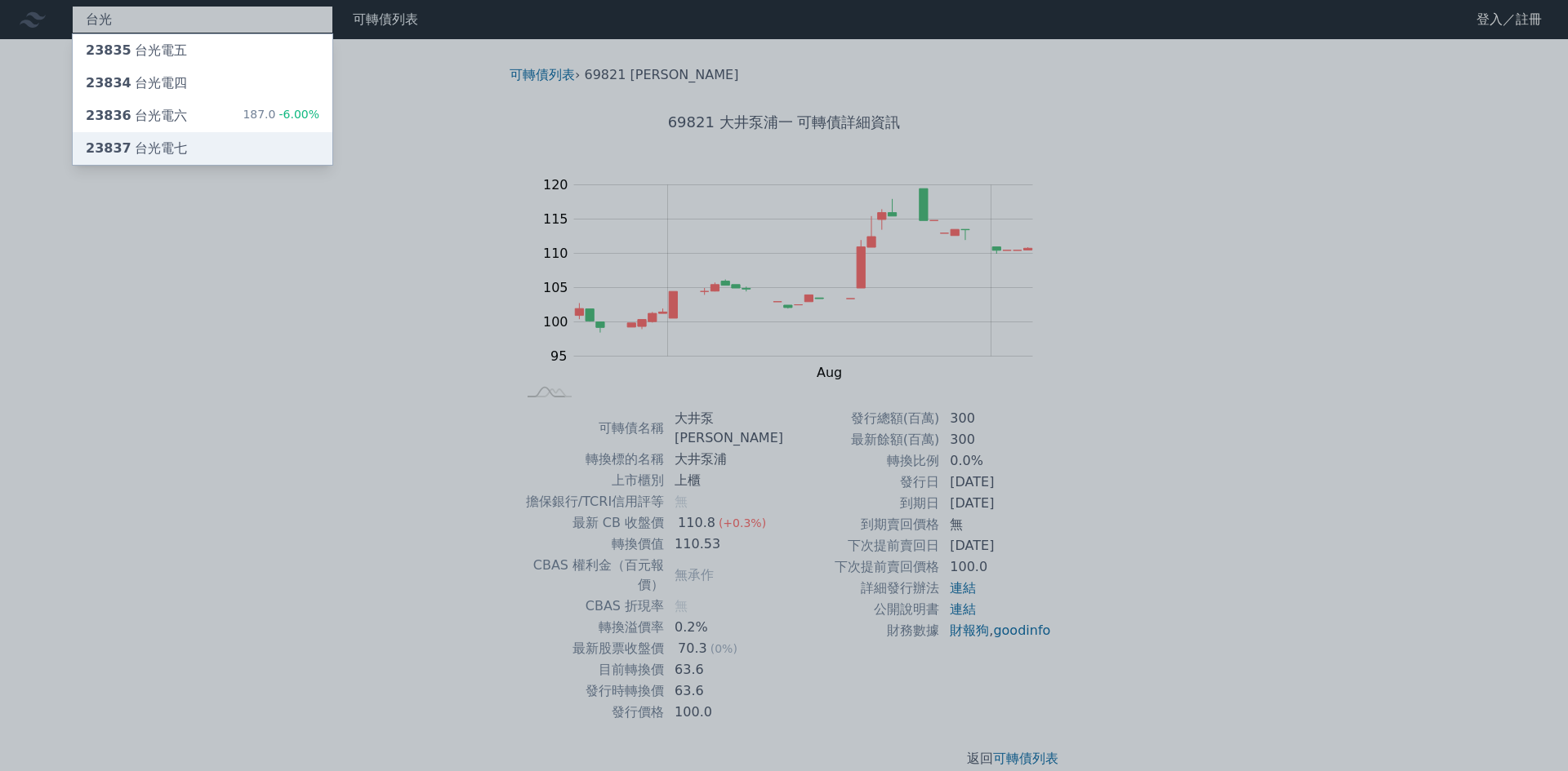
type input "台光"
click at [214, 141] on div "23837 台光電七" at bounding box center [203, 148] width 260 height 33
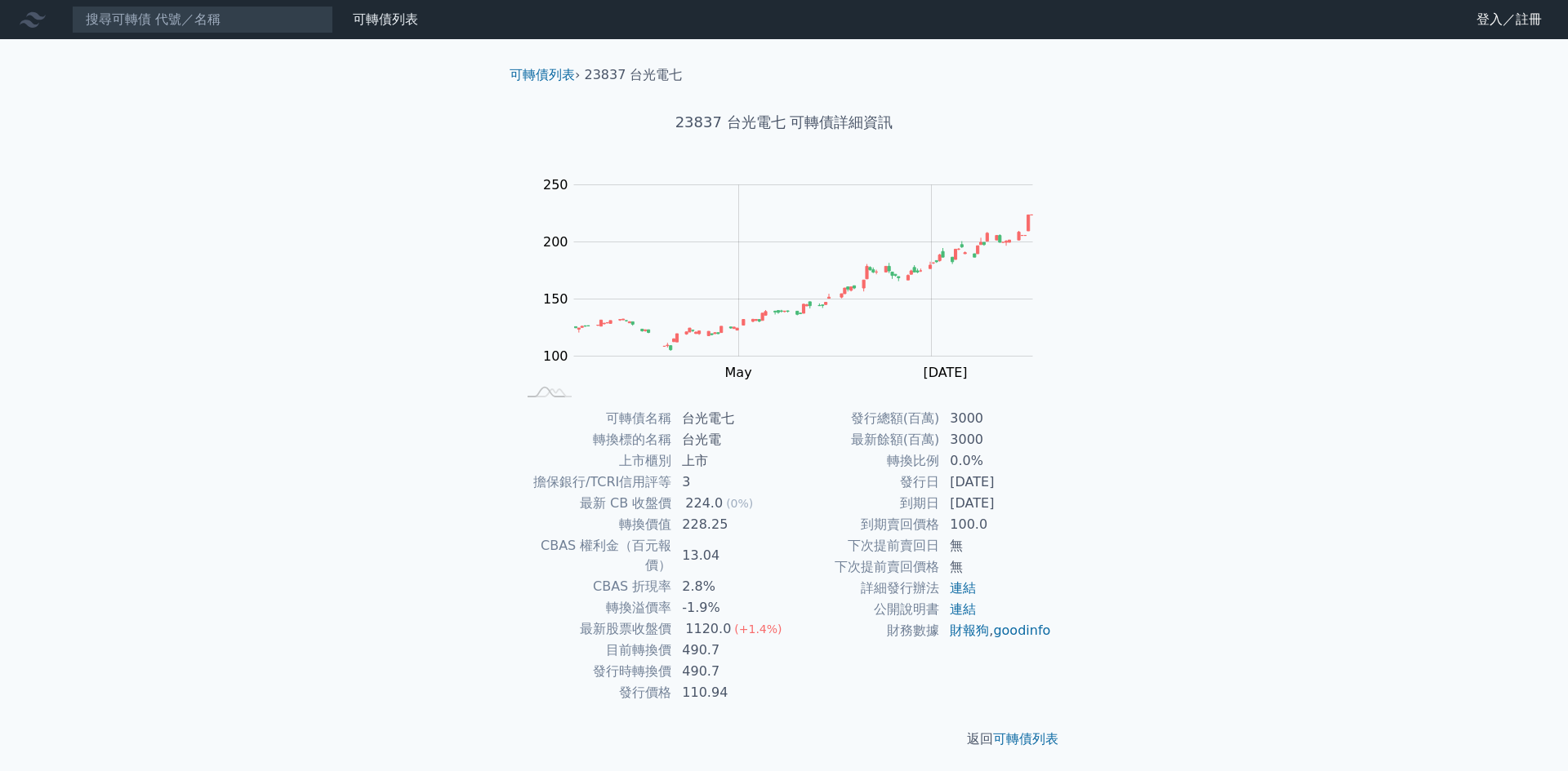
click at [250, 316] on div "可轉債列表 財務數據 可轉債列表 財務數據 登入／註冊 登入／註冊 可轉債列表 › 23837 台光電七 23837 台光電七 可轉債詳細資訊 Zoom Ou…" at bounding box center [784, 388] width 1568 height 776
click at [256, 424] on div "可轉債列表 財務數據 可轉債列表 財務數據 登入／註冊 登入／註冊 可轉債列表 › 23837 台光電七 23837 台光電七 可轉債詳細資訊 Zoom Ou…" at bounding box center [784, 388] width 1568 height 776
click at [255, 439] on div "可轉債列表 財務數據 可轉債列表 財務數據 登入／註冊 登入／註冊 可轉債列表 › 23837 台光電七 23837 台光電七 可轉債詳細資訊 Zoom Ou…" at bounding box center [784, 388] width 1568 height 776
